Goal: Information Seeking & Learning: Learn about a topic

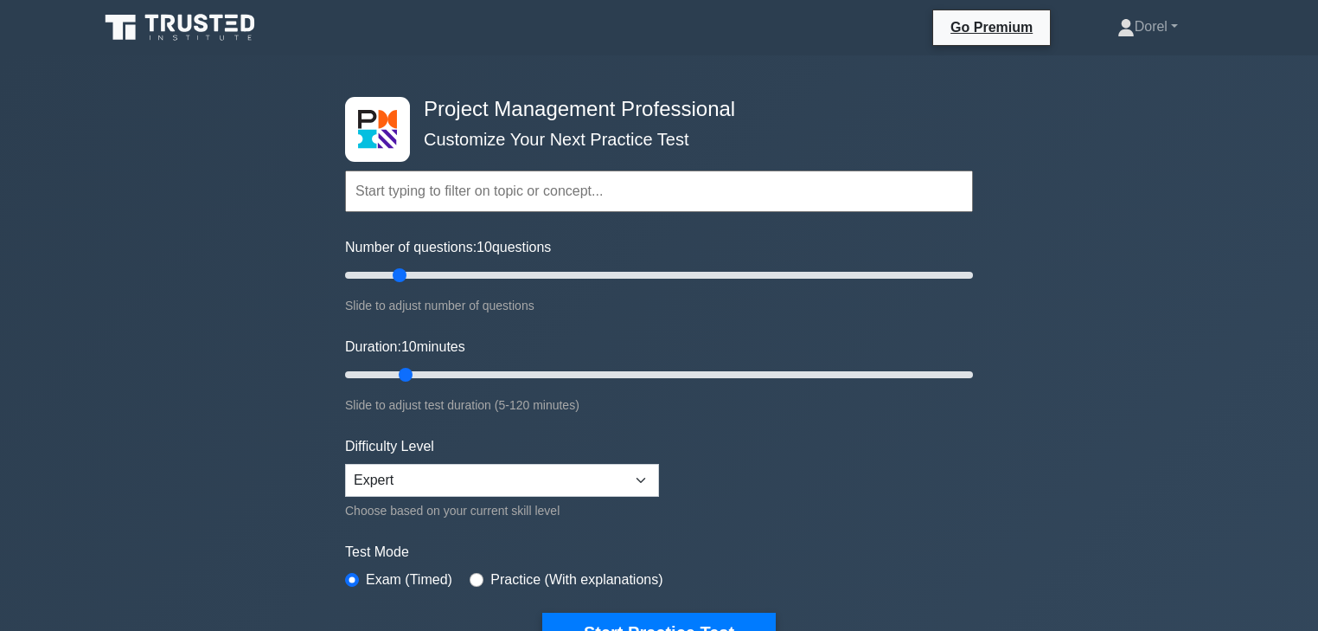
click at [494, 193] on input "text" at bounding box center [659, 191] width 628 height 42
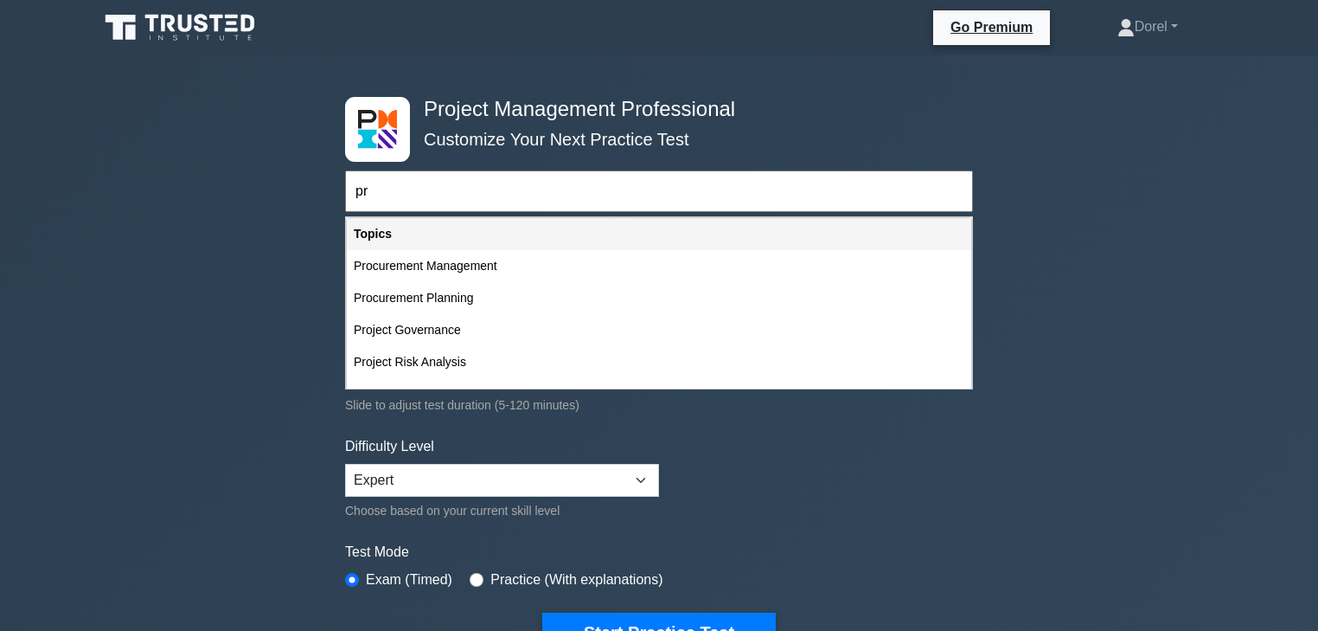
type input "p"
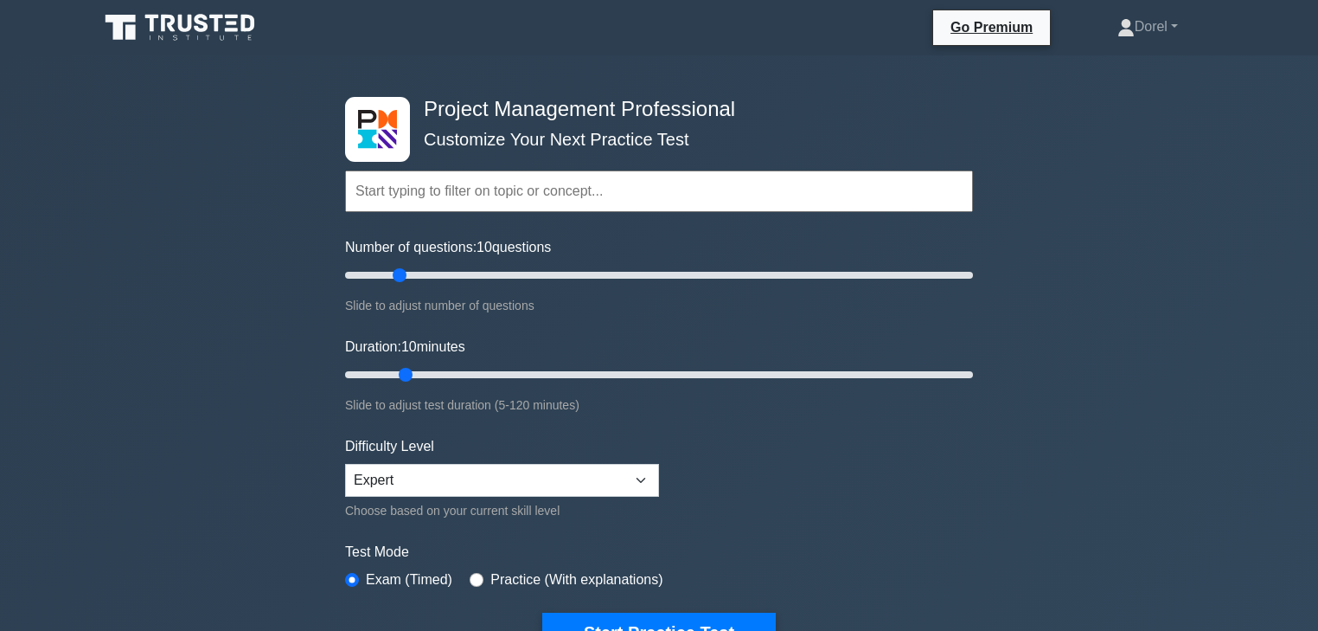
click at [305, 322] on div "Project Management Professional Customize Your Next Practice Test Topics Scope …" at bounding box center [659, 599] width 1318 height 1088
drag, startPoint x: 403, startPoint y: 278, endPoint x: 464, endPoint y: 280, distance: 60.6
type input "40"
click at [464, 280] on input "Number of questions: 40 questions" at bounding box center [659, 275] width 628 height 21
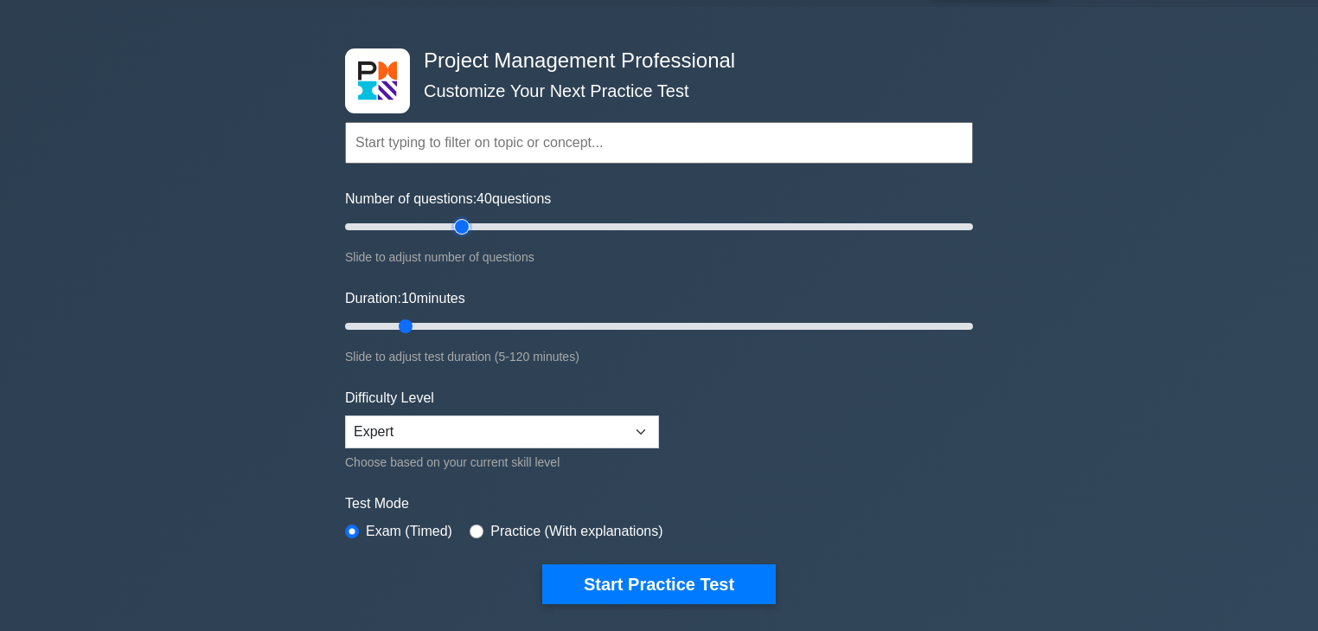
scroll to position [69, 0]
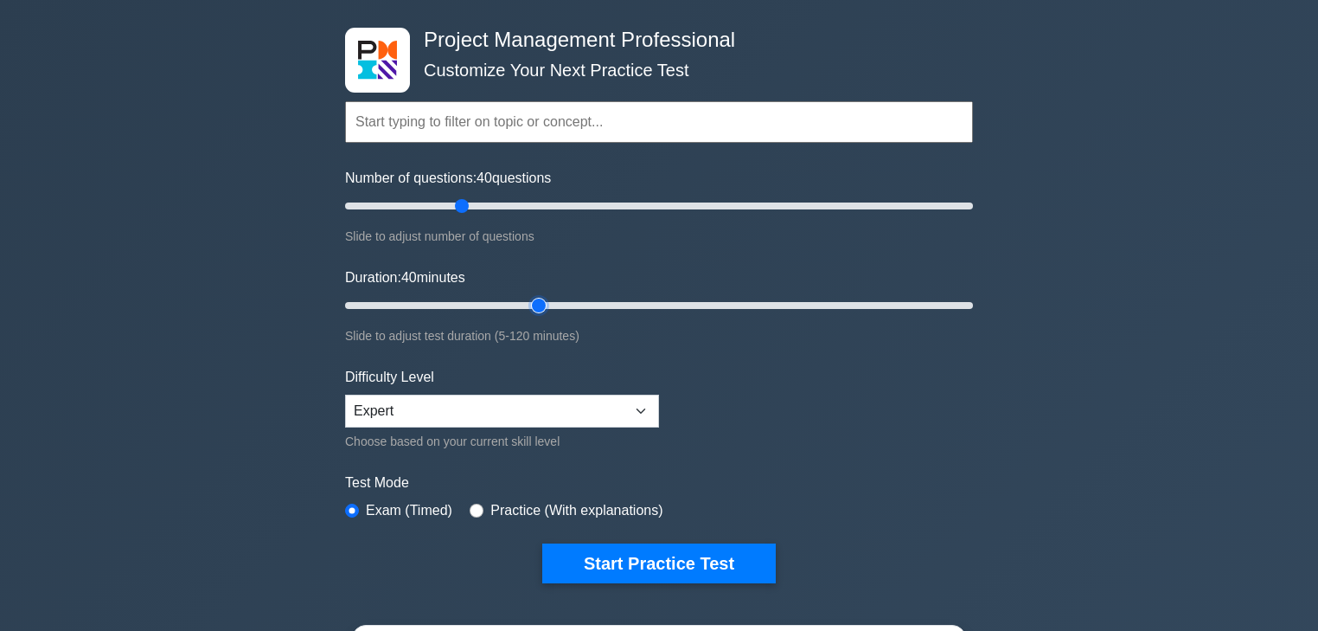
drag, startPoint x: 408, startPoint y: 298, endPoint x: 526, endPoint y: 305, distance: 117.9
type input "40"
click at [526, 305] on input "Duration: 40 minutes" at bounding box center [659, 305] width 628 height 21
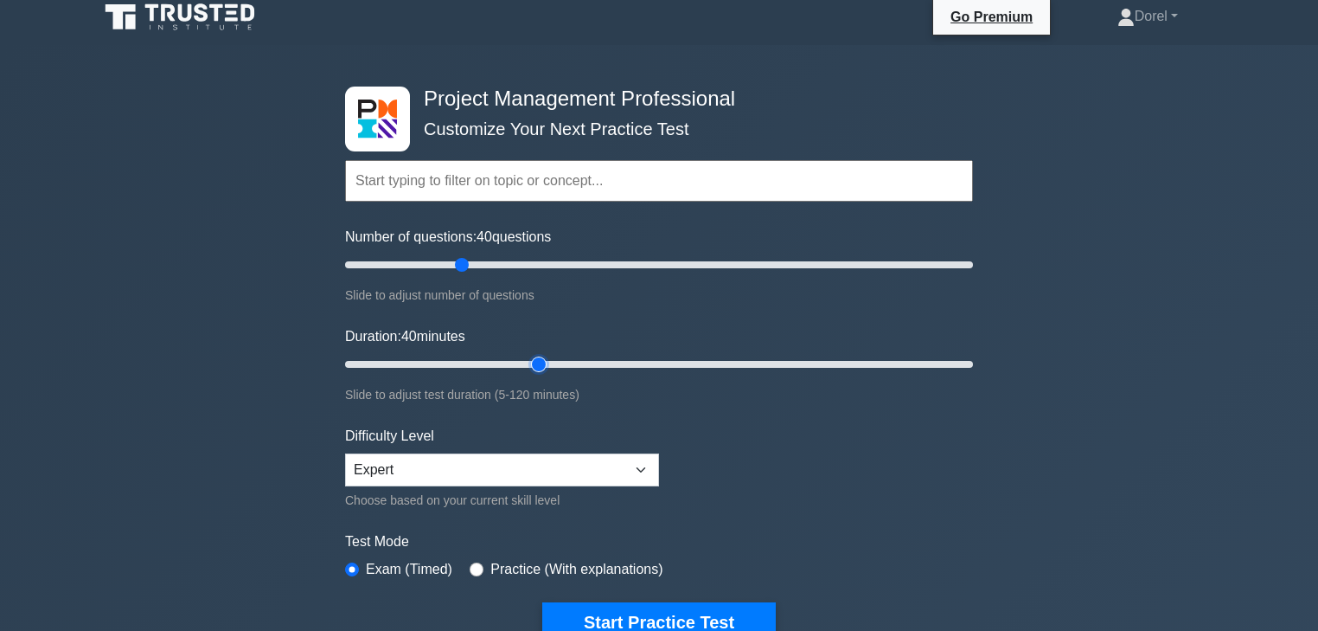
scroll to position [0, 0]
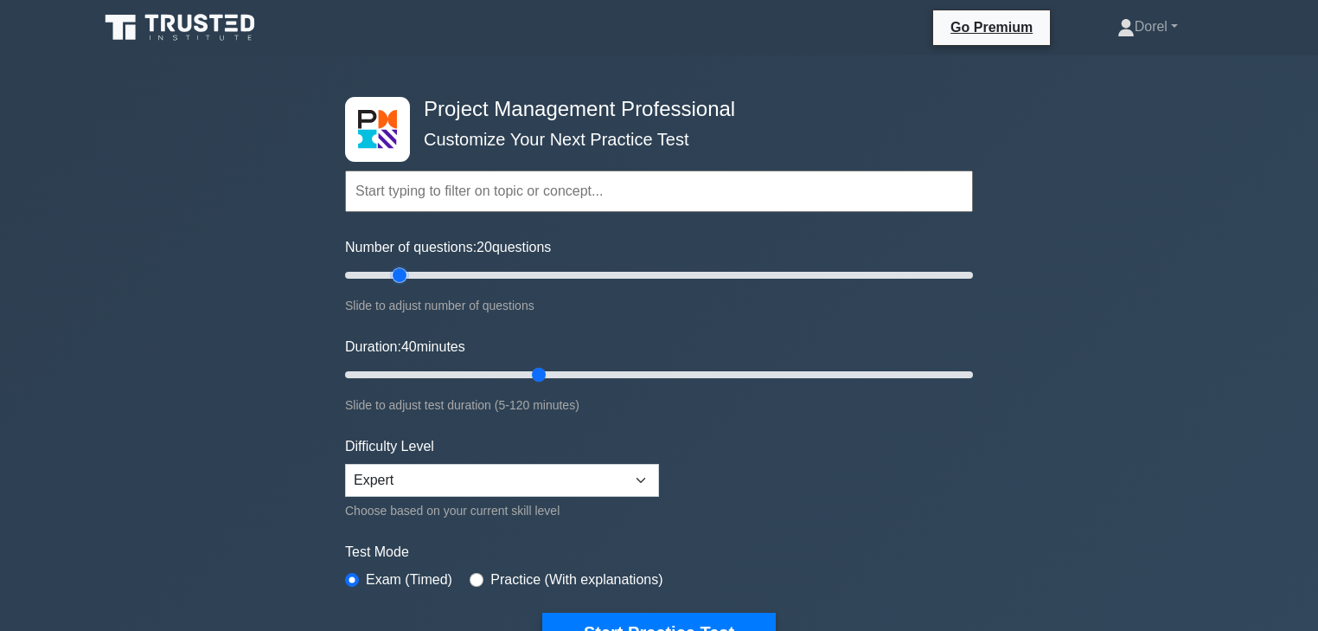
drag, startPoint x: 459, startPoint y: 276, endPoint x: 405, endPoint y: 272, distance: 54.7
type input "20"
click at [405, 272] on input "Number of questions: 20 questions" at bounding box center [659, 275] width 628 height 21
drag, startPoint x: 539, startPoint y: 372, endPoint x: 438, endPoint y: 374, distance: 101.2
type input "20"
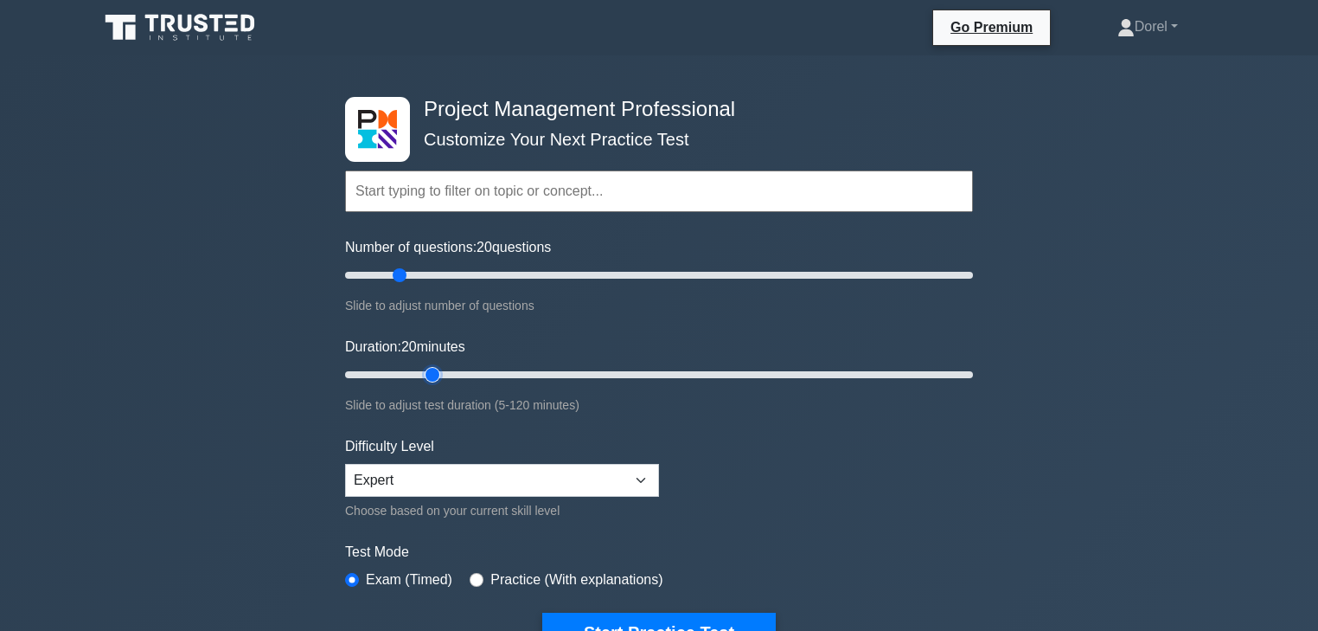
click at [438, 374] on input "Duration: 20 minutes" at bounding box center [659, 374] width 628 height 21
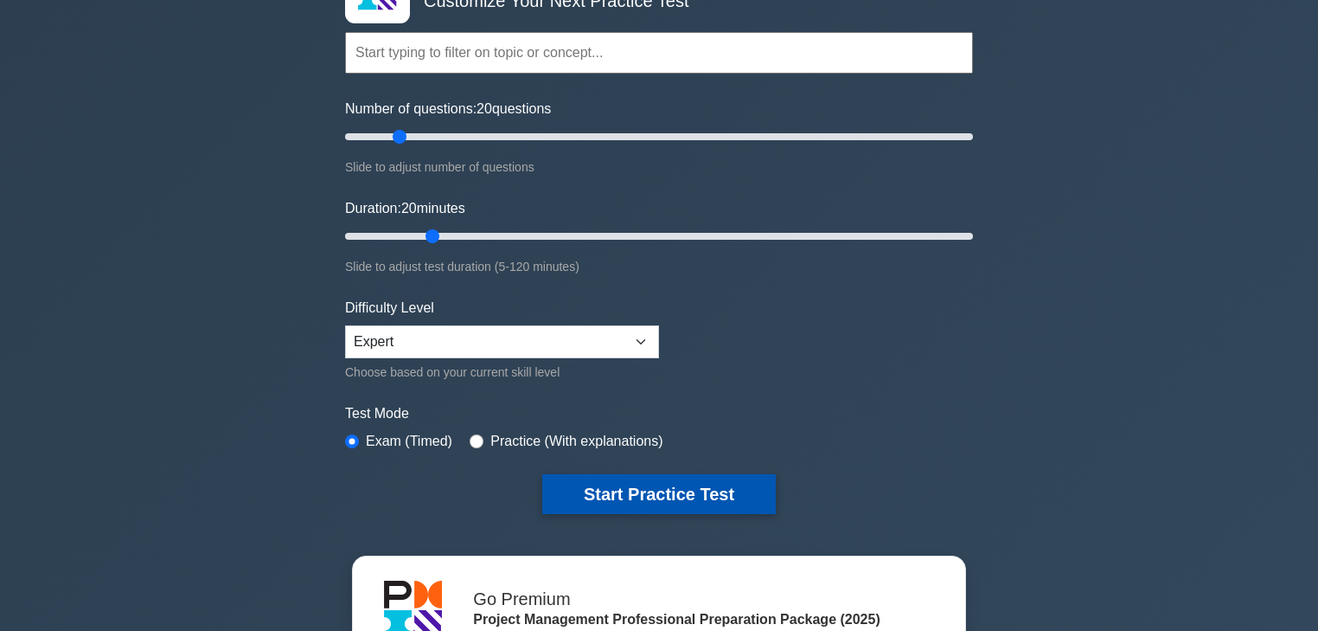
click at [576, 482] on button "Start Practice Test" at bounding box center [659, 494] width 234 height 40
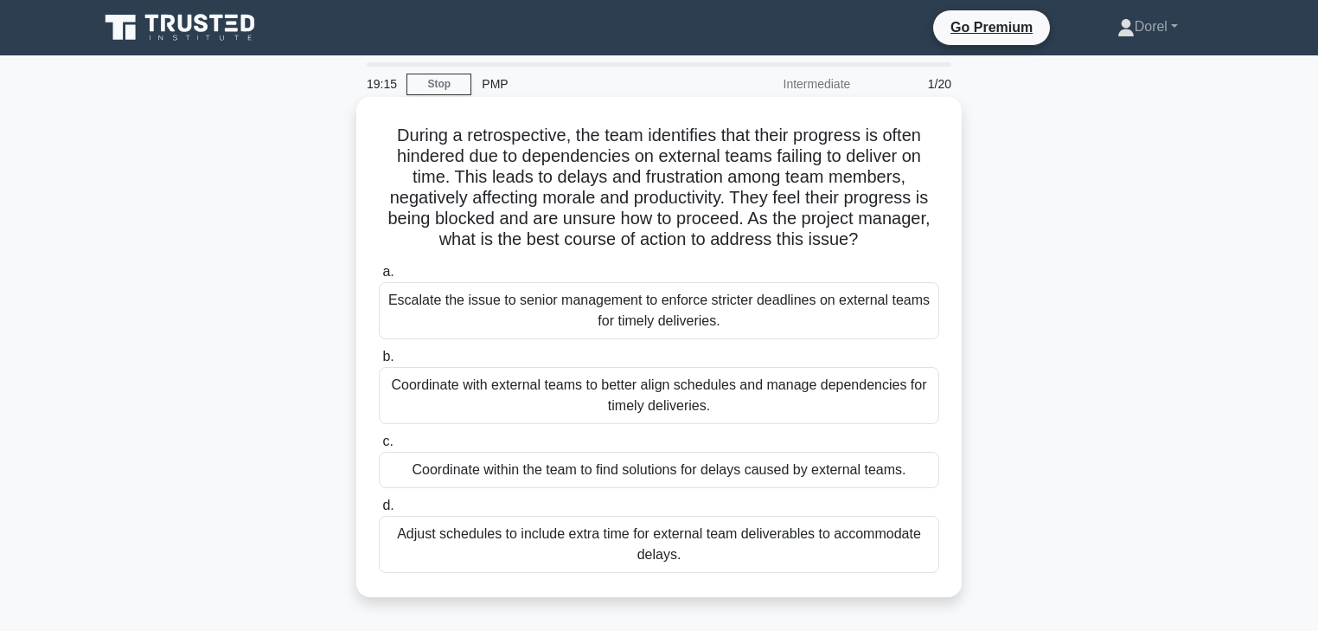
click at [487, 384] on div "Coordinate with external teams to better align schedules and manage dependencie…" at bounding box center [659, 395] width 561 height 57
click at [379, 362] on input "b. Coordinate with external teams to better align schedules and manage dependen…" at bounding box center [379, 356] width 0 height 11
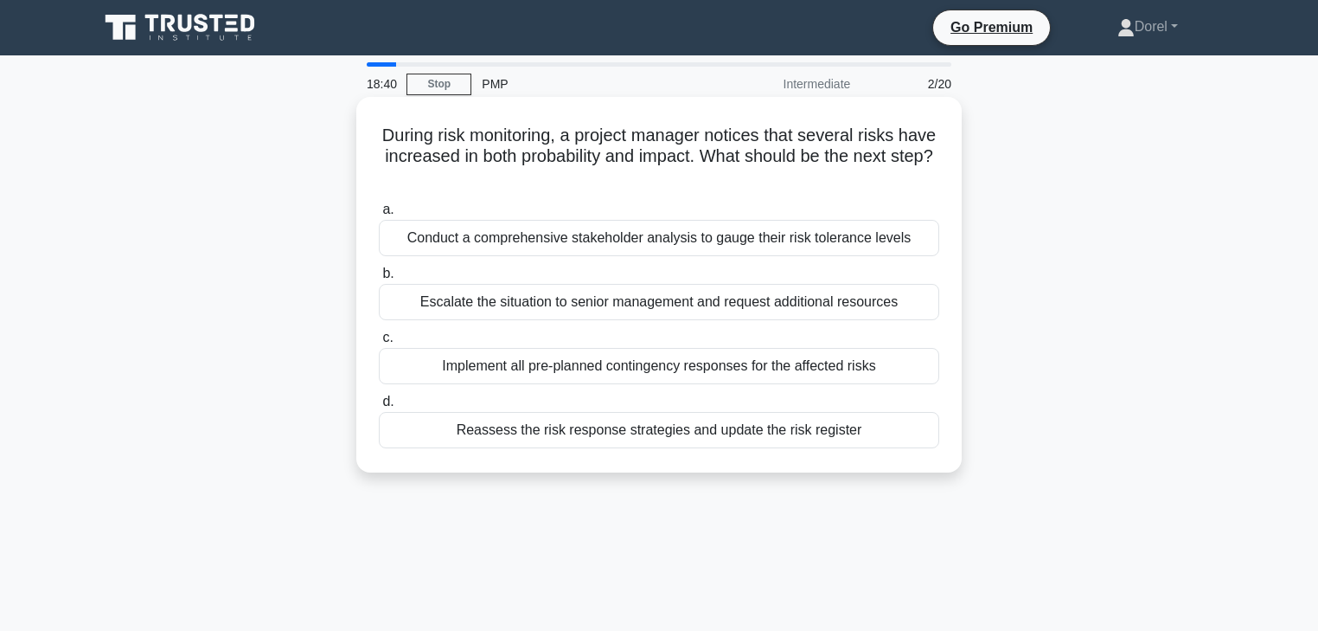
click at [529, 433] on div "Reassess the risk response strategies and update the risk register" at bounding box center [659, 430] width 561 height 36
click at [379, 407] on input "d. Reassess the risk response strategies and update the risk register" at bounding box center [379, 401] width 0 height 11
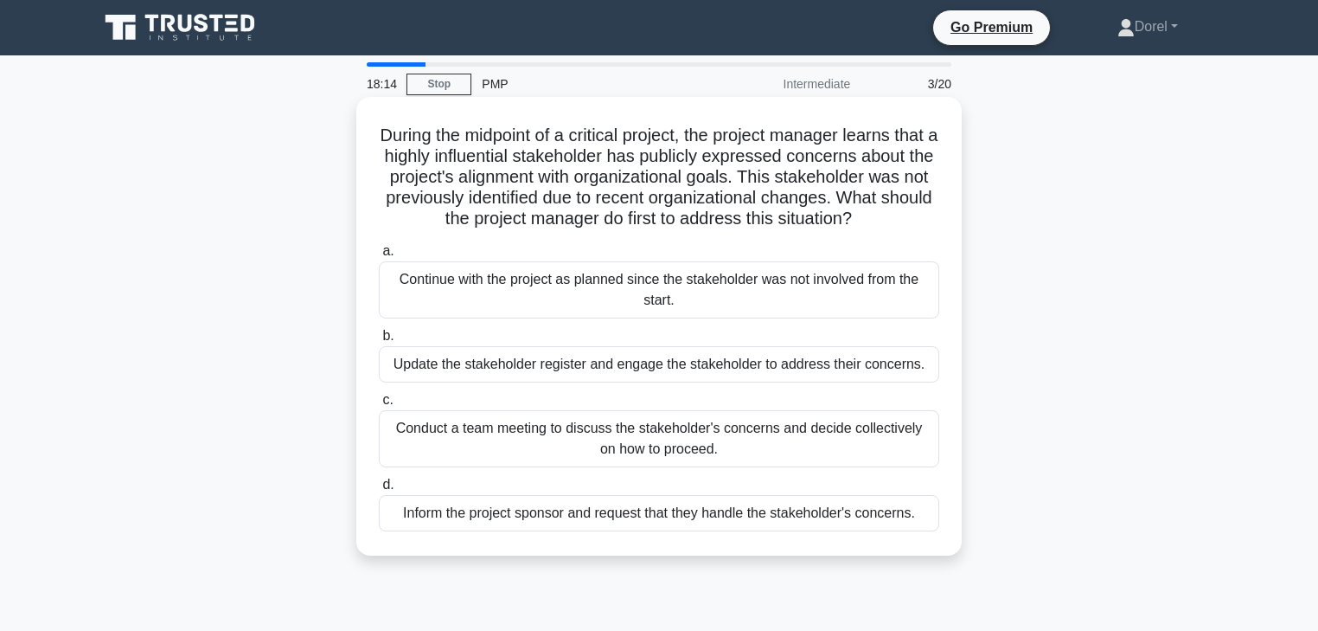
click at [863, 382] on div "Update the stakeholder register and engage the stakeholder to address their con…" at bounding box center [659, 364] width 561 height 36
click at [379, 342] on input "b. Update the stakeholder register and engage the stakeholder to address their …" at bounding box center [379, 335] width 0 height 11
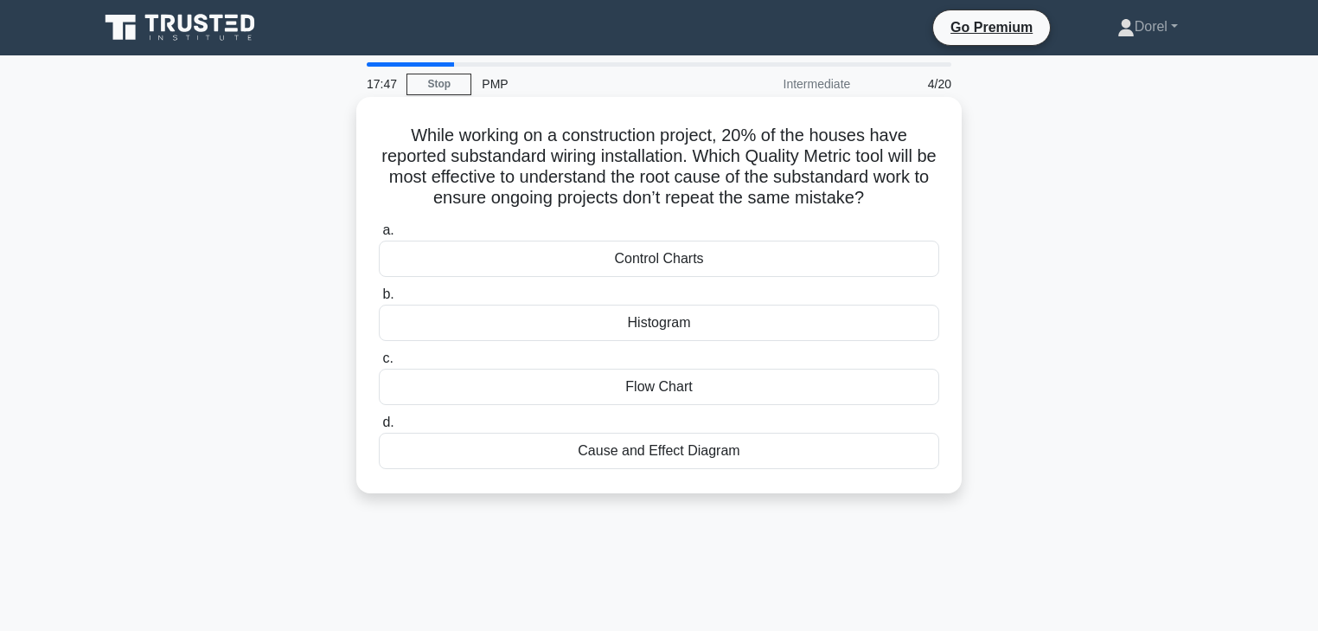
click at [794, 457] on div "Cause and Effect Diagram" at bounding box center [659, 451] width 561 height 36
click at [379, 428] on input "d. Cause and Effect Diagram" at bounding box center [379, 422] width 0 height 11
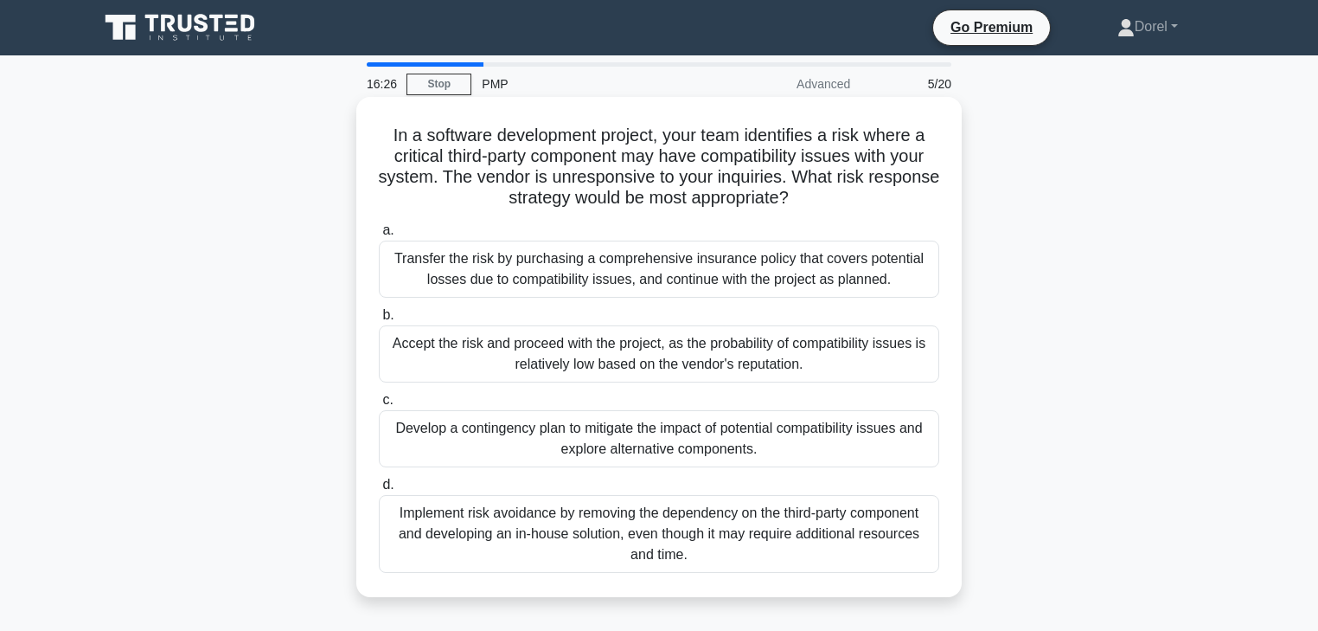
click at [760, 519] on div "Implement risk avoidance by removing the dependency on the third-party componen…" at bounding box center [659, 534] width 561 height 78
click at [379, 491] on input "d. Implement risk avoidance by removing the dependency on the third-party compo…" at bounding box center [379, 484] width 0 height 11
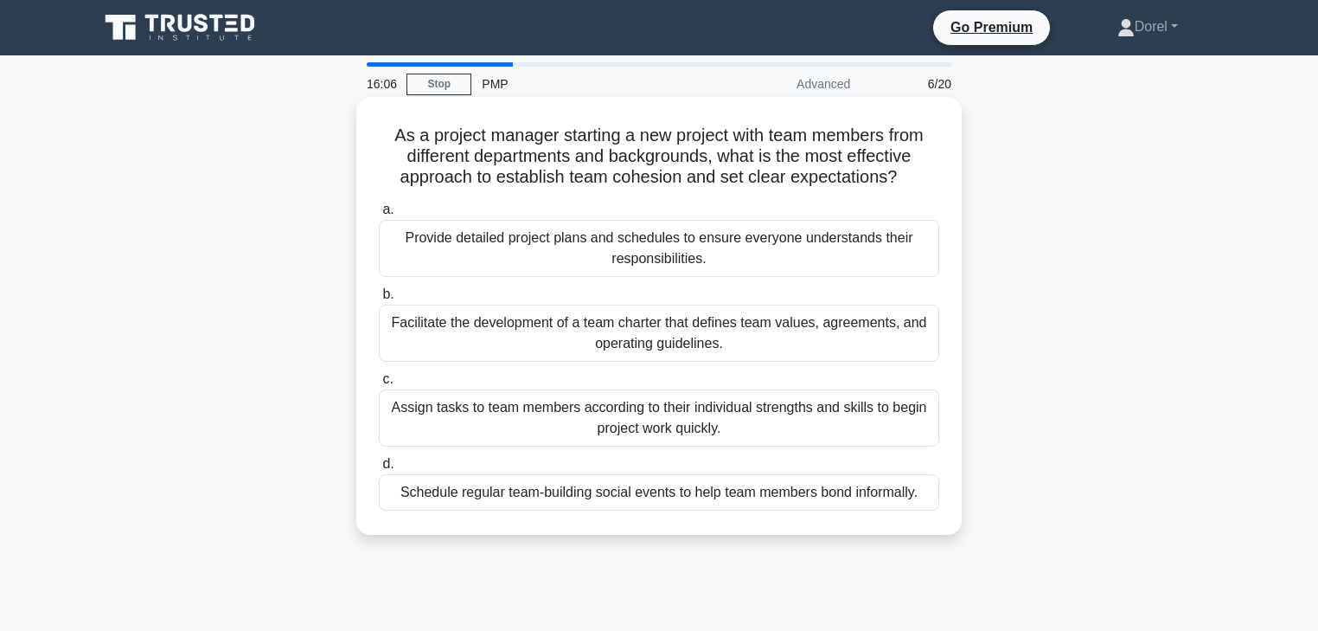
click at [741, 341] on div "Facilitate the development of a team charter that defines team values, agreemen…" at bounding box center [659, 333] width 561 height 57
click at [379, 300] on input "b. Facilitate the development of a team charter that defines team values, agree…" at bounding box center [379, 294] width 0 height 11
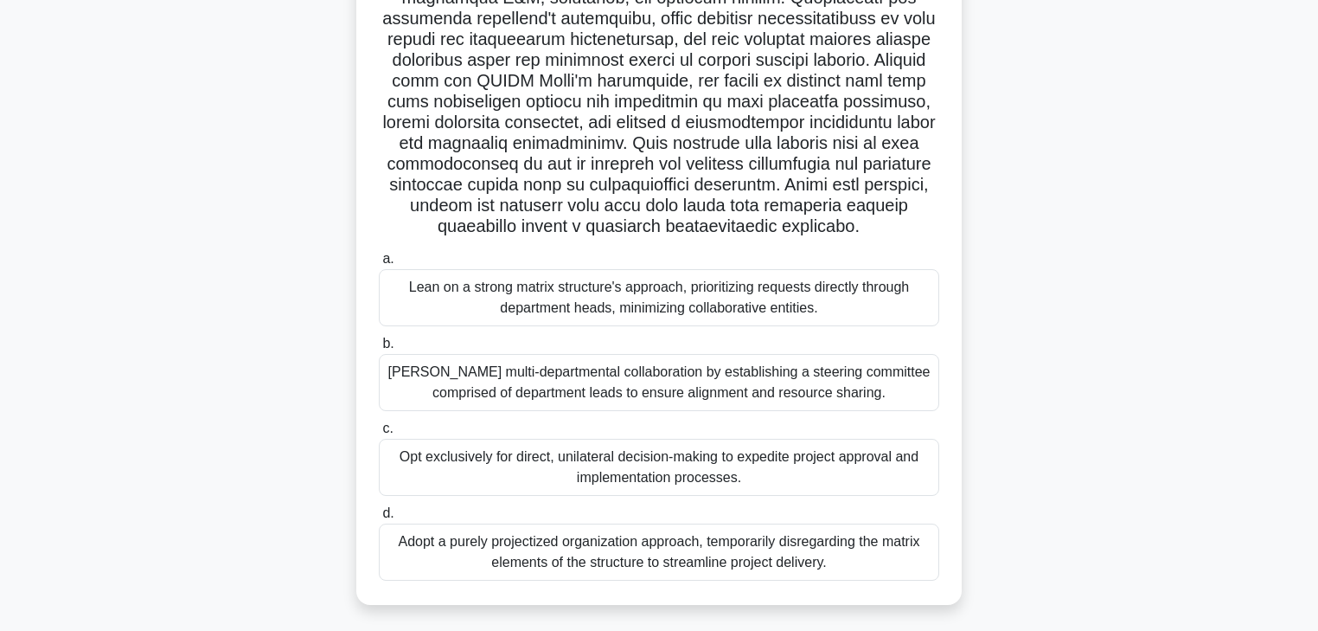
scroll to position [310, 0]
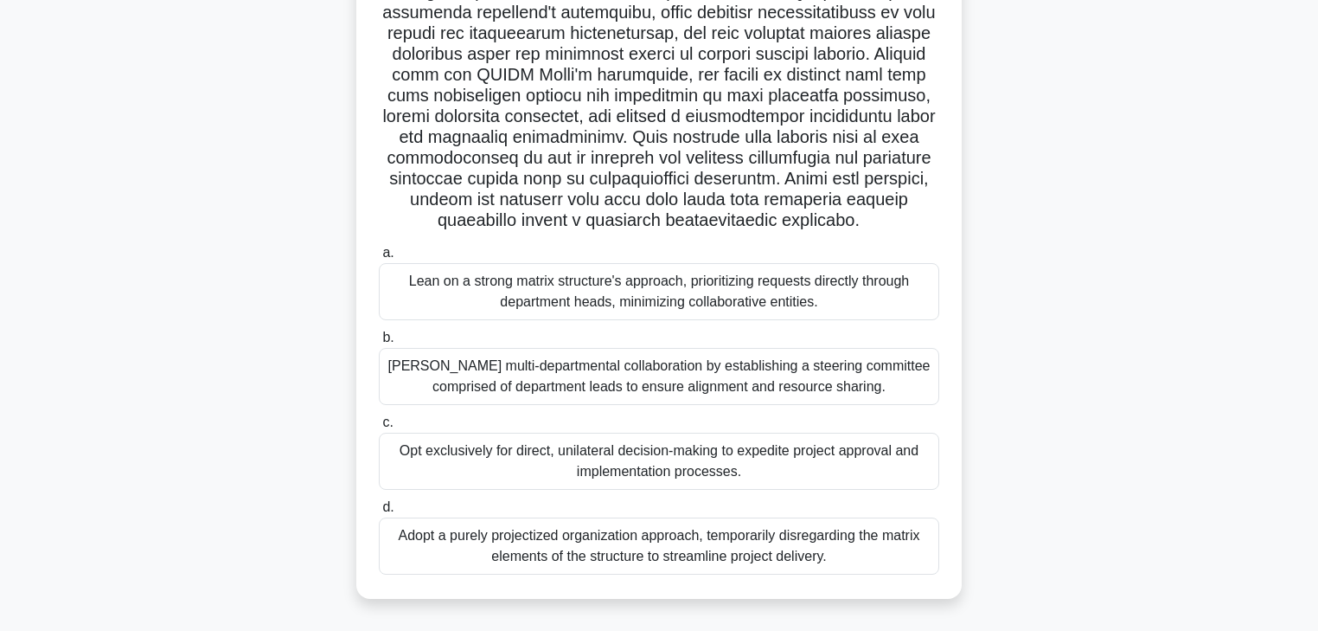
click at [561, 369] on div "Foster multi-departmental collaboration by establishing a steering committee co…" at bounding box center [659, 376] width 561 height 57
click at [379, 343] on input "b. Foster multi-departmental collaboration by establishing a steering committee…" at bounding box center [379, 337] width 0 height 11
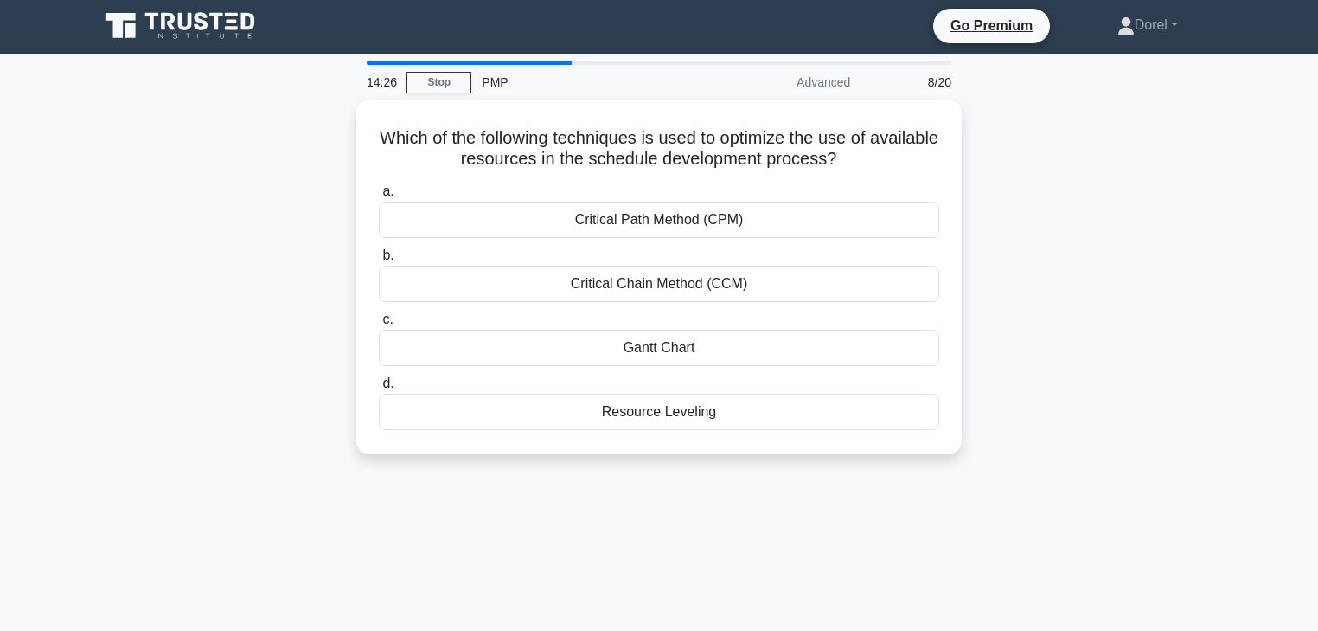
scroll to position [0, 0]
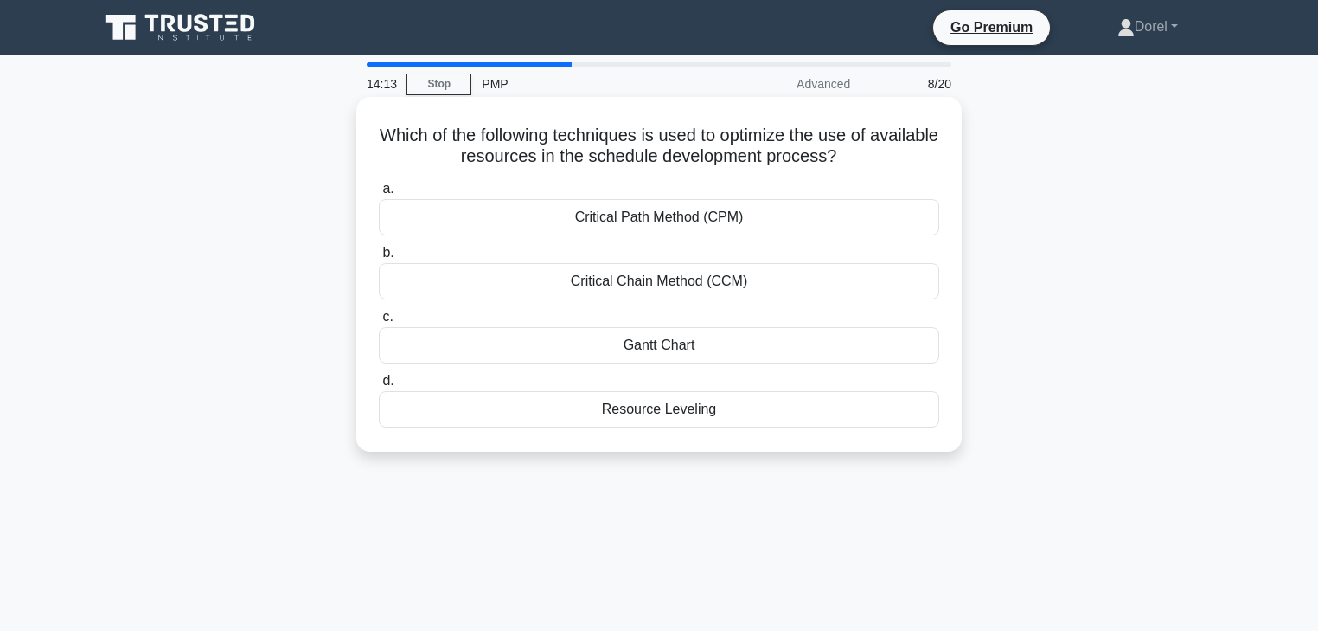
click at [440, 402] on div "Resource Leveling" at bounding box center [659, 409] width 561 height 36
click at [379, 387] on input "d. Resource Leveling" at bounding box center [379, 380] width 0 height 11
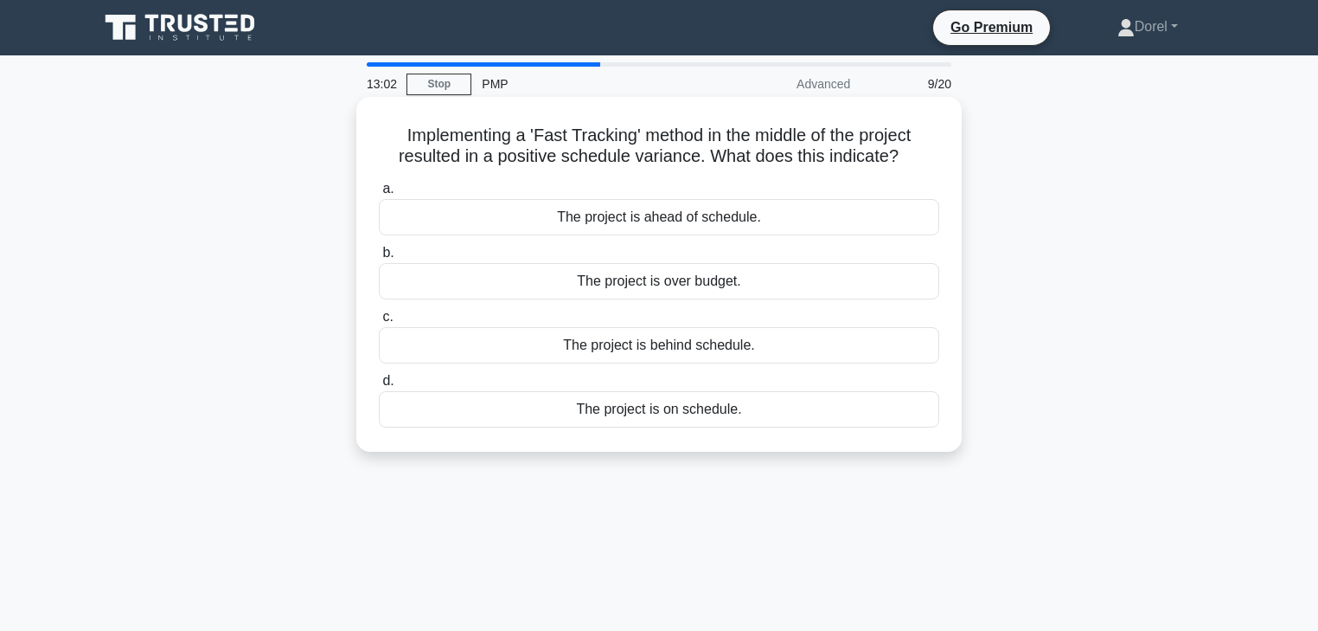
click at [645, 353] on div "The project is behind schedule." at bounding box center [659, 345] width 561 height 36
click at [379, 323] on input "c. The project is behind schedule." at bounding box center [379, 316] width 0 height 11
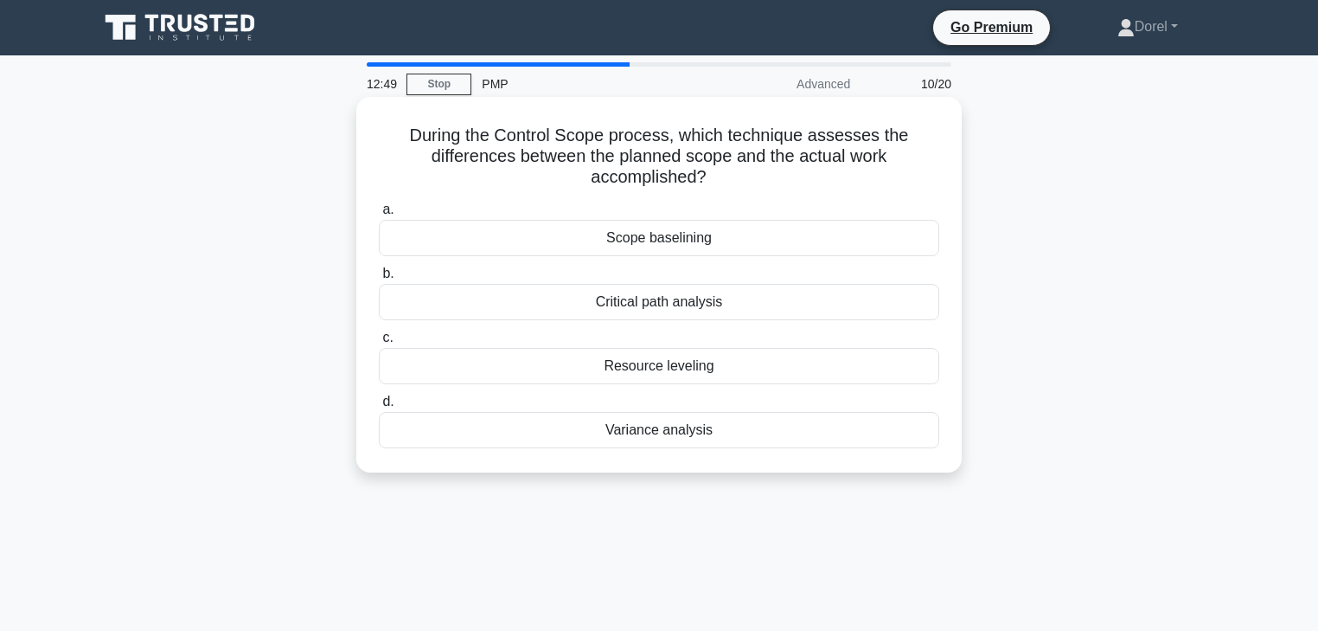
click at [592, 429] on div "Variance analysis" at bounding box center [659, 430] width 561 height 36
click at [379, 407] on input "d. Variance analysis" at bounding box center [379, 401] width 0 height 11
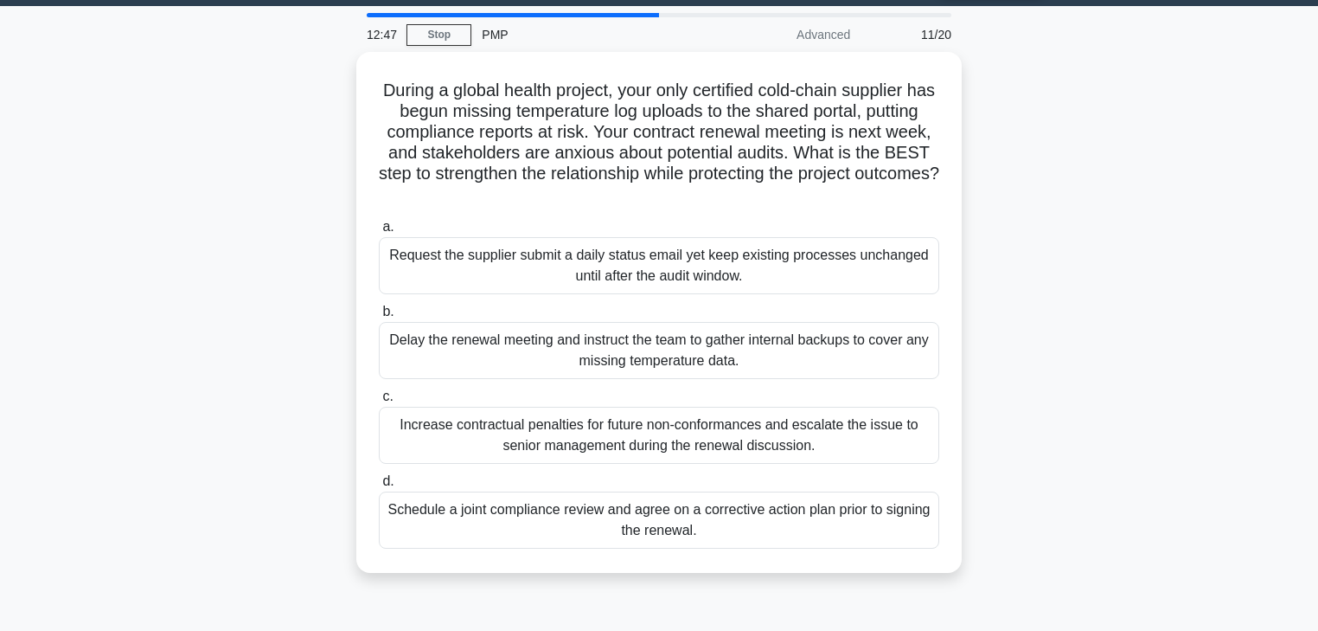
scroll to position [69, 0]
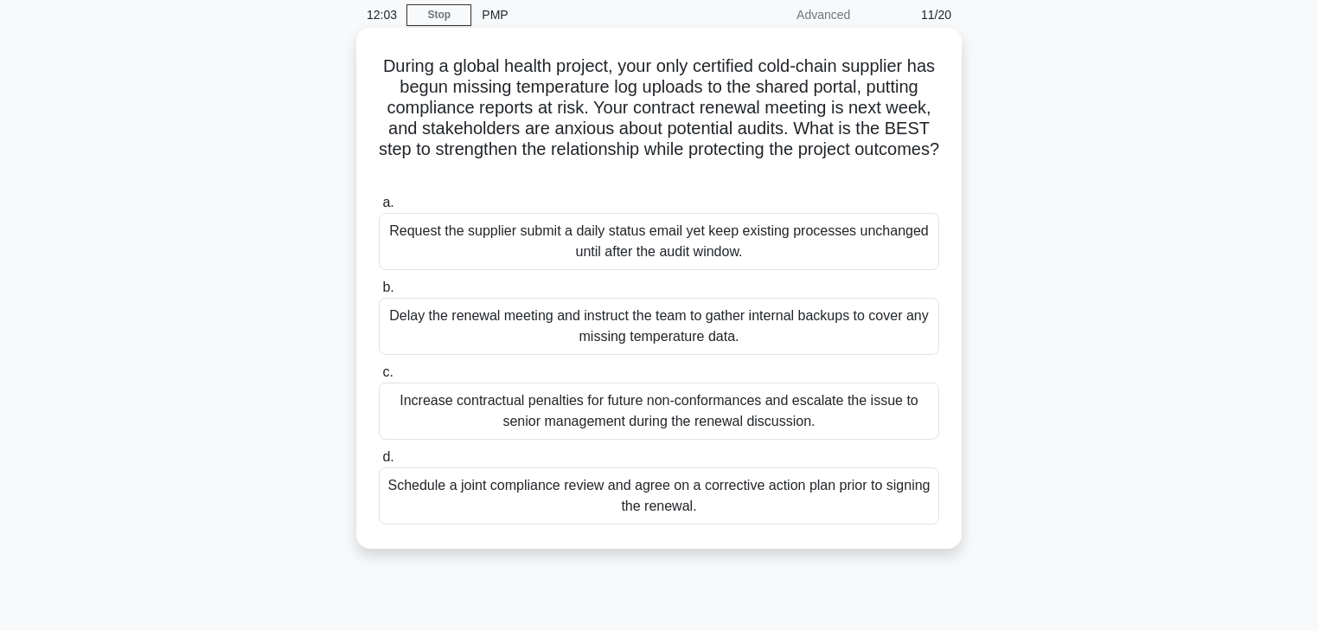
click at [529, 490] on div "Schedule a joint compliance review and agree on a corrective action plan prior …" at bounding box center [659, 495] width 561 height 57
click at [379, 463] on input "d. Schedule a joint compliance review and agree on a corrective action plan pri…" at bounding box center [379, 457] width 0 height 11
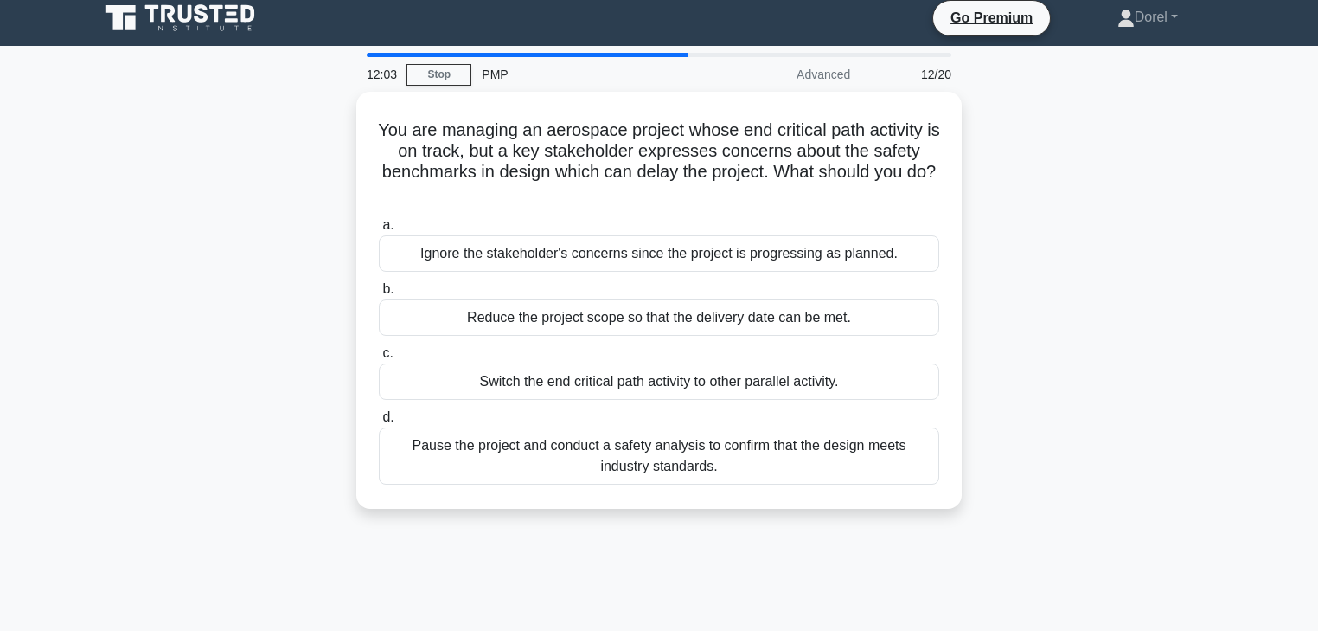
scroll to position [0, 0]
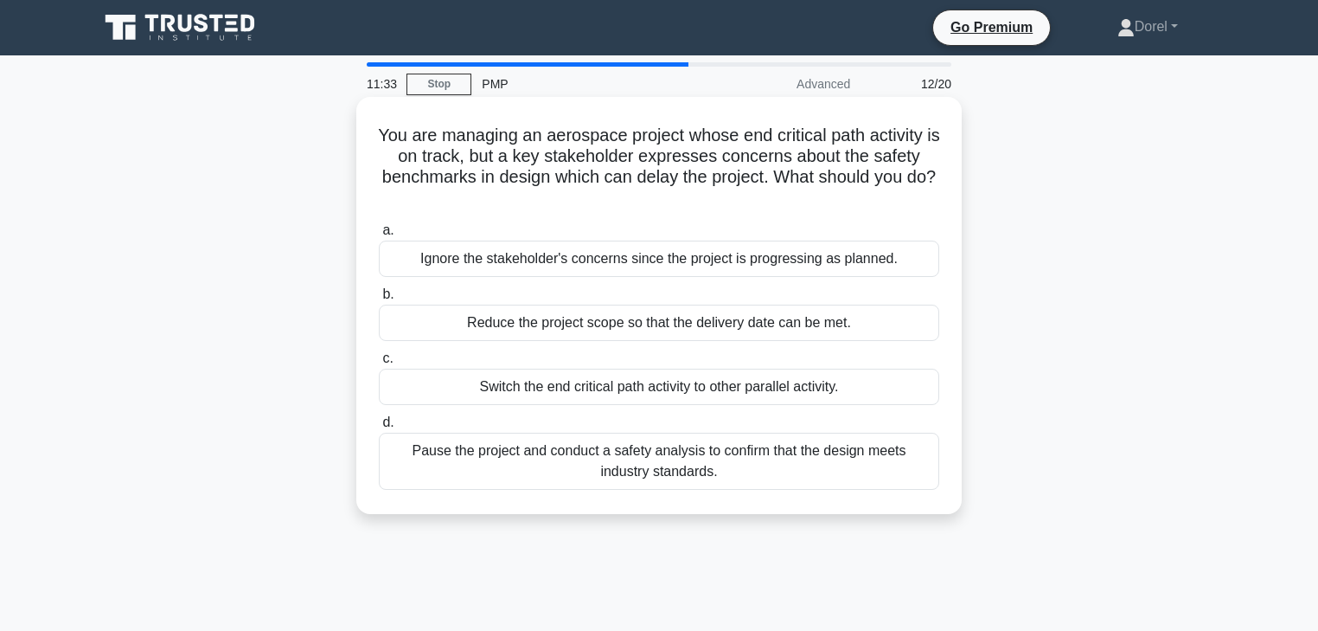
click at [686, 457] on div "Pause the project and conduct a safety analysis to confirm that the design meet…" at bounding box center [659, 461] width 561 height 57
click at [379, 428] on input "d. Pause the project and conduct a safety analysis to confirm that the design m…" at bounding box center [379, 422] width 0 height 11
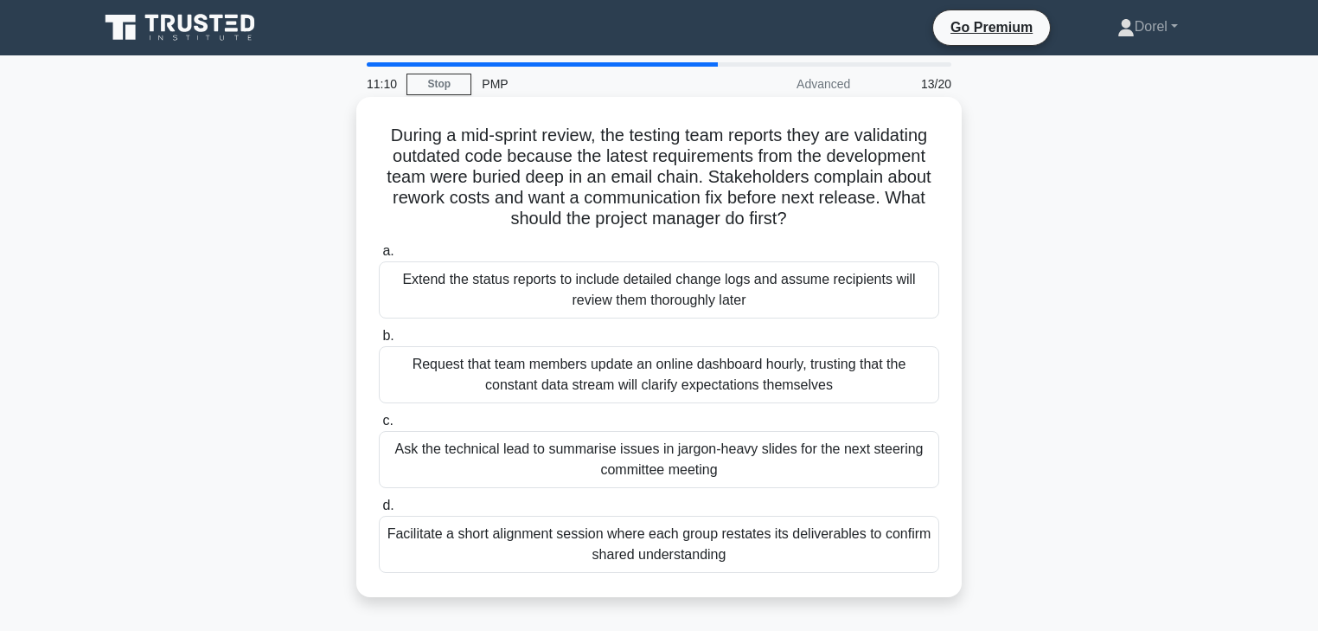
click at [633, 543] on div "Facilitate a short alignment session where each group restates its deliverables…" at bounding box center [659, 544] width 561 height 57
click at [379, 511] on input "d. Facilitate a short alignment session where each group restates its deliverab…" at bounding box center [379, 505] width 0 height 11
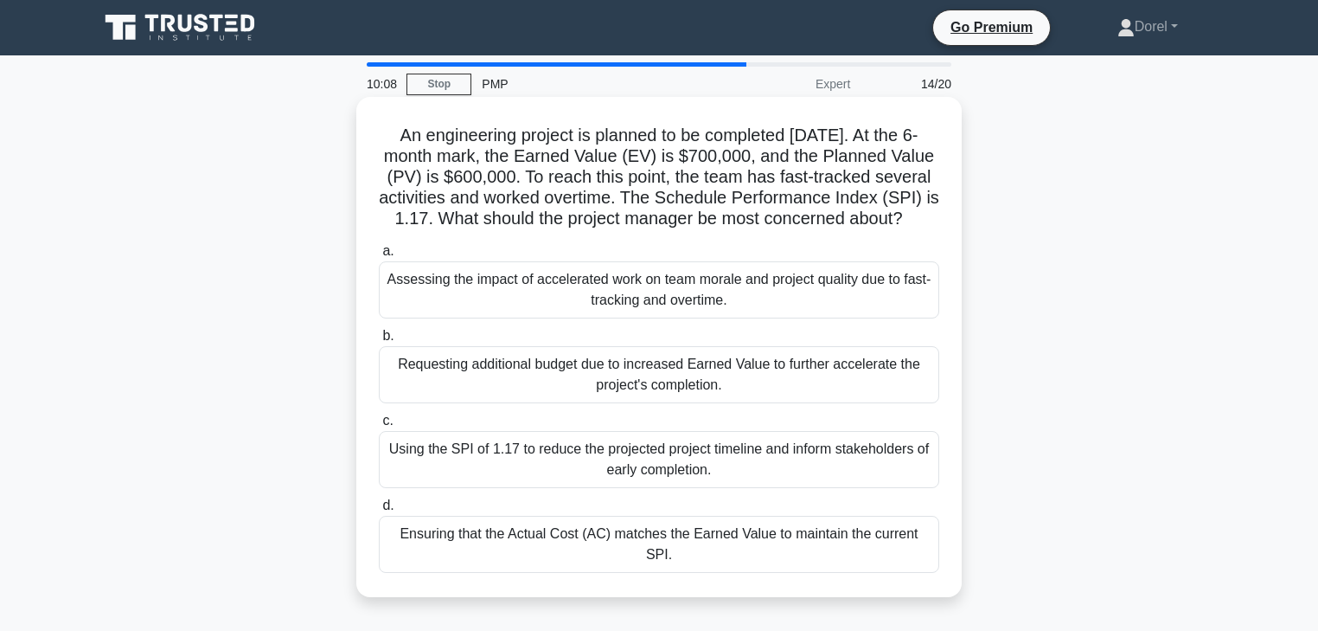
click at [848, 318] on div "Assessing the impact of accelerated work on team morale and project quality due…" at bounding box center [659, 289] width 561 height 57
click at [379, 257] on input "a. Assessing the impact of accelerated work on team morale and project quality …" at bounding box center [379, 251] width 0 height 11
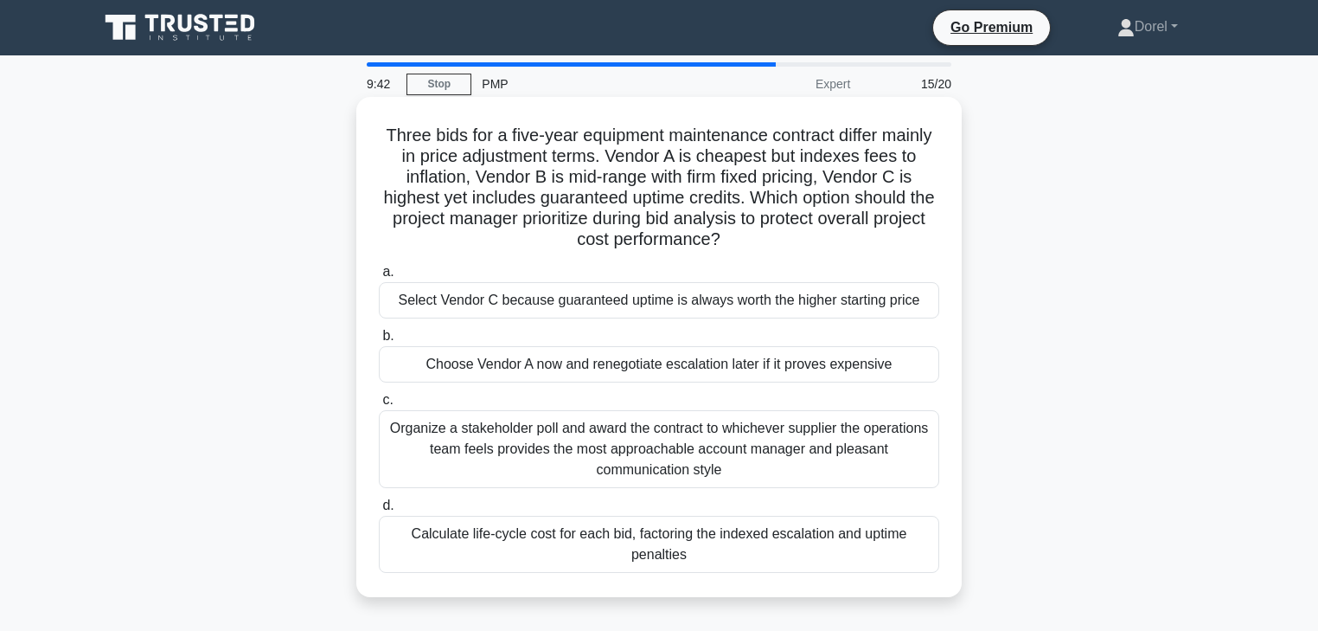
drag, startPoint x: 805, startPoint y: 221, endPoint x: 776, endPoint y: 246, distance: 37.4
click at [776, 246] on h5 "Three bids for a five-year equipment maintenance contract differ mainly in pric…" at bounding box center [659, 188] width 564 height 126
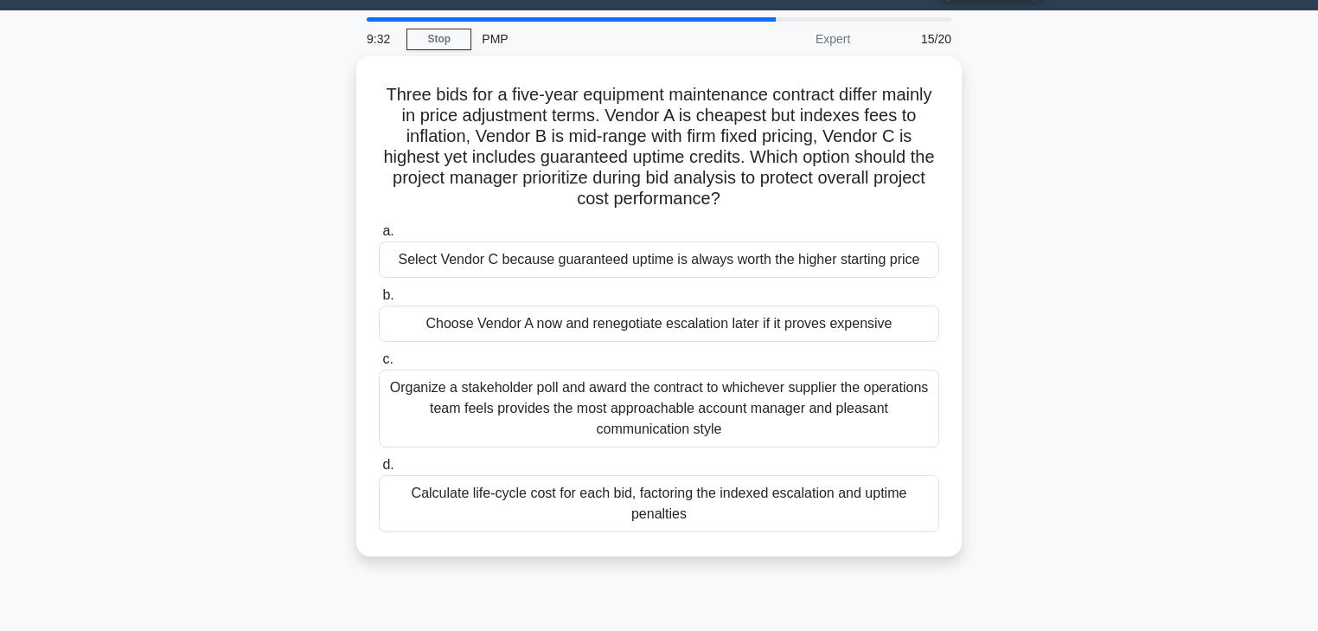
scroll to position [69, 0]
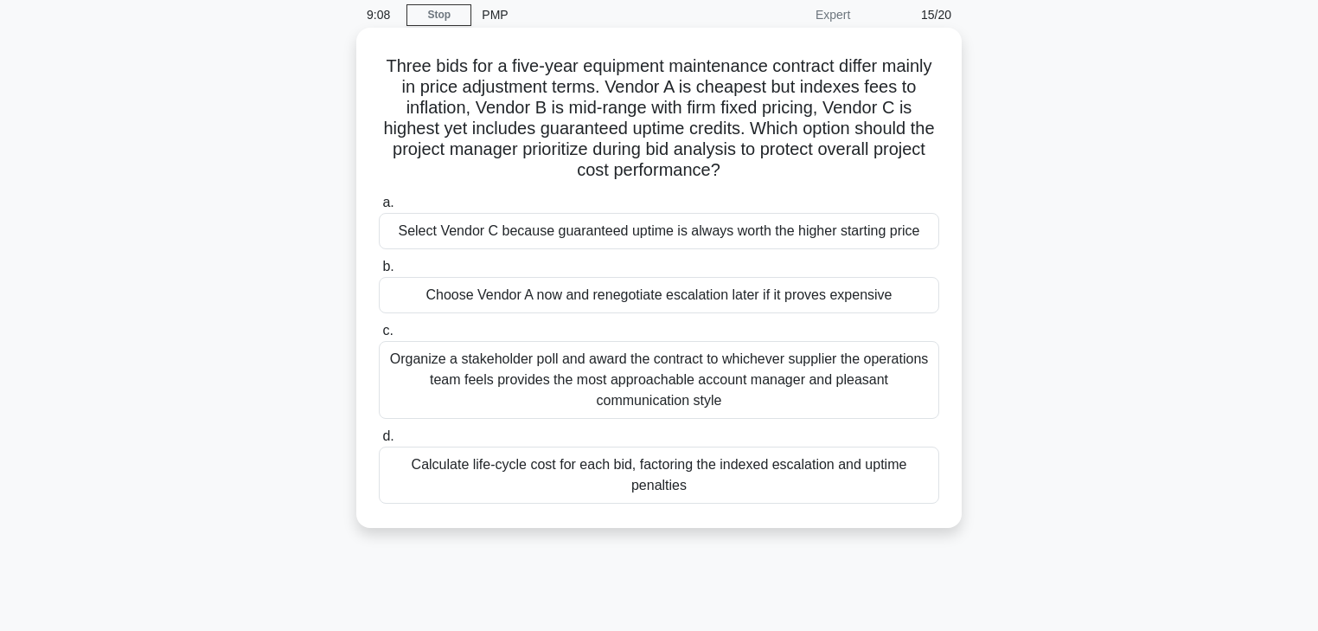
click at [439, 474] on div "Calculate life-cycle cost for each bid, factoring the indexed escalation and up…" at bounding box center [659, 474] width 561 height 57
click at [379, 442] on input "d. Calculate life-cycle cost for each bid, factoring the indexed escalation and…" at bounding box center [379, 436] width 0 height 11
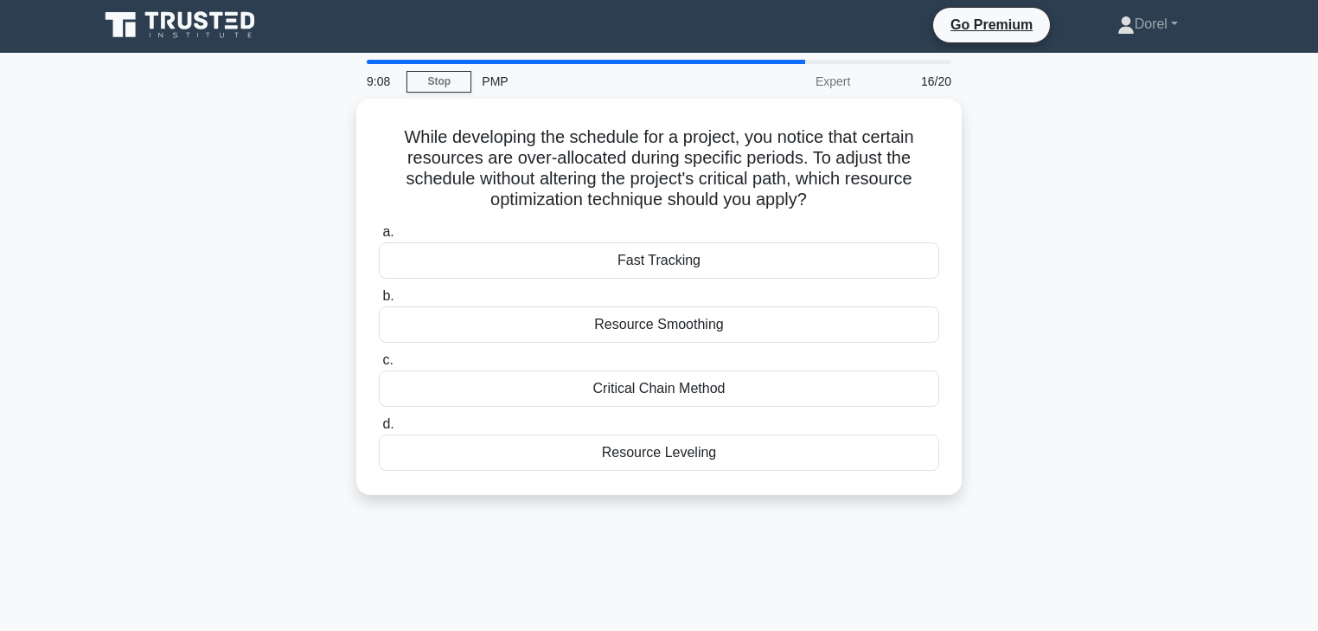
scroll to position [0, 0]
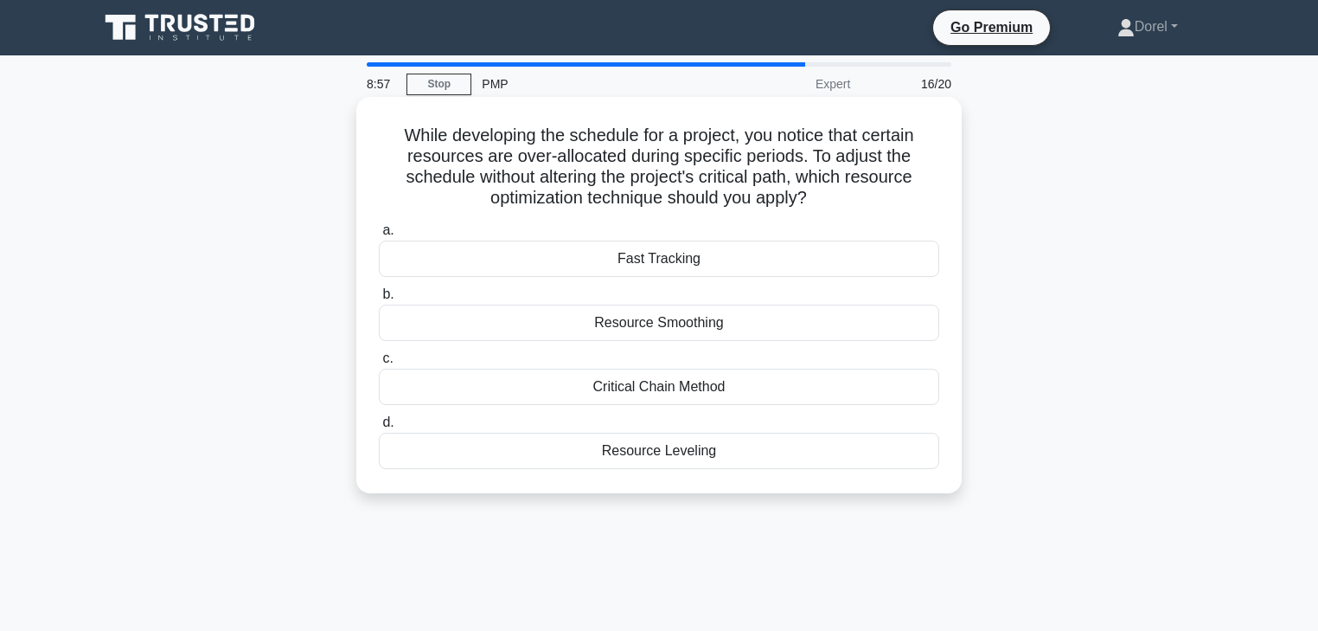
drag, startPoint x: 498, startPoint y: 197, endPoint x: 834, endPoint y: 195, distance: 335.7
click at [827, 196] on h5 "While developing the schedule for a project, you notice that certain resources …" at bounding box center [659, 167] width 564 height 85
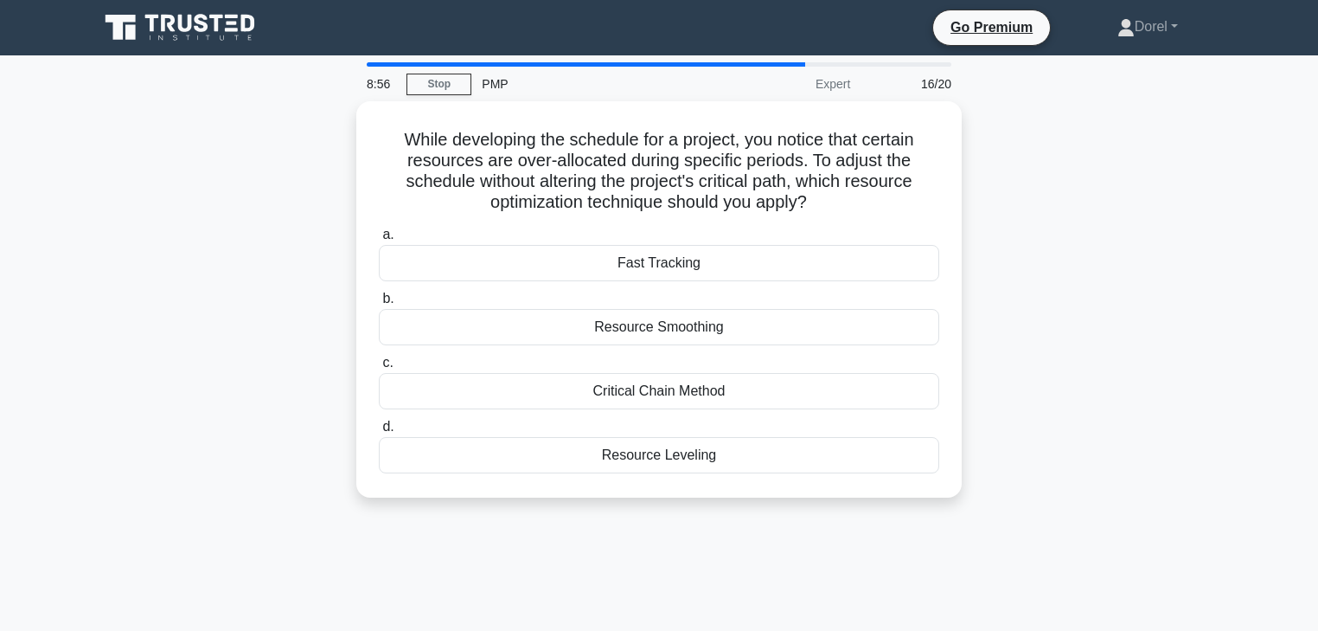
click at [1068, 204] on div "While developing the schedule for a project, you notice that certain resources …" at bounding box center [659, 309] width 1142 height 417
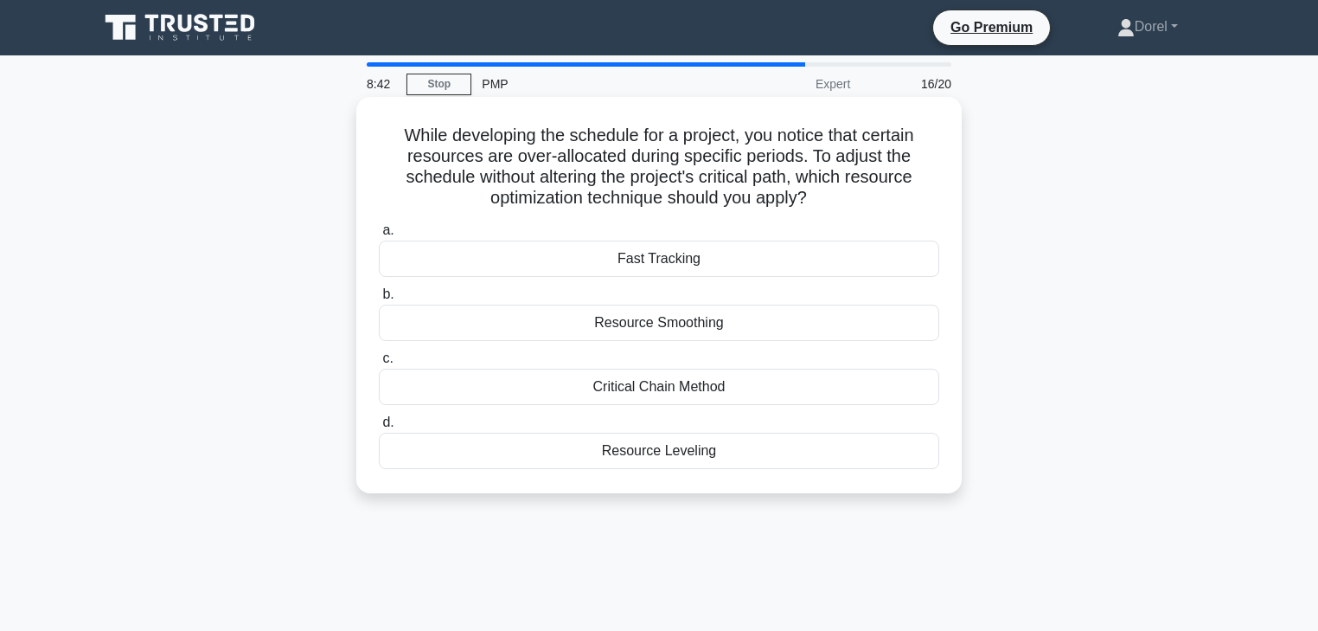
click at [724, 451] on div "Resource Leveling" at bounding box center [659, 451] width 561 height 36
click at [379, 428] on input "d. Resource Leveling" at bounding box center [379, 422] width 0 height 11
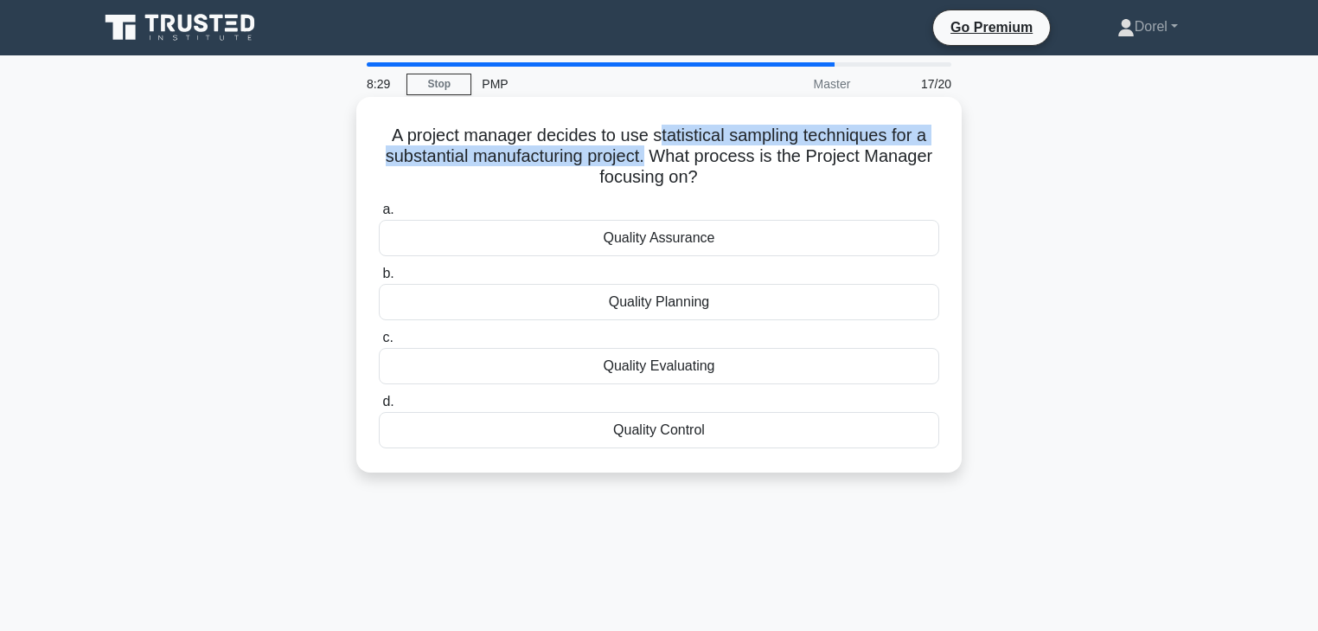
drag, startPoint x: 657, startPoint y: 134, endPoint x: 648, endPoint y: 156, distance: 23.6
click at [648, 156] on h5 "A project manager decides to use statistical sampling techniques for a substant…" at bounding box center [659, 157] width 564 height 64
click at [663, 429] on div "Quality Control" at bounding box center [659, 430] width 561 height 36
click at [379, 407] on input "d. Quality Control" at bounding box center [379, 401] width 0 height 11
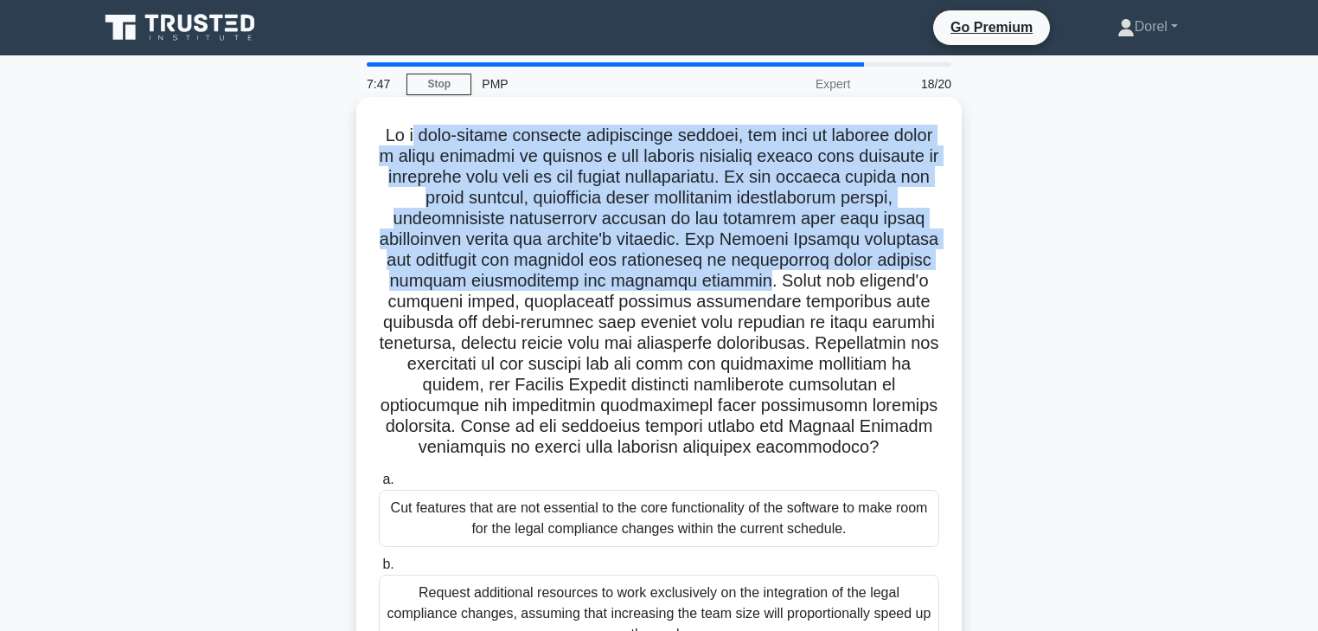
drag, startPoint x: 425, startPoint y: 128, endPoint x: 824, endPoint y: 284, distance: 428.1
click at [824, 284] on h5 ".spinner_0XTQ{transform-origin:center;animation:spinner_y6GP .75s linear infini…" at bounding box center [659, 292] width 564 height 334
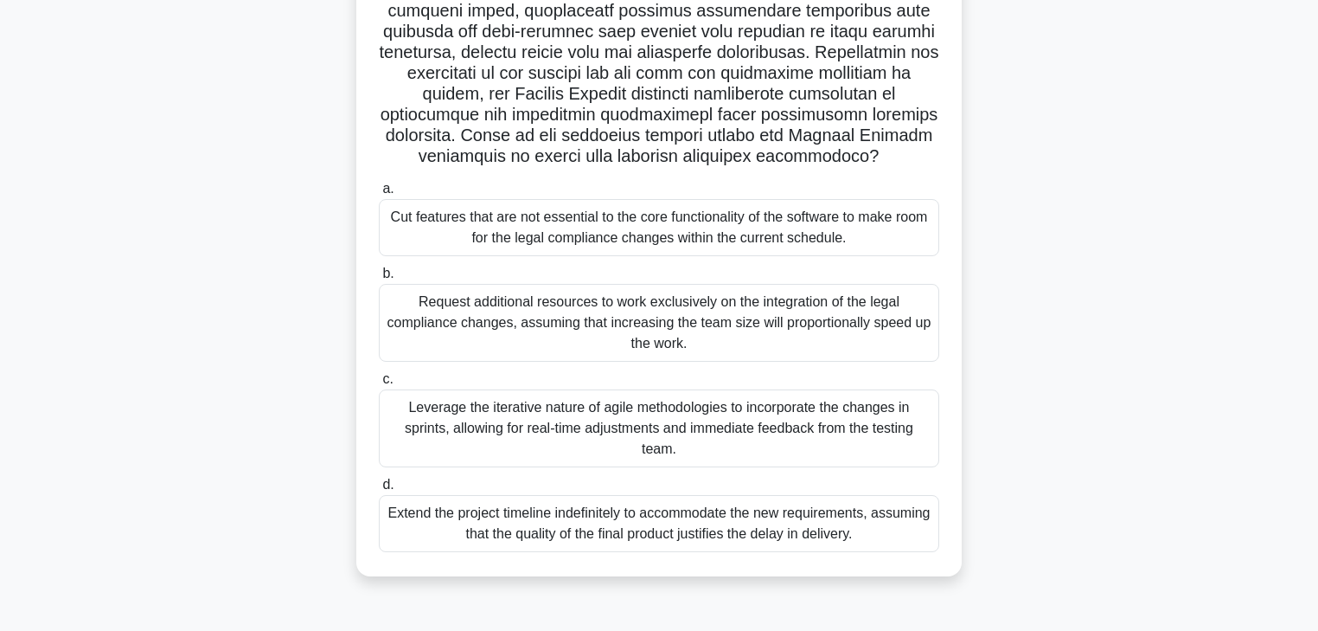
scroll to position [305, 0]
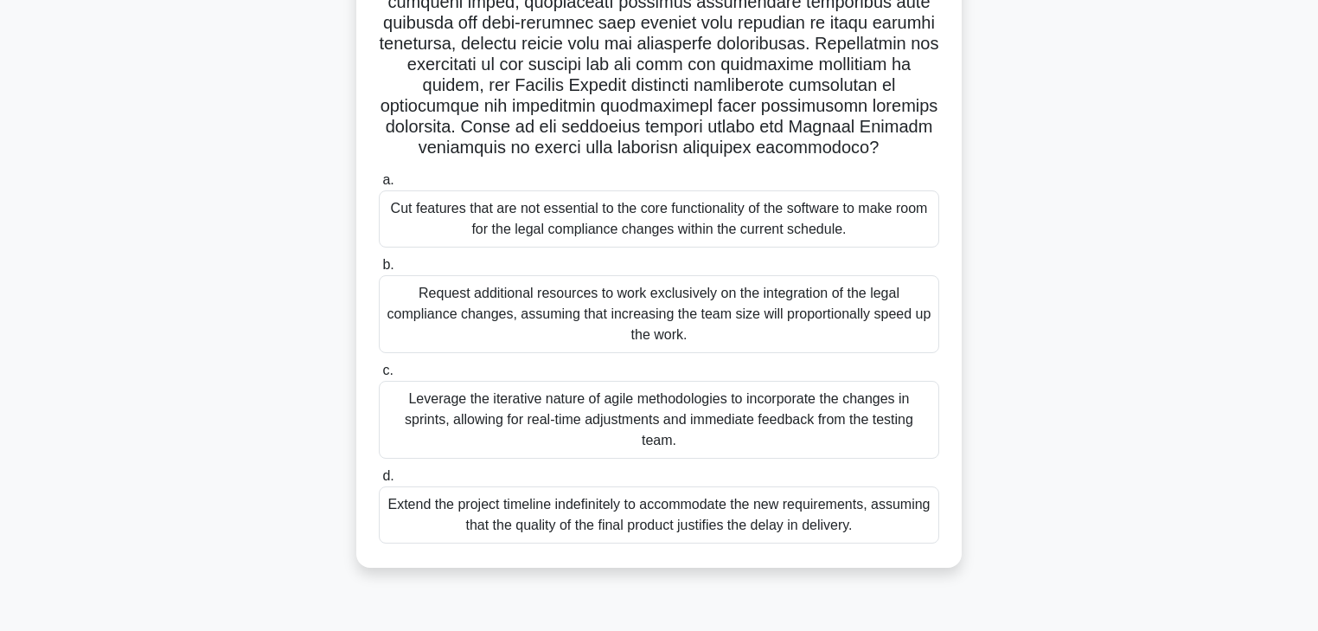
click at [334, 316] on div ".spinner_0XTQ{transform-origin:center;animation:spinner_y6GP .75s linear infini…" at bounding box center [659, 193] width 1142 height 791
click at [427, 415] on div "Leverage the iterative nature of agile methodologies to incorporate the changes…" at bounding box center [659, 420] width 561 height 78
click at [379, 376] on input "c. Leverage the iterative nature of agile methodologies to incorporate the chan…" at bounding box center [379, 370] width 0 height 11
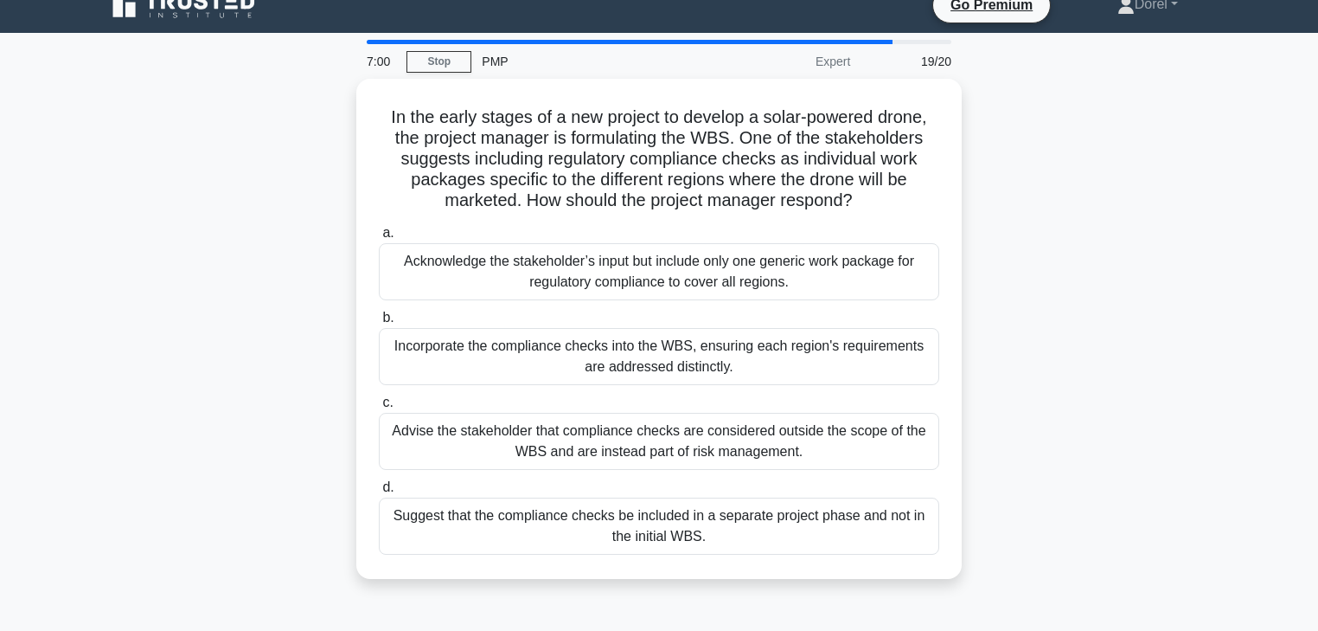
scroll to position [0, 0]
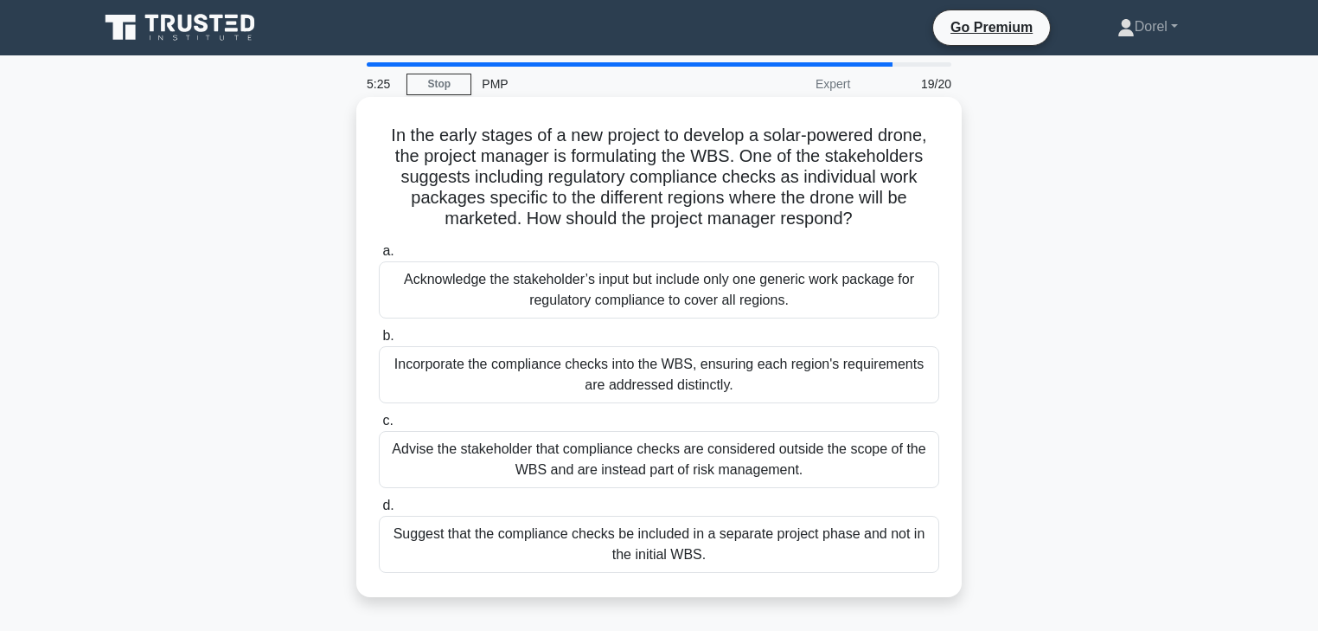
click at [454, 285] on div "Acknowledge the stakeholder’s input but include only one generic work package f…" at bounding box center [659, 289] width 561 height 57
click at [379, 257] on input "a. Acknowledge the stakeholder’s input but include only one generic work packag…" at bounding box center [379, 251] width 0 height 11
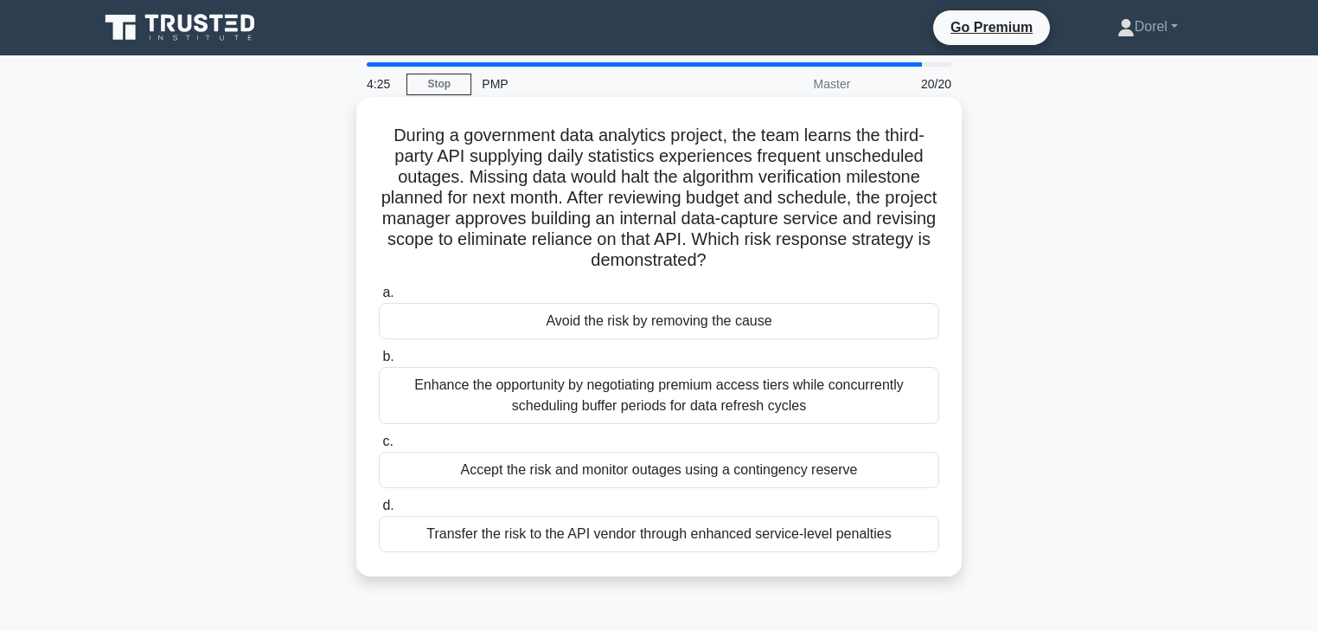
click at [650, 324] on div "Avoid the risk by removing the cause" at bounding box center [659, 321] width 561 height 36
click at [379, 298] on input "a. Avoid the risk by removing the cause" at bounding box center [379, 292] width 0 height 11
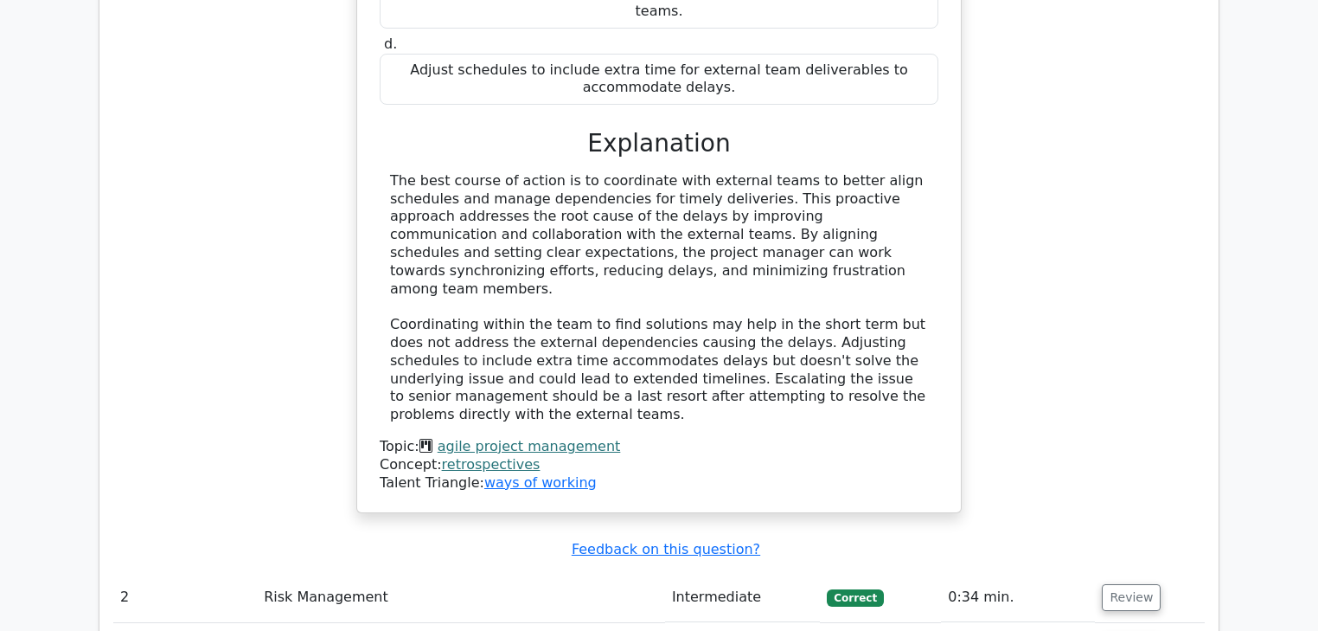
scroll to position [2699, 0]
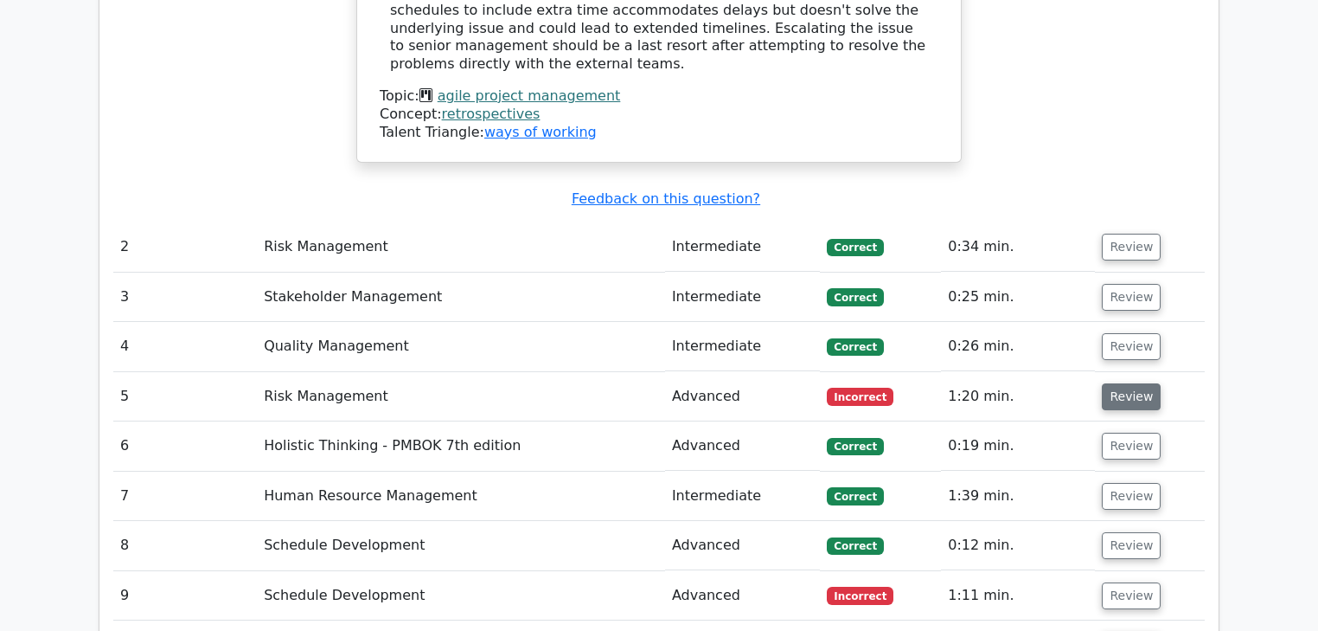
click at [1140, 383] on button "Review" at bounding box center [1131, 396] width 59 height 27
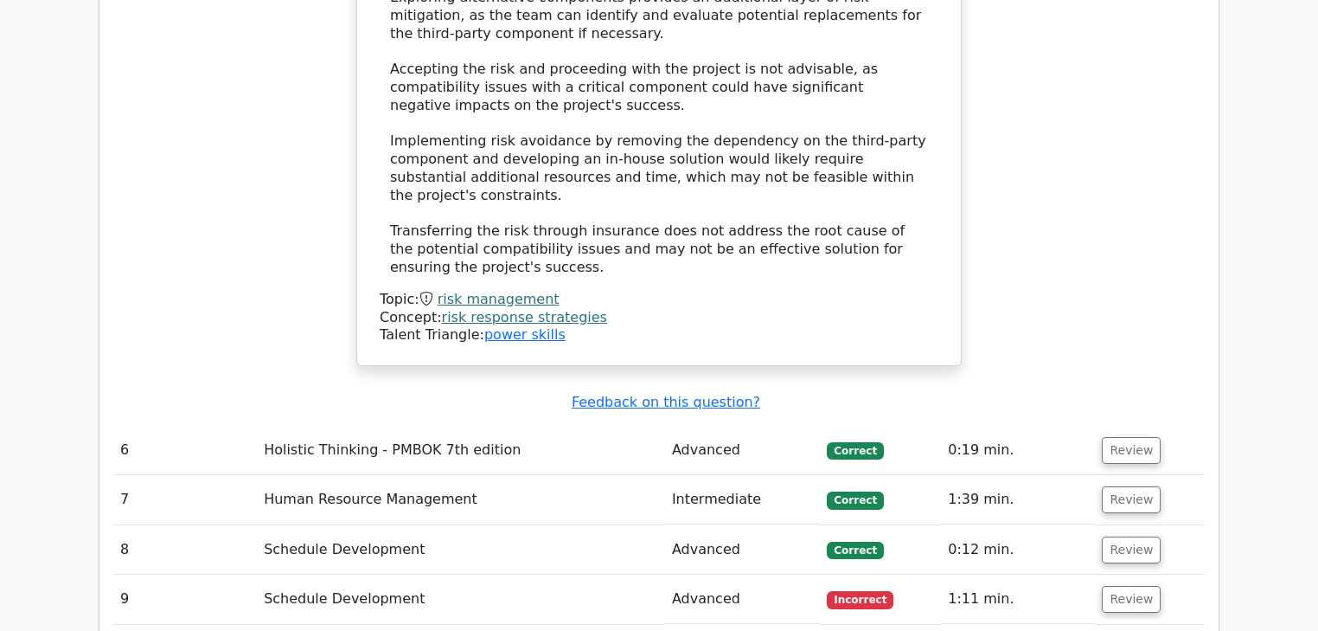
scroll to position [4014, 0]
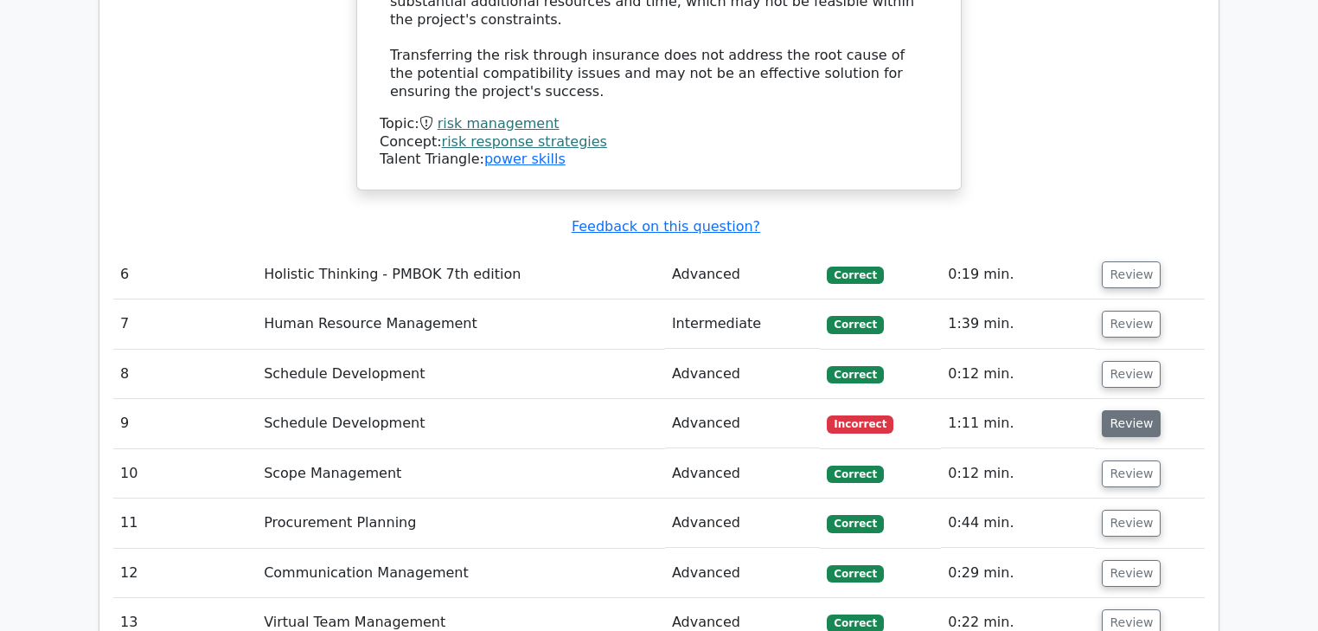
click at [1117, 410] on button "Review" at bounding box center [1131, 423] width 59 height 27
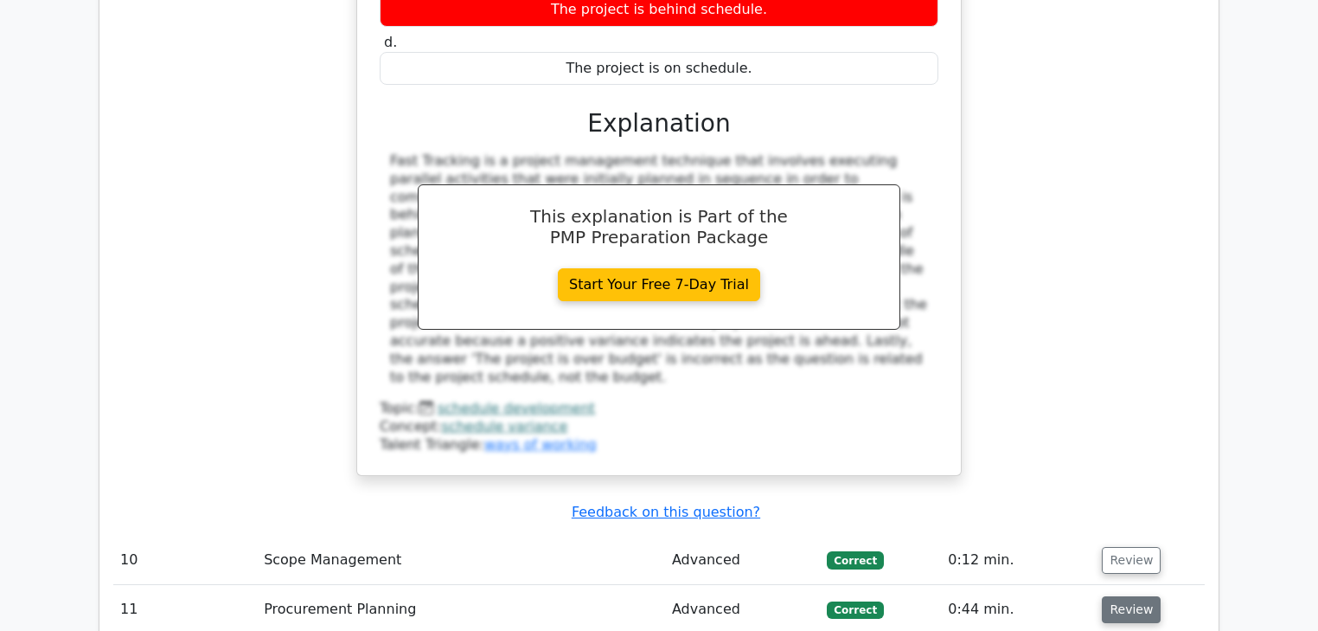
scroll to position [5052, 0]
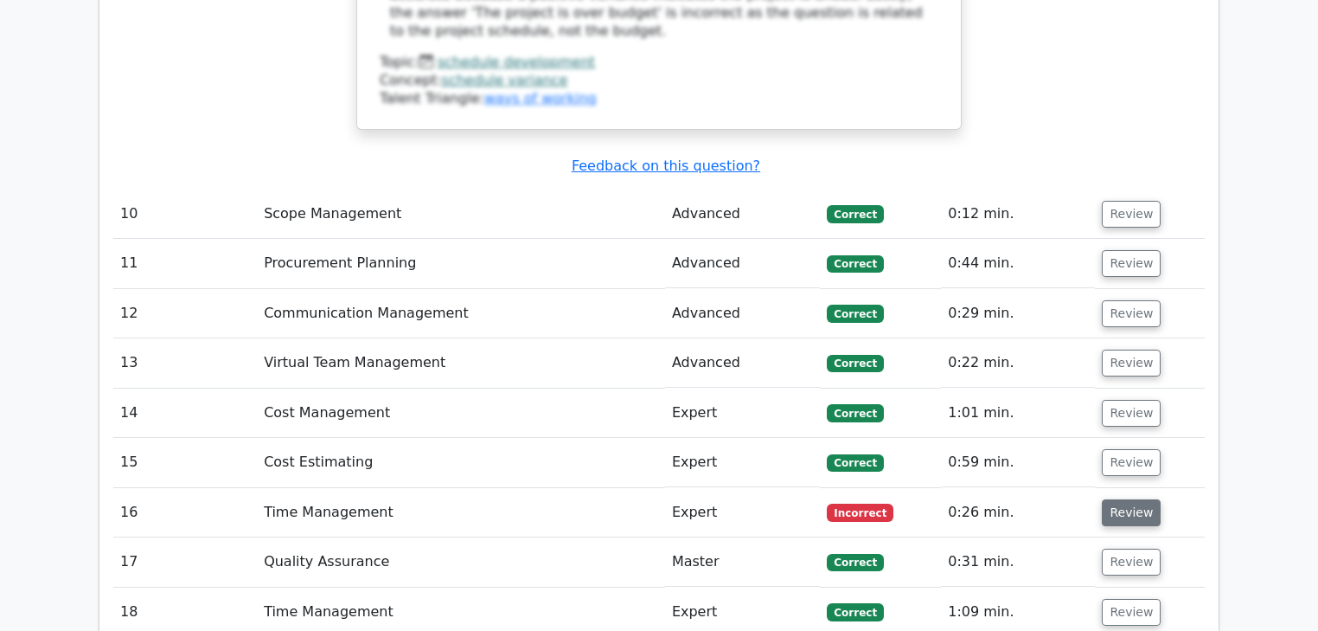
click at [1143, 499] on button "Review" at bounding box center [1131, 512] width 59 height 27
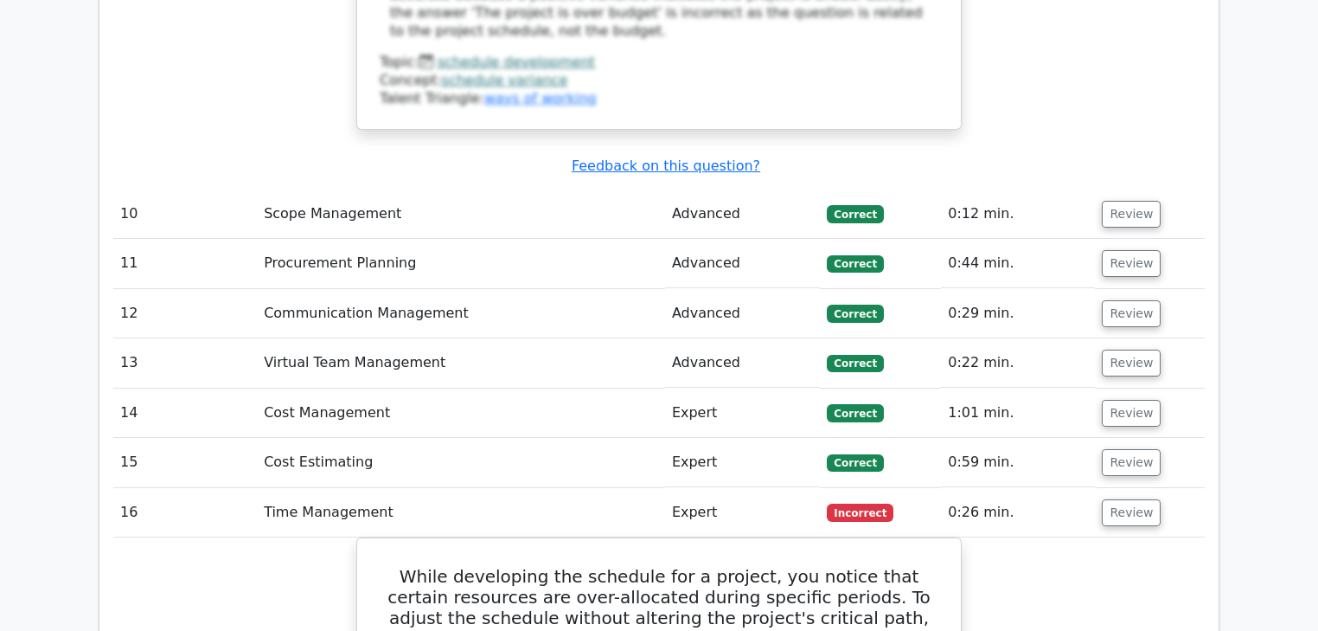
scroll to position [5191, 0]
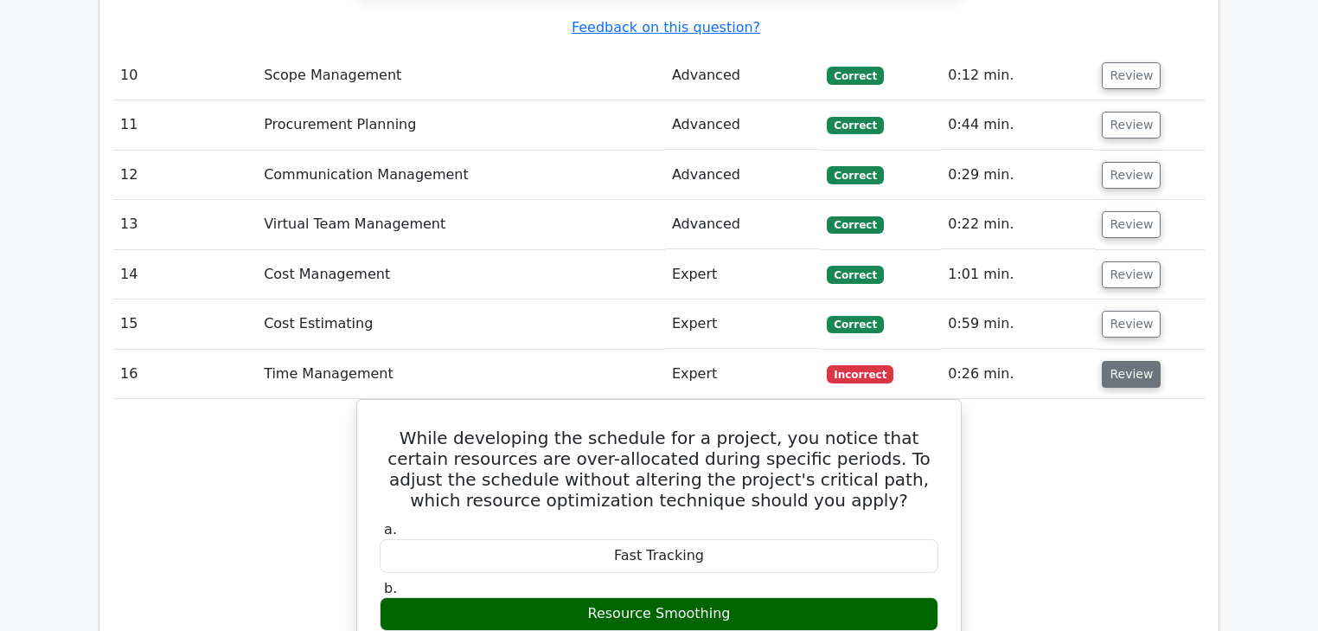
click at [1150, 361] on button "Review" at bounding box center [1131, 374] width 59 height 27
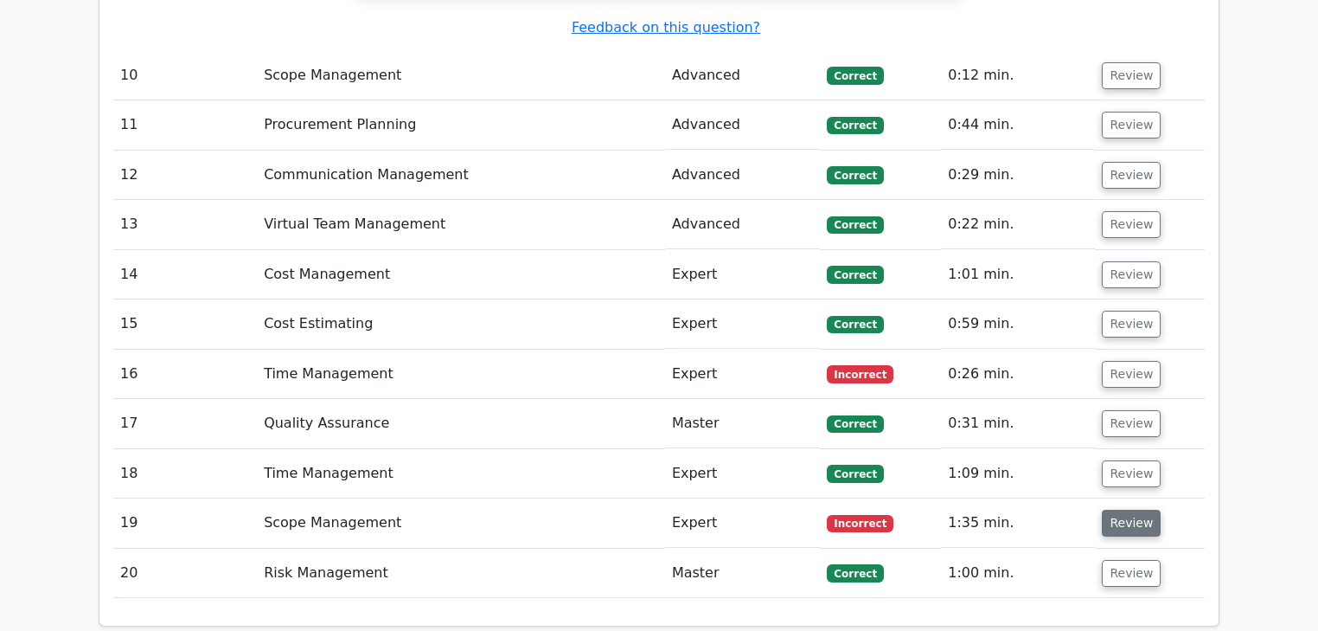
click at [1118, 510] on button "Review" at bounding box center [1131, 523] width 59 height 27
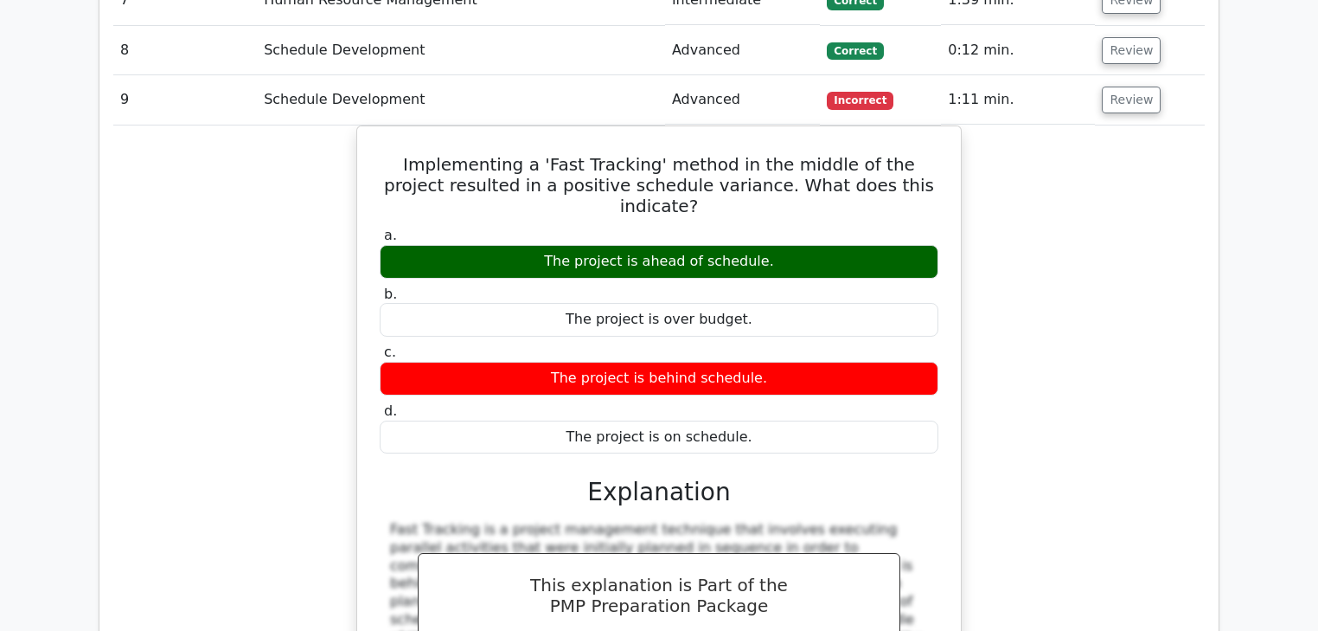
scroll to position [4152, 0]
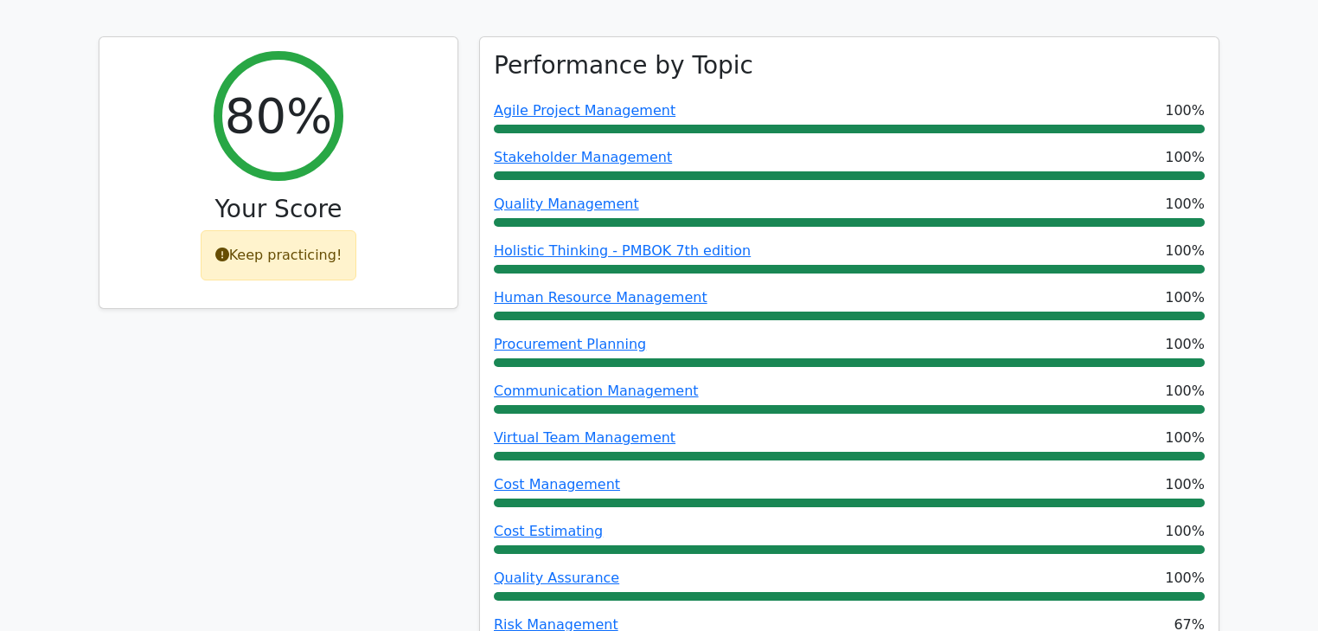
scroll to position [969, 0]
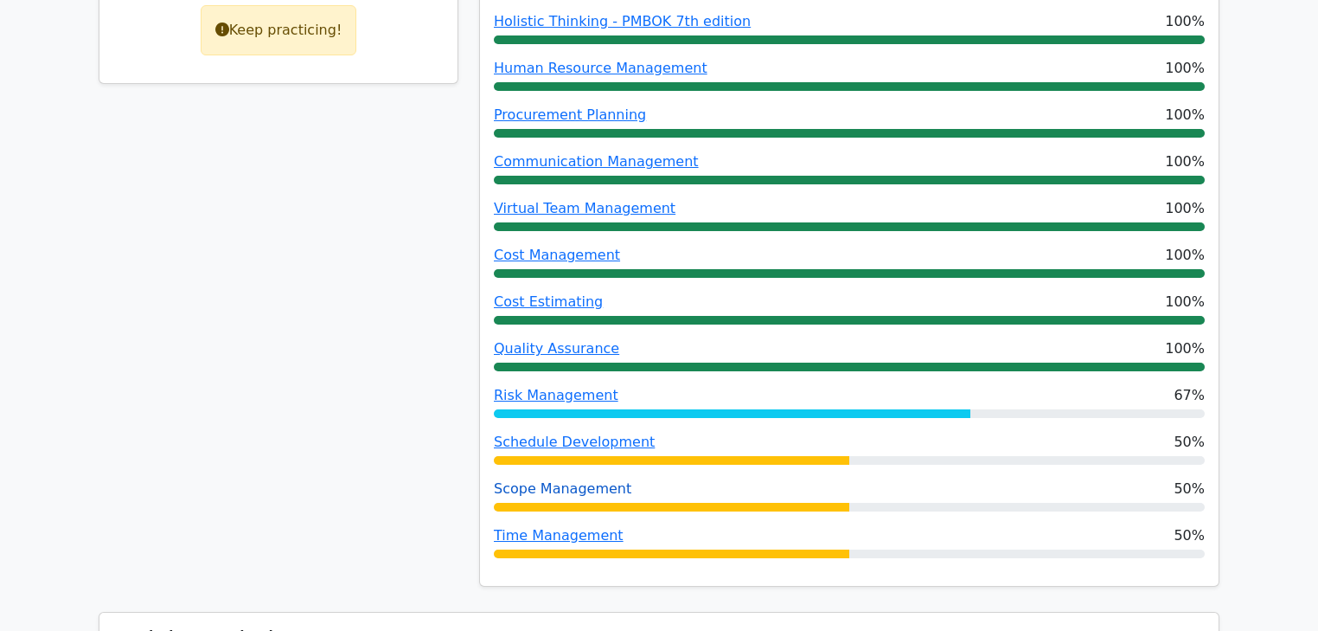
click at [566, 480] on link "Scope Management" at bounding box center [563, 488] width 138 height 16
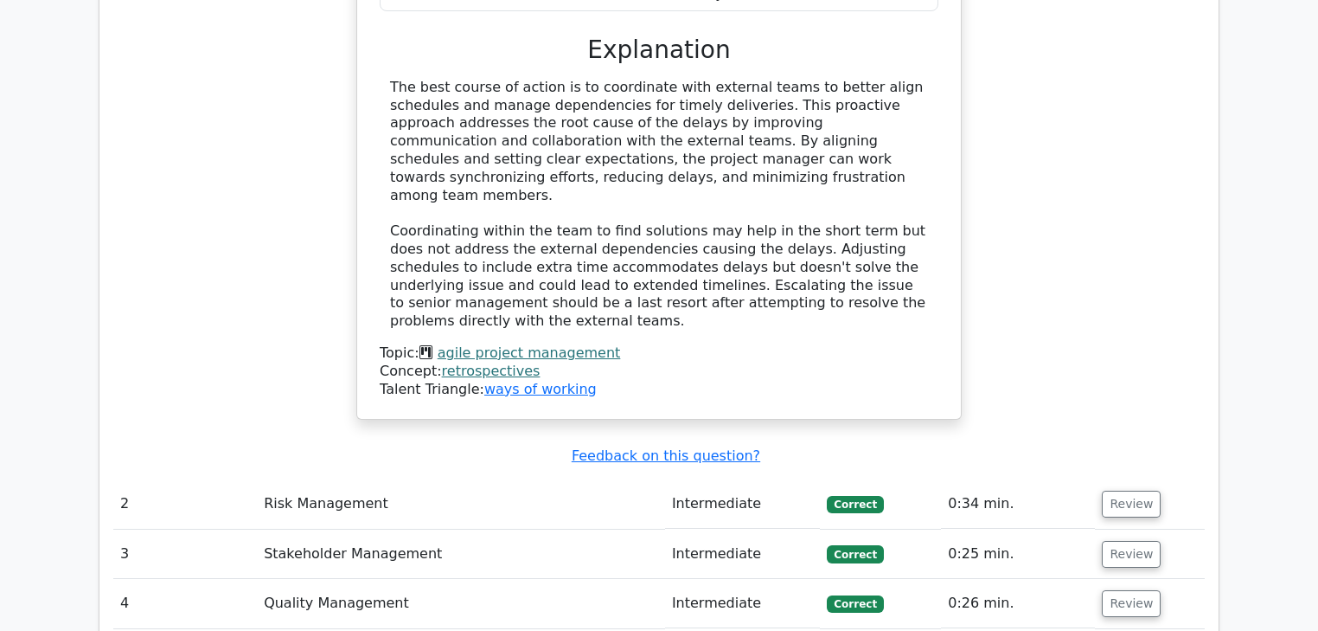
scroll to position [2630, 0]
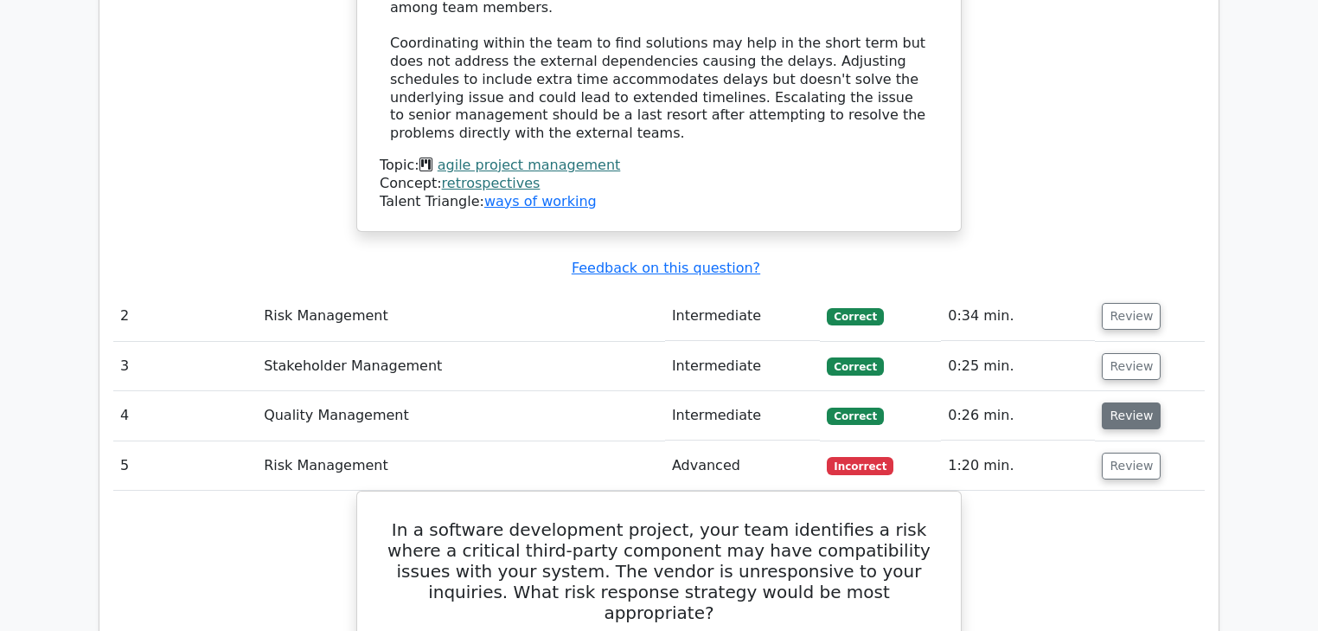
click at [1128, 402] on button "Review" at bounding box center [1131, 415] width 59 height 27
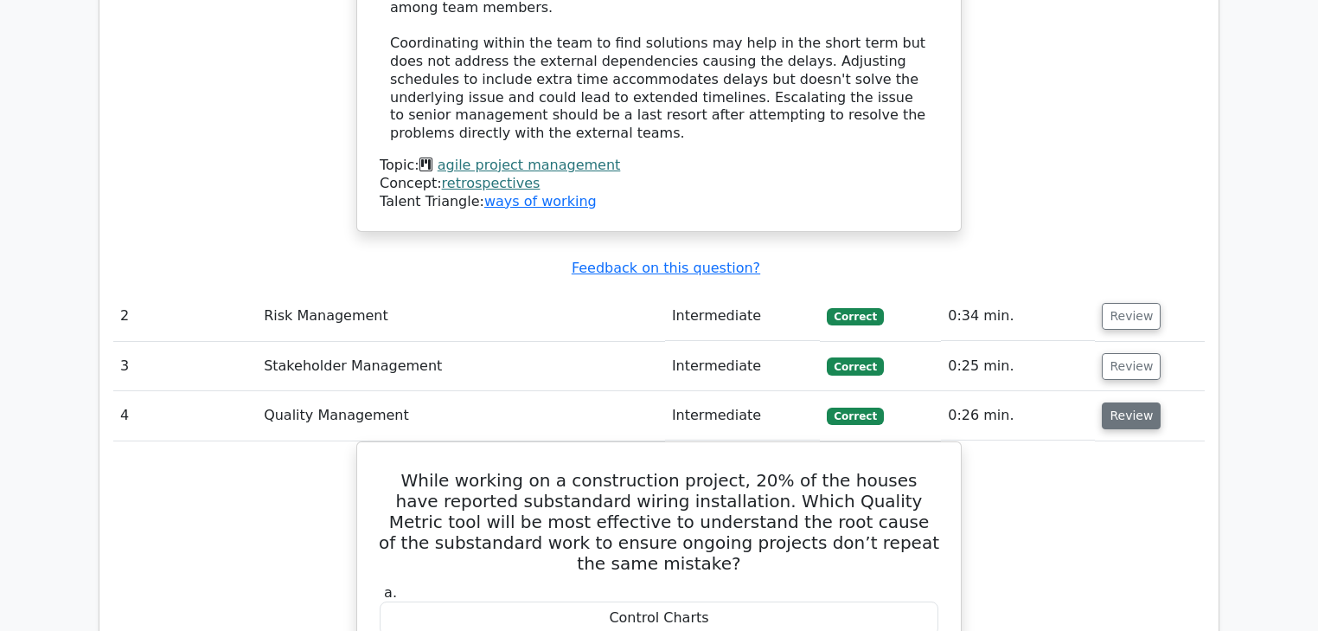
click at [1128, 402] on button "Review" at bounding box center [1131, 415] width 59 height 27
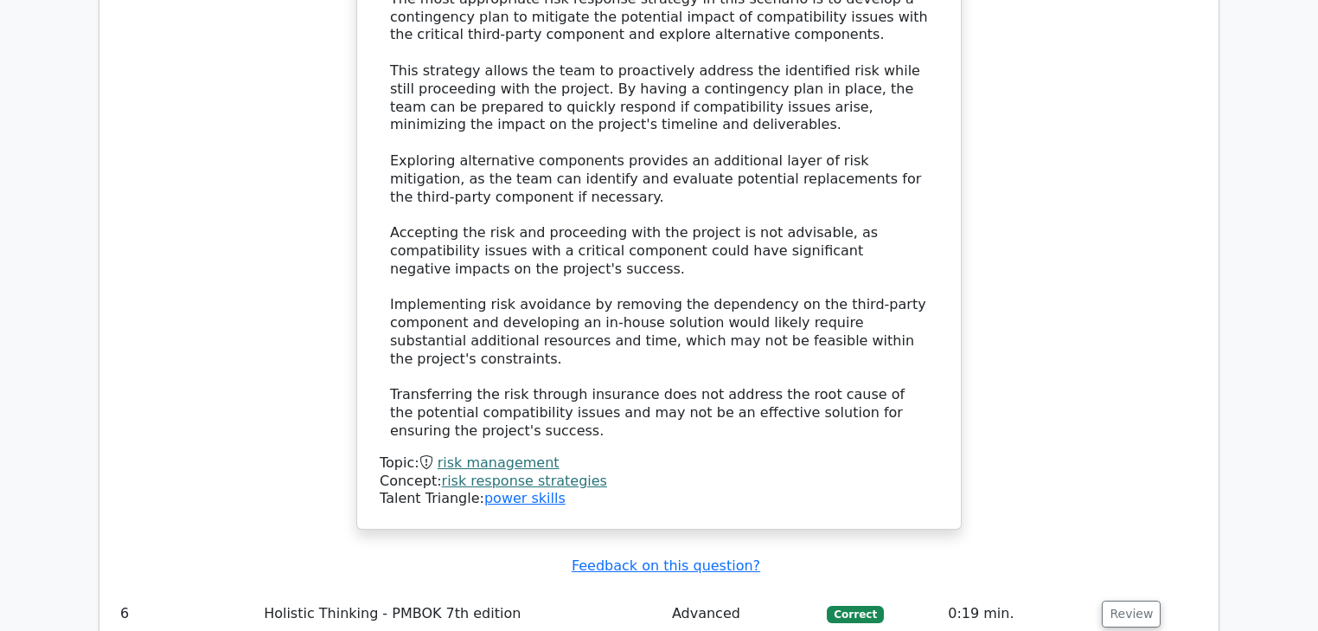
scroll to position [3806, 0]
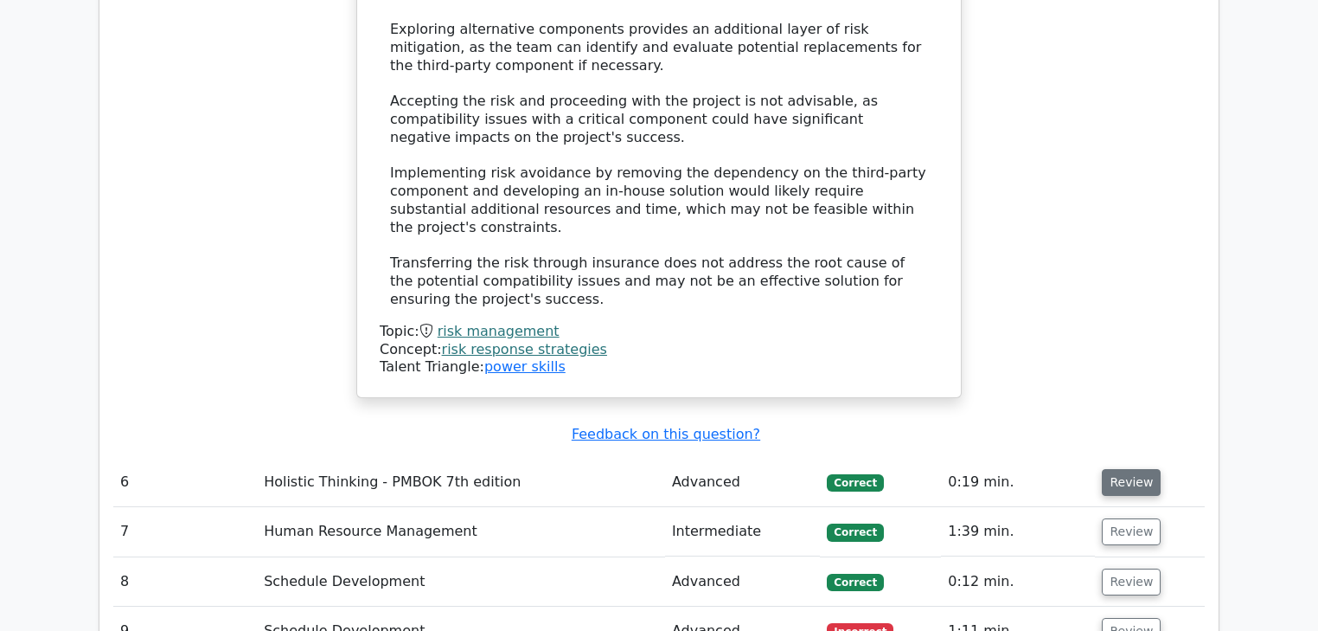
click at [1134, 469] on button "Review" at bounding box center [1131, 482] width 59 height 27
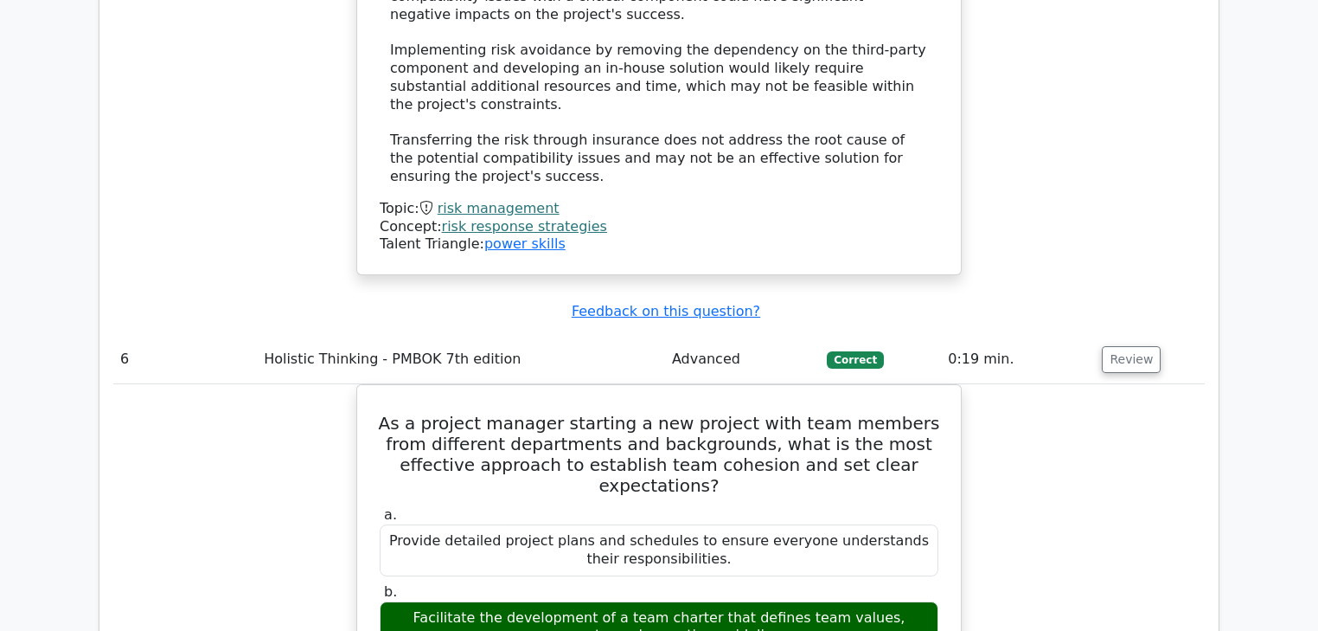
scroll to position [3945, 0]
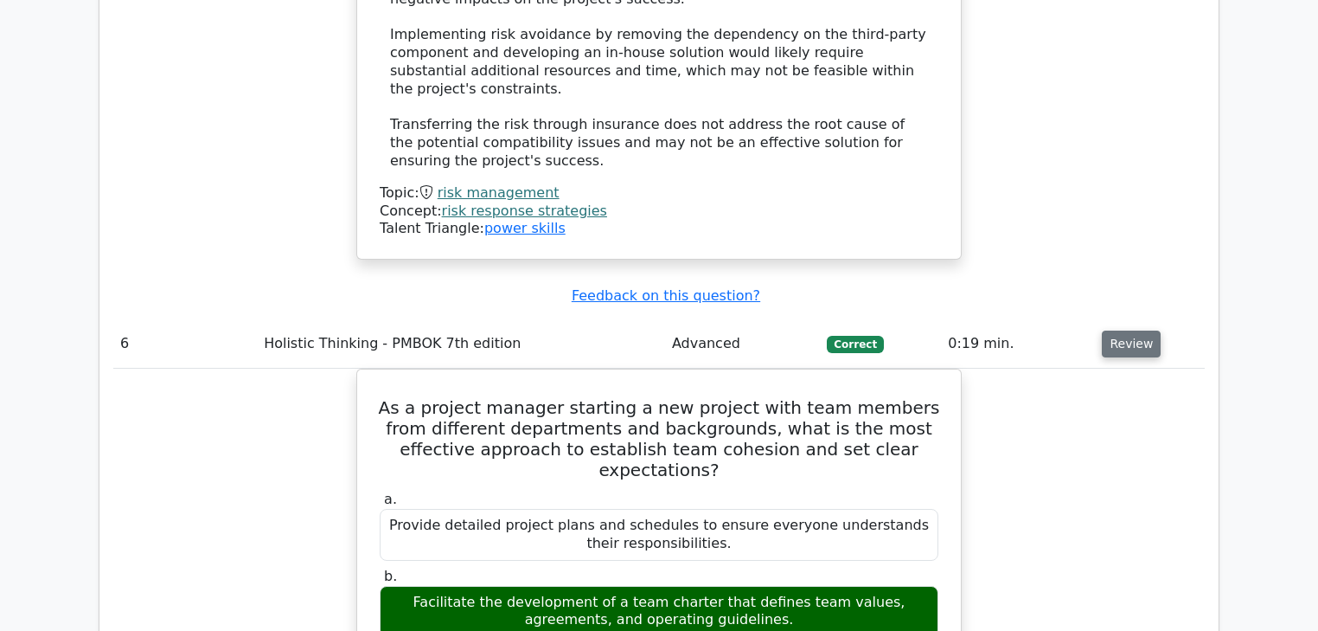
click at [1119, 330] on button "Review" at bounding box center [1131, 343] width 59 height 27
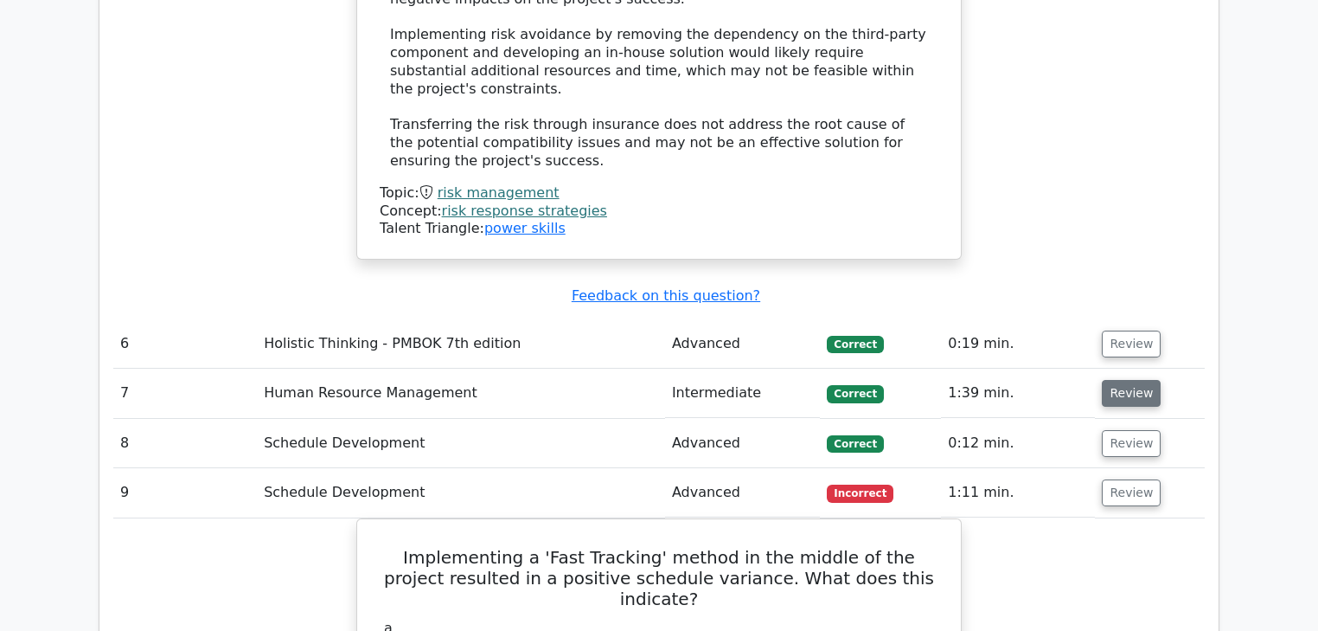
click at [1122, 380] on button "Review" at bounding box center [1131, 393] width 59 height 27
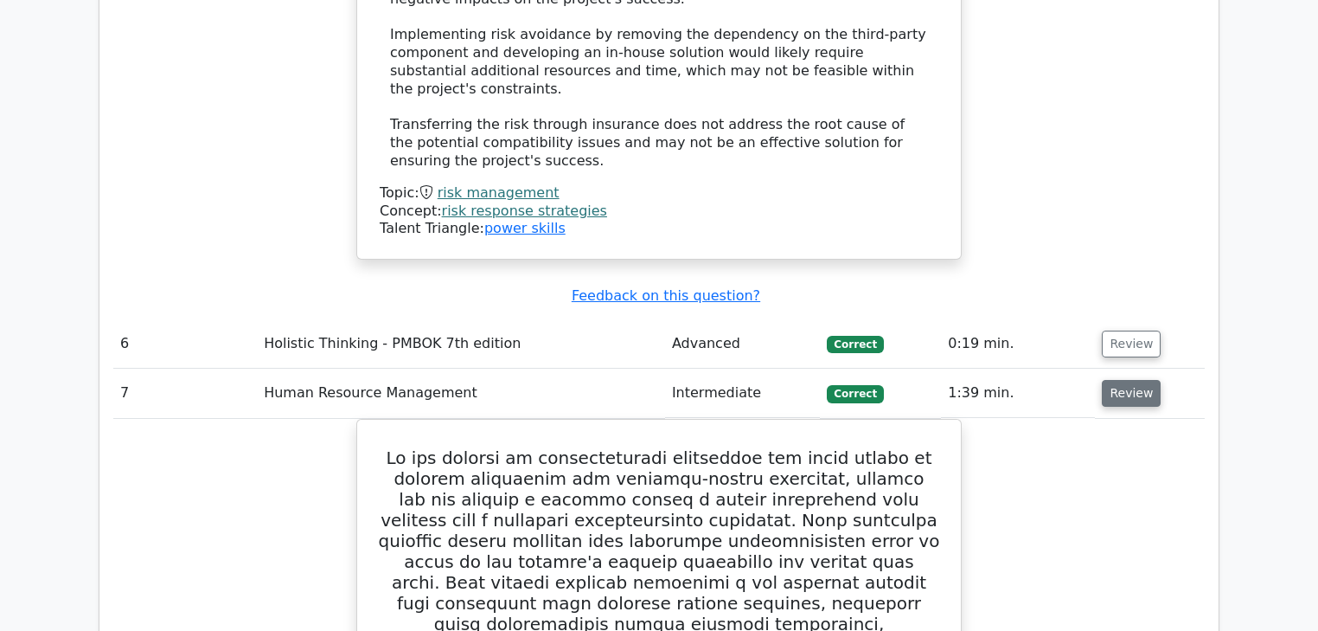
click at [1113, 380] on button "Review" at bounding box center [1131, 393] width 59 height 27
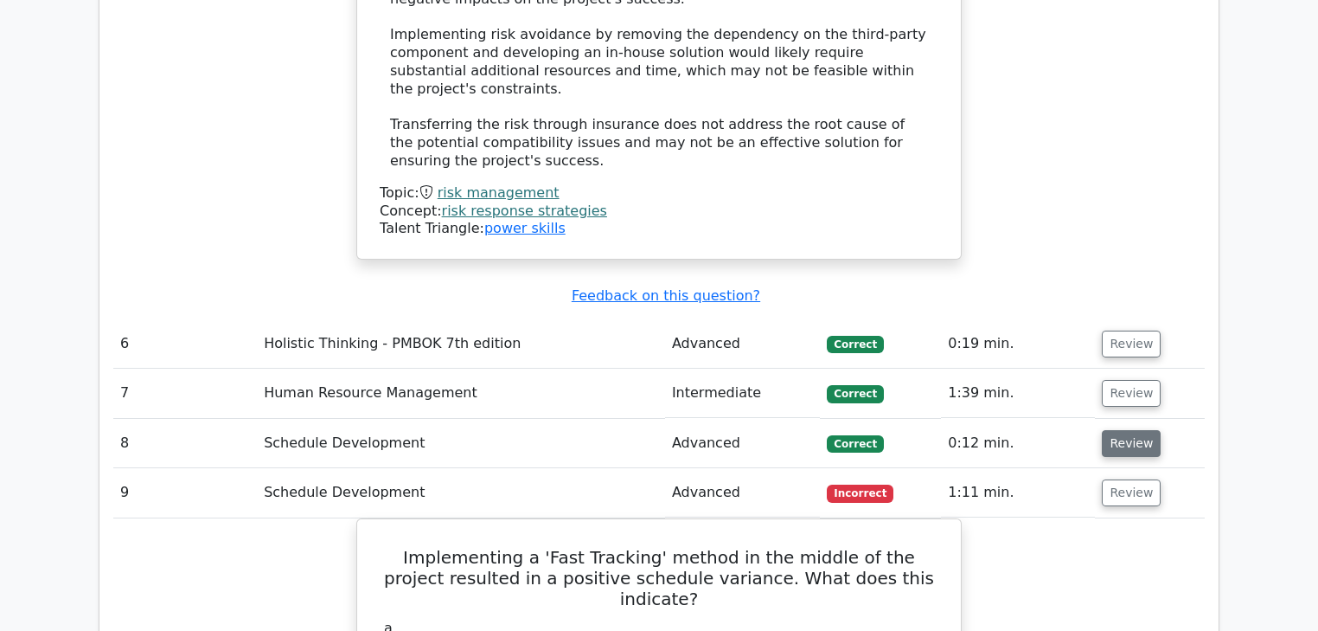
click at [1115, 430] on button "Review" at bounding box center [1131, 443] width 59 height 27
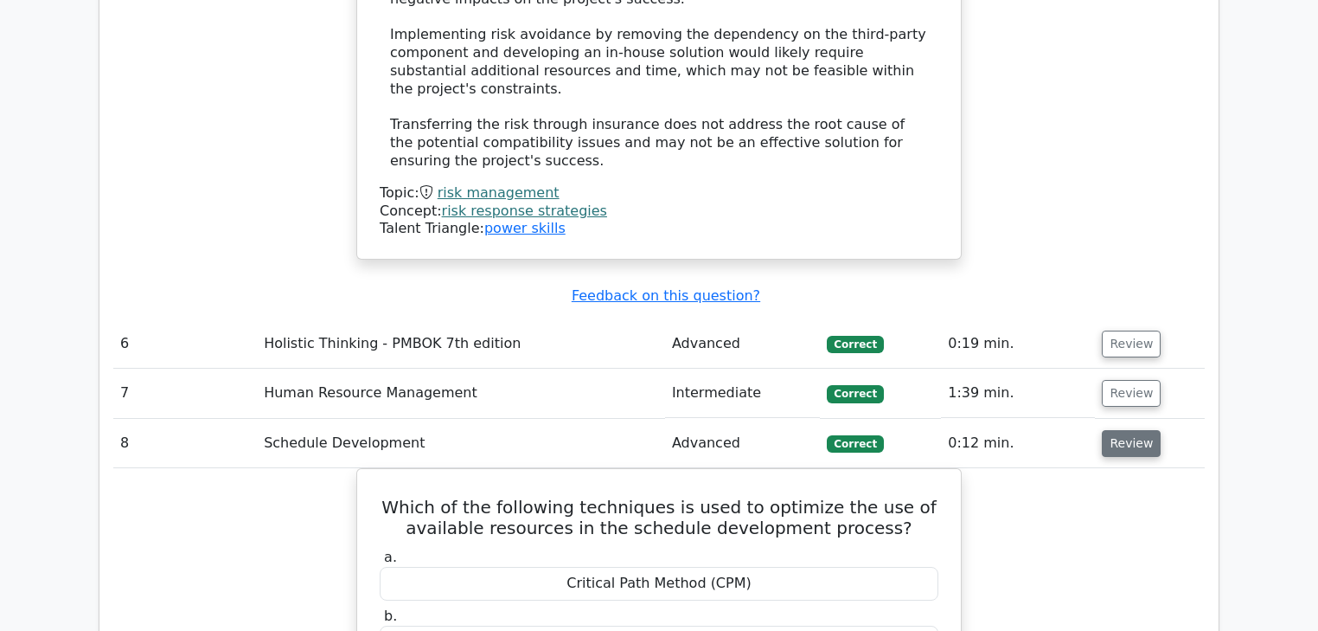
click at [1115, 430] on button "Review" at bounding box center [1131, 443] width 59 height 27
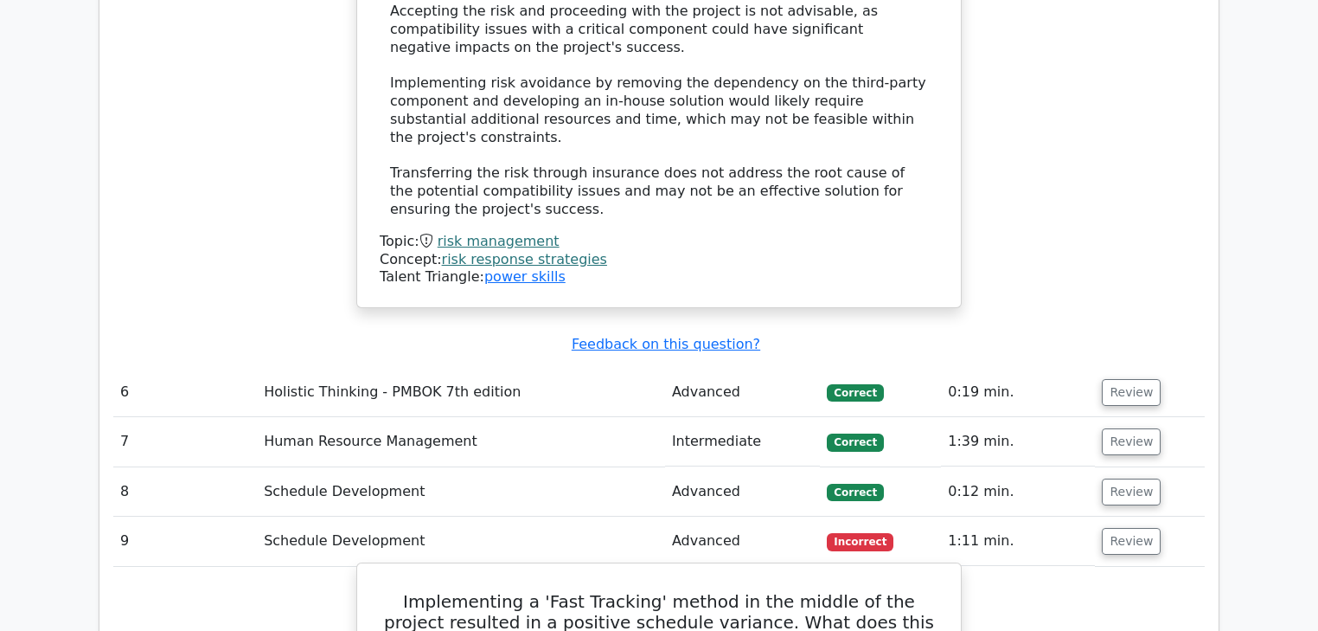
scroll to position [3806, 0]
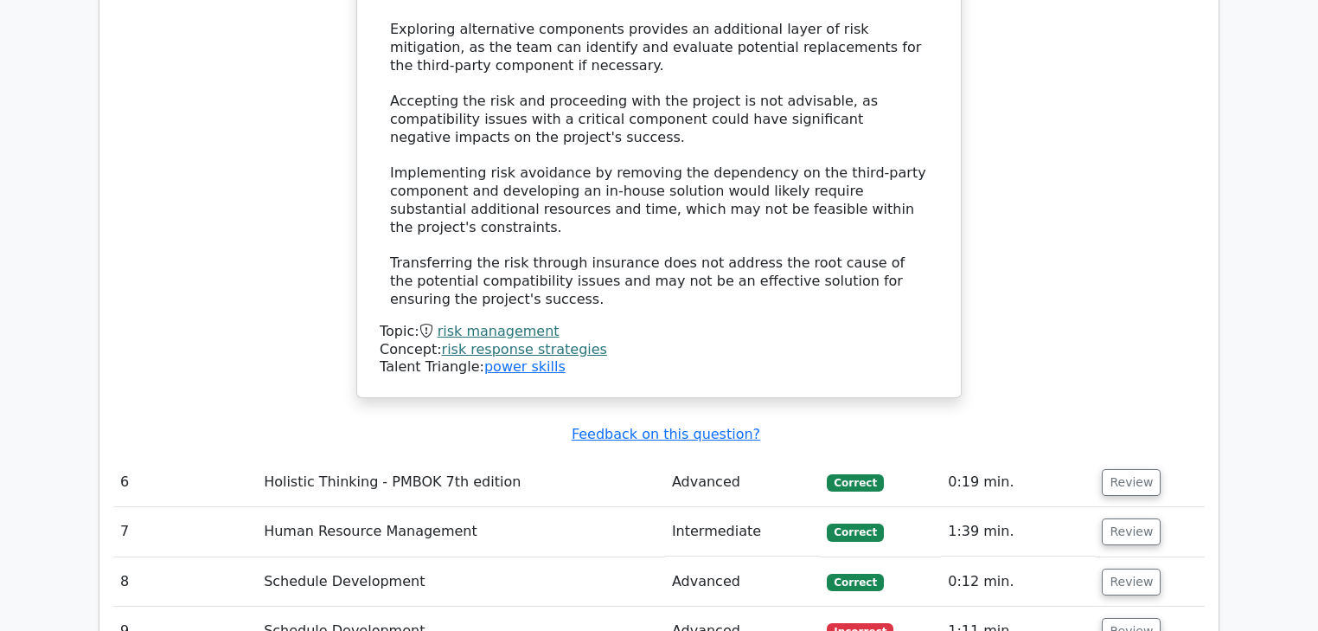
click at [684, 458] on td "Advanced" at bounding box center [743, 482] width 156 height 49
click at [702, 458] on td "Advanced" at bounding box center [743, 482] width 156 height 49
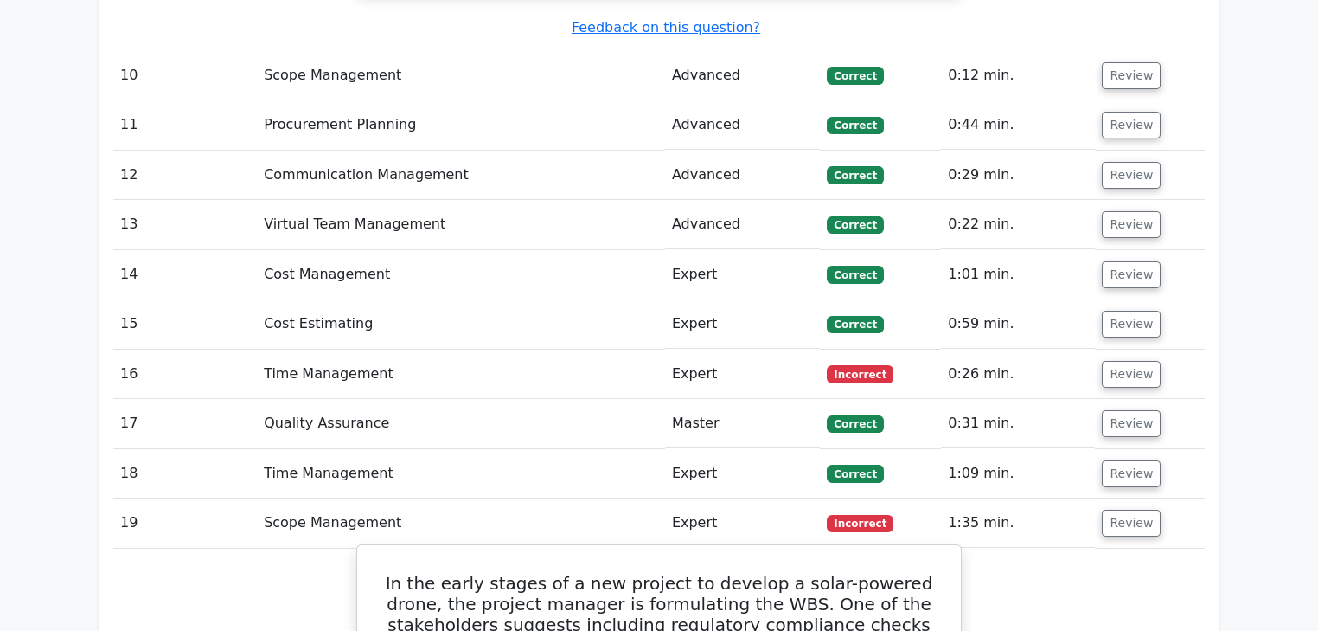
scroll to position [5121, 0]
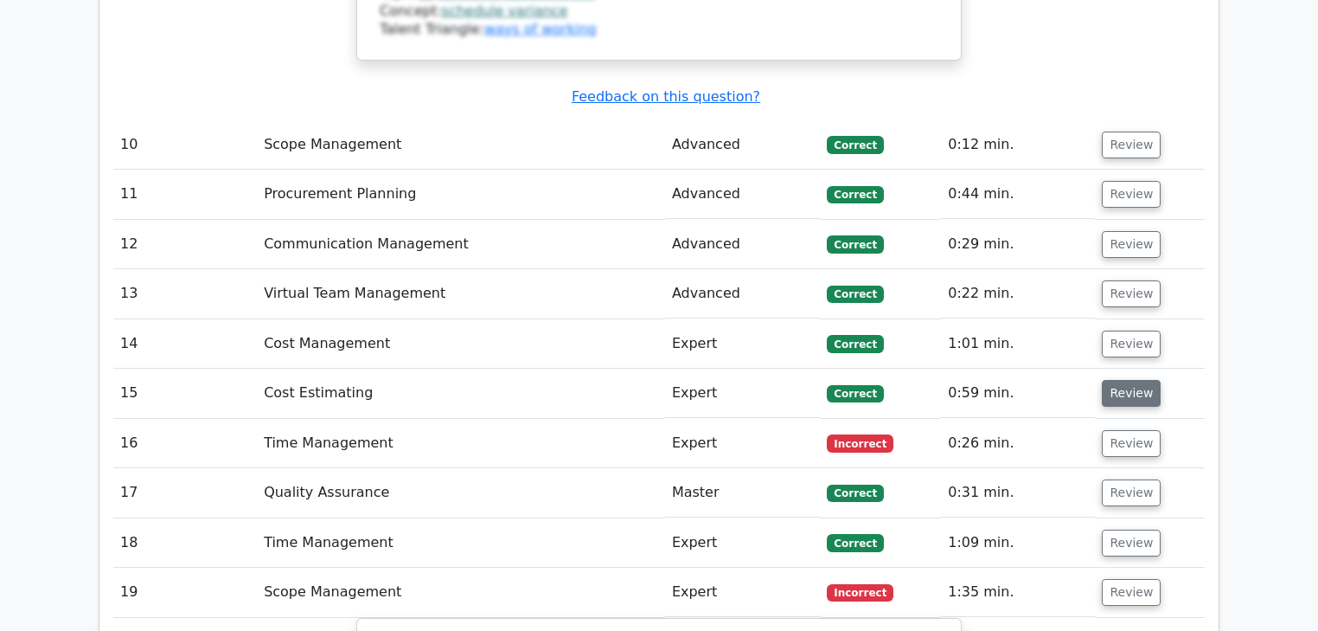
click at [1142, 380] on button "Review" at bounding box center [1131, 393] width 59 height 27
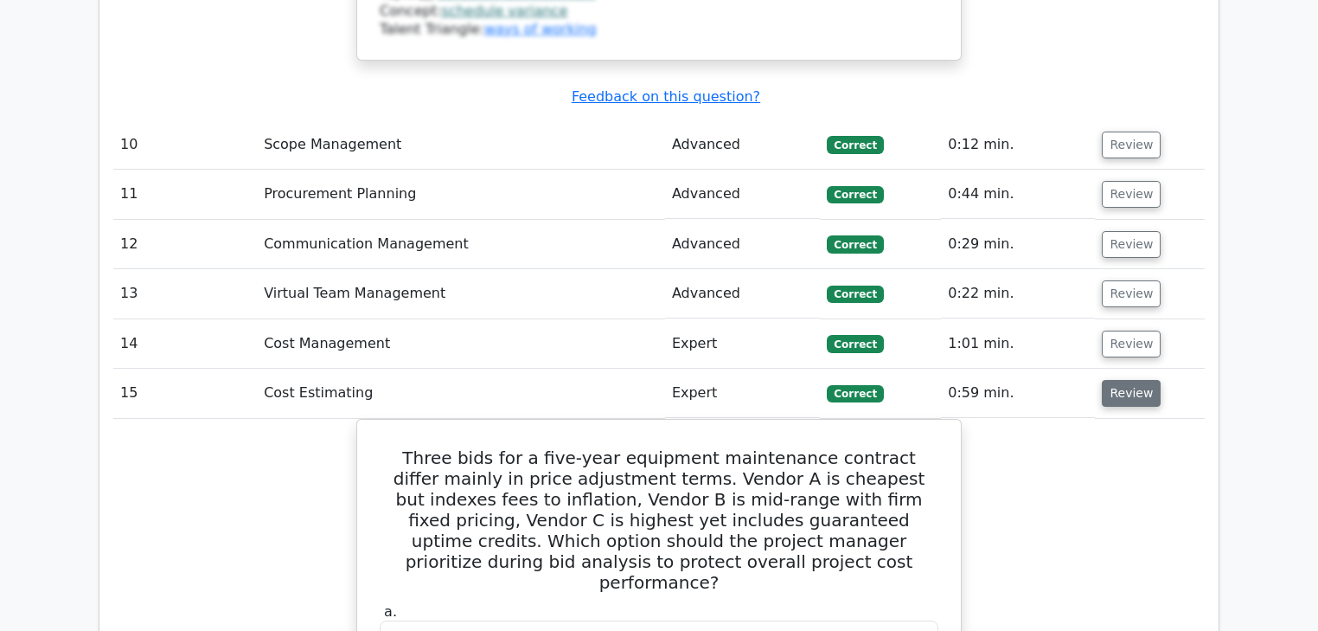
click at [1142, 380] on button "Review" at bounding box center [1131, 393] width 59 height 27
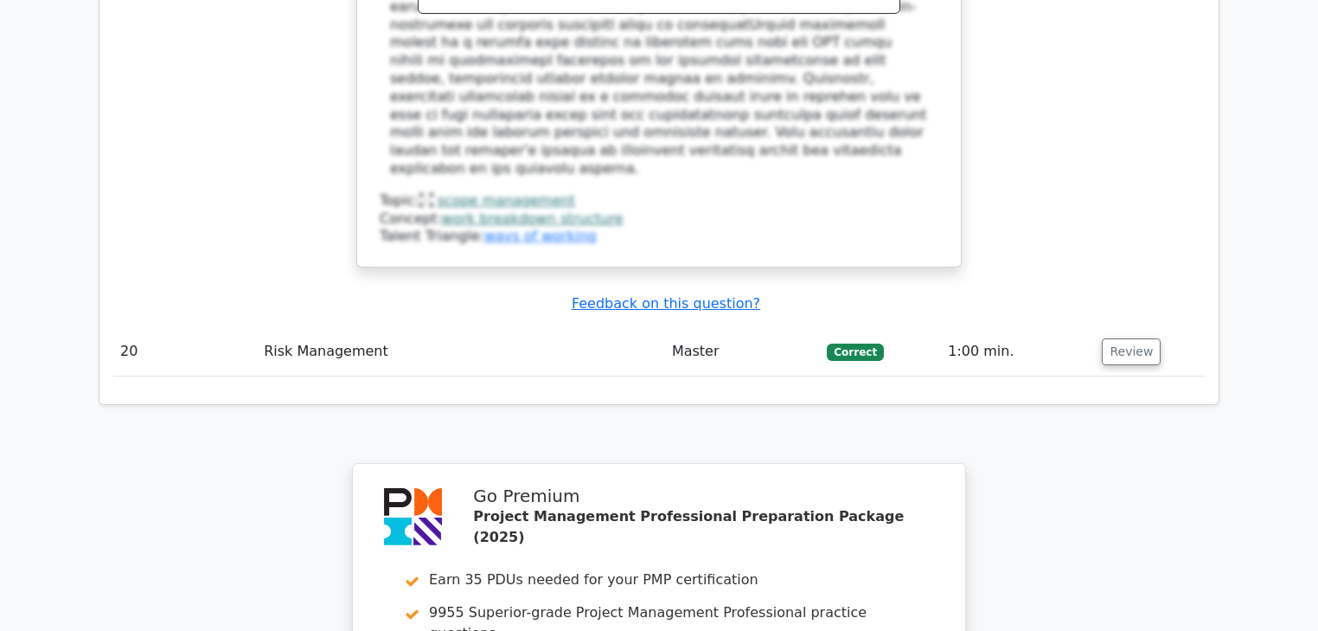
scroll to position [6707, 0]
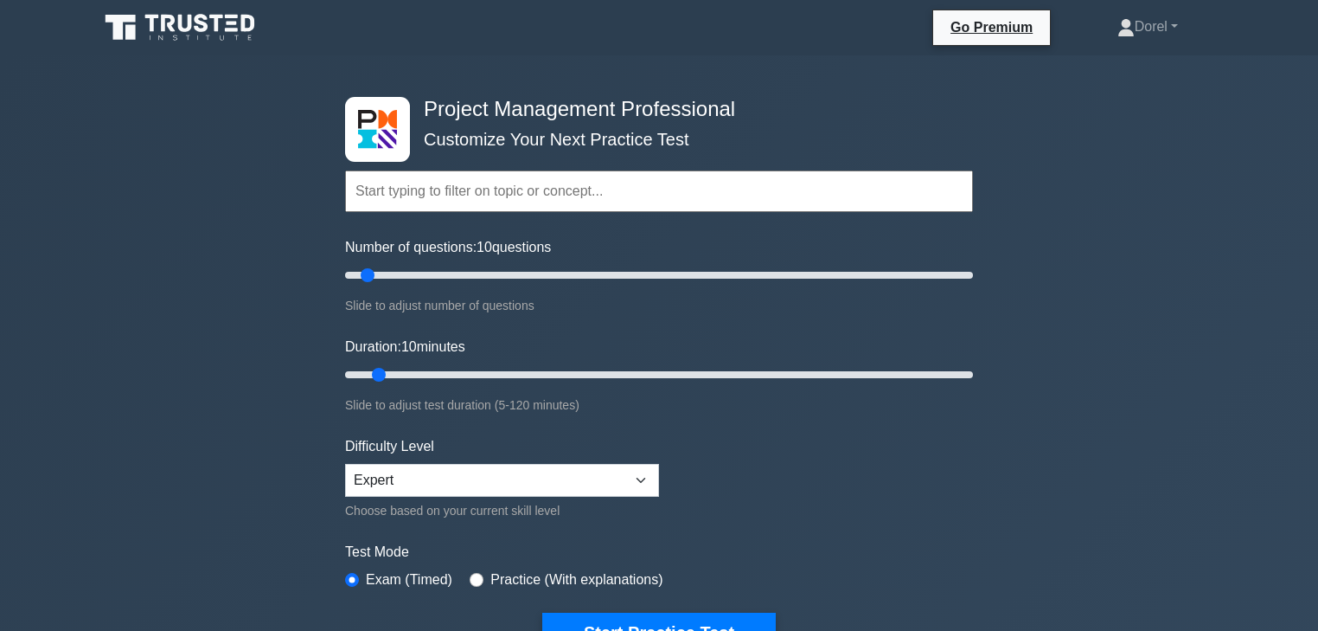
click at [471, 204] on input "text" at bounding box center [659, 191] width 628 height 42
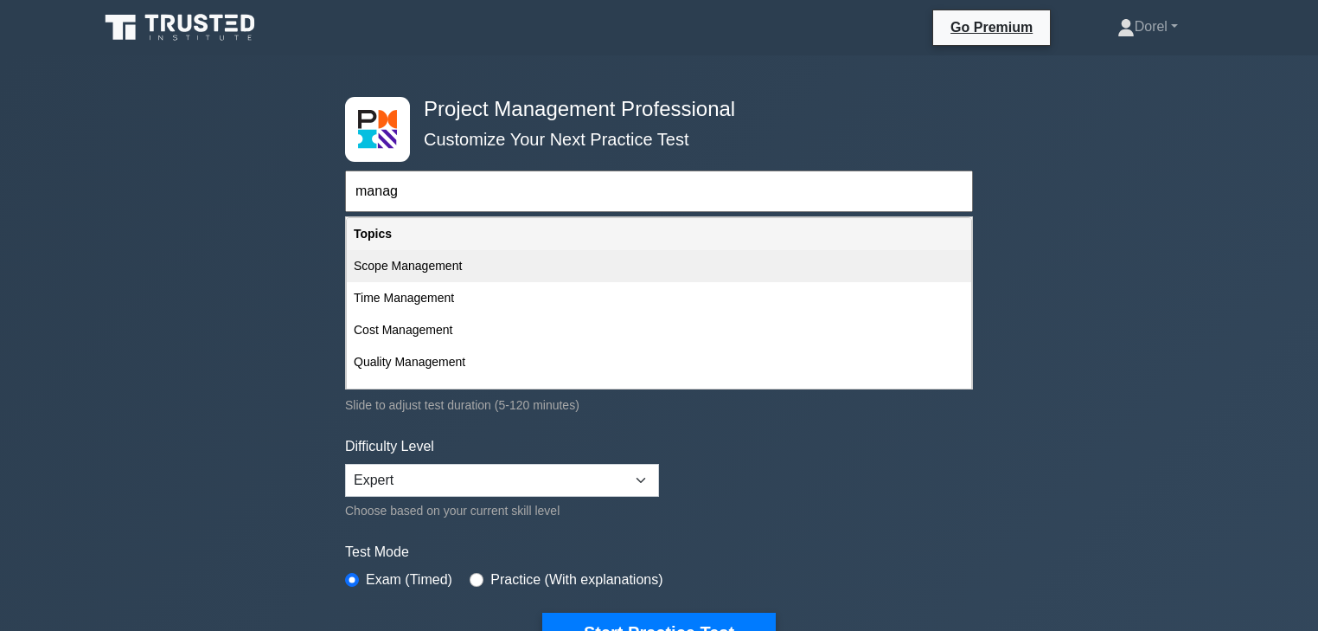
click at [446, 256] on div "Scope Management" at bounding box center [659, 266] width 625 height 32
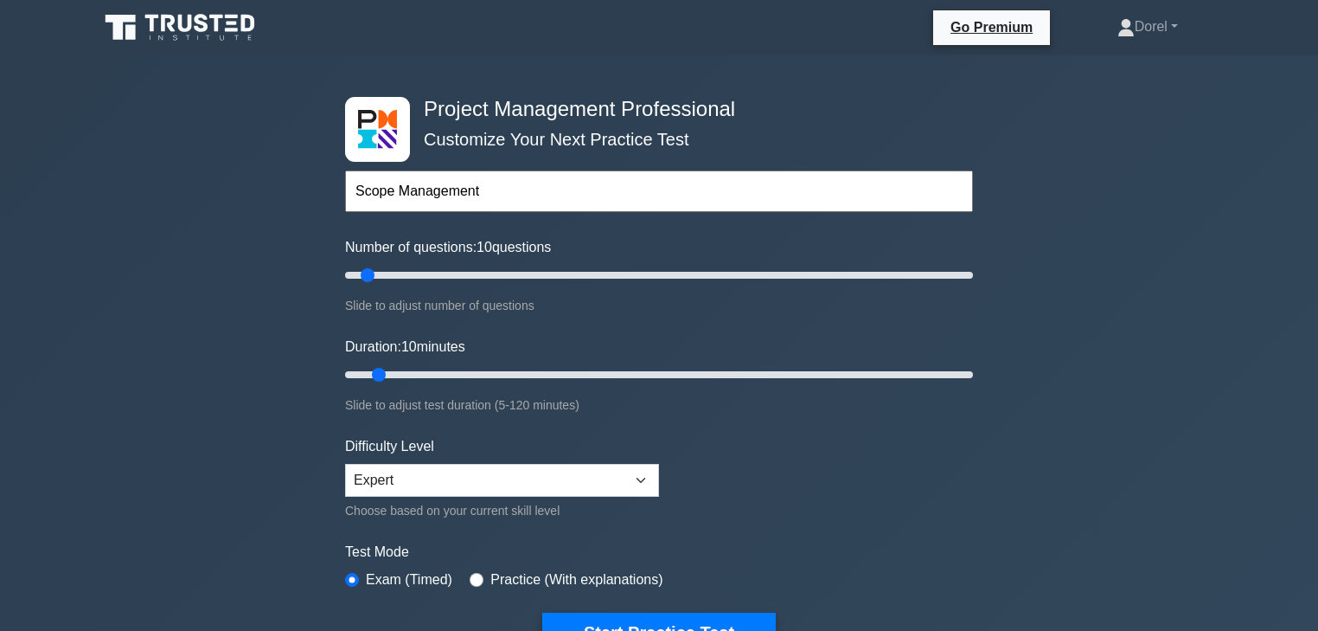
click at [490, 196] on input "Scope Management" at bounding box center [659, 191] width 628 height 42
type input "Scope Management"
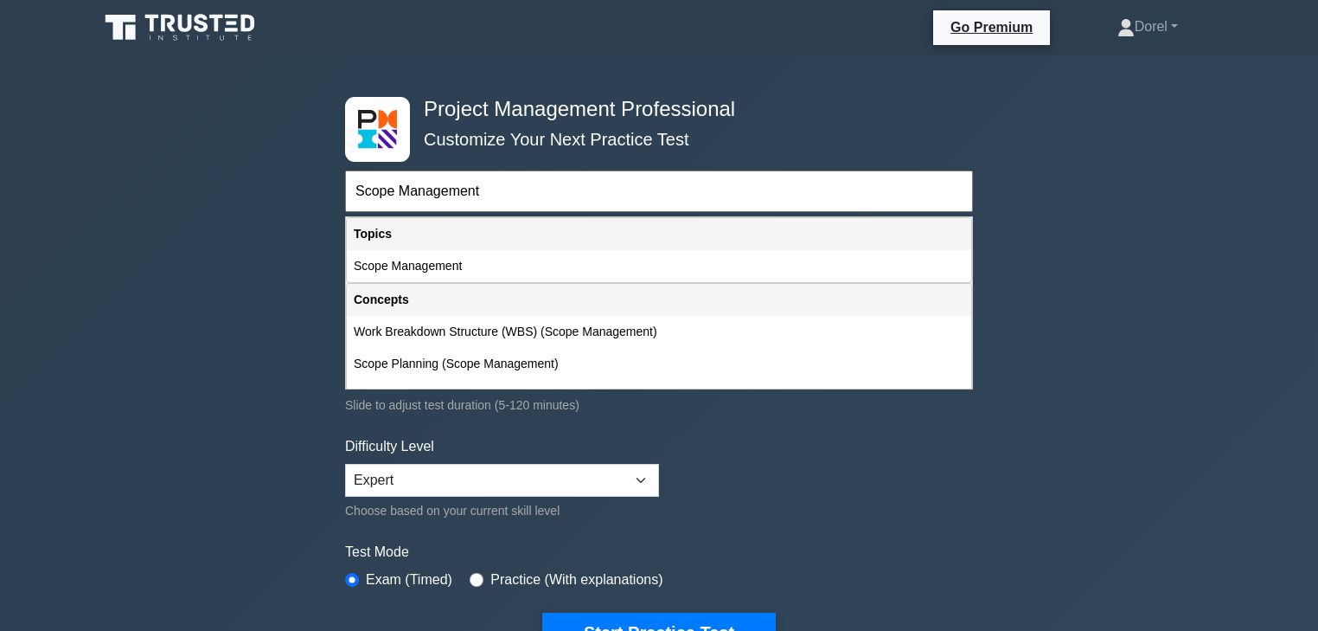
drag, startPoint x: 490, startPoint y: 196, endPoint x: 322, endPoint y: 211, distance: 168.5
click at [322, 211] on div "Project Management Professional Customize Your Next Practice Test Scope Managem…" at bounding box center [659, 599] width 1318 height 1088
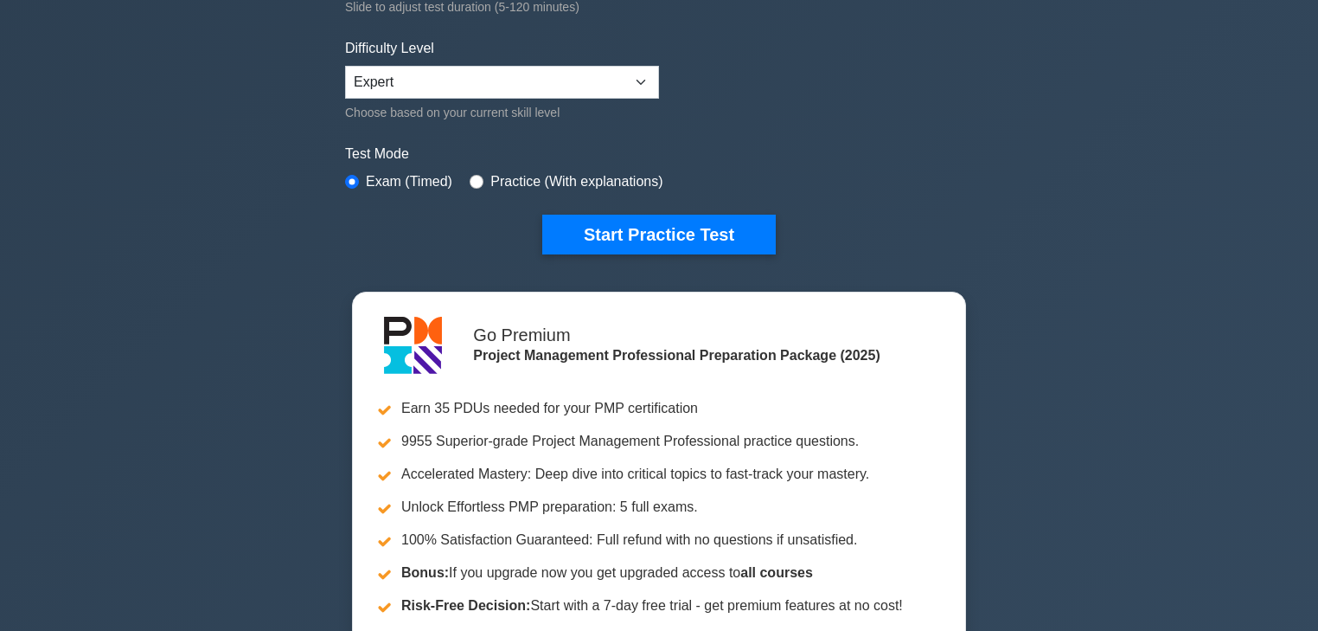
scroll to position [277, 0]
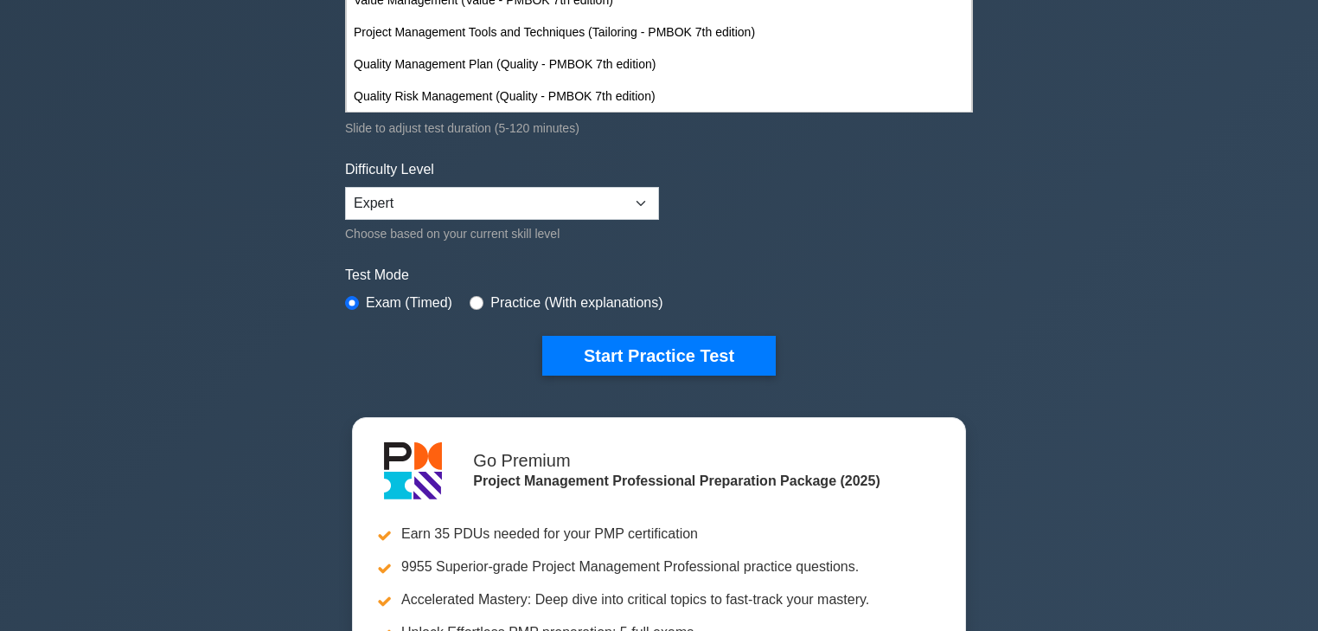
type input "management"
click at [481, 202] on select "Beginner Intermediate Expert" at bounding box center [502, 203] width 314 height 33
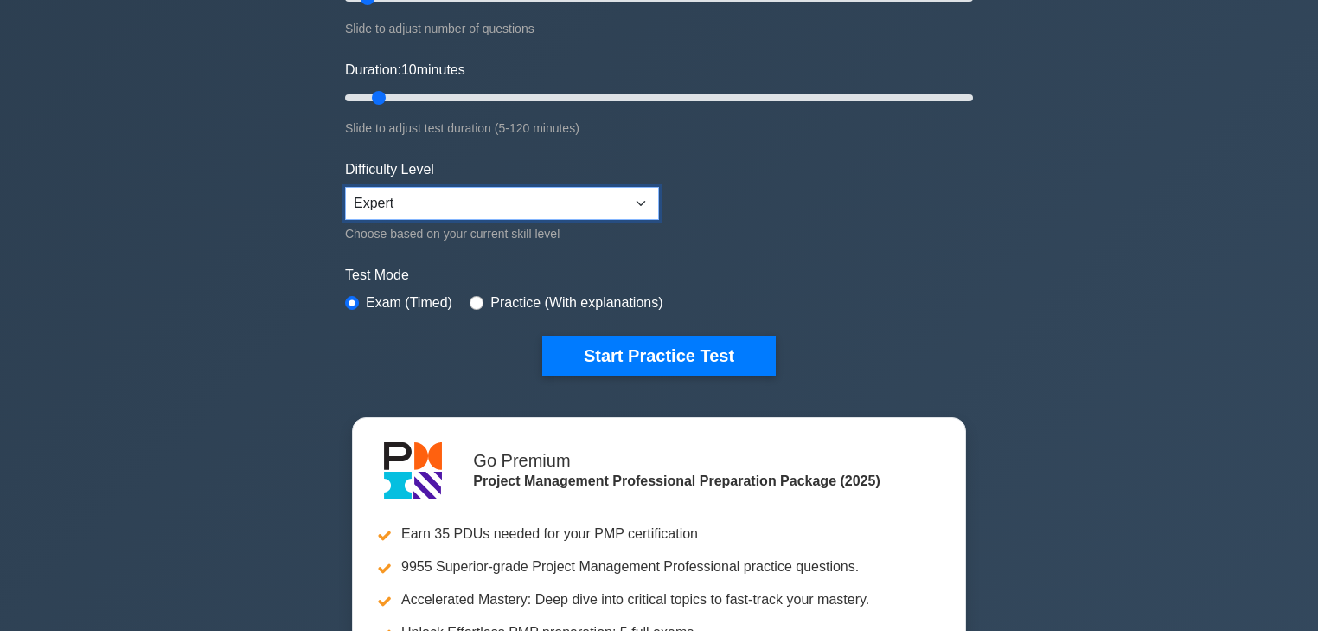
click at [481, 202] on select "Beginner Intermediate Expert" at bounding box center [502, 203] width 314 height 33
click at [283, 215] on div "Project Management Professional Customize Your Next Practice Test Topics Scope …" at bounding box center [659, 323] width 1318 height 1088
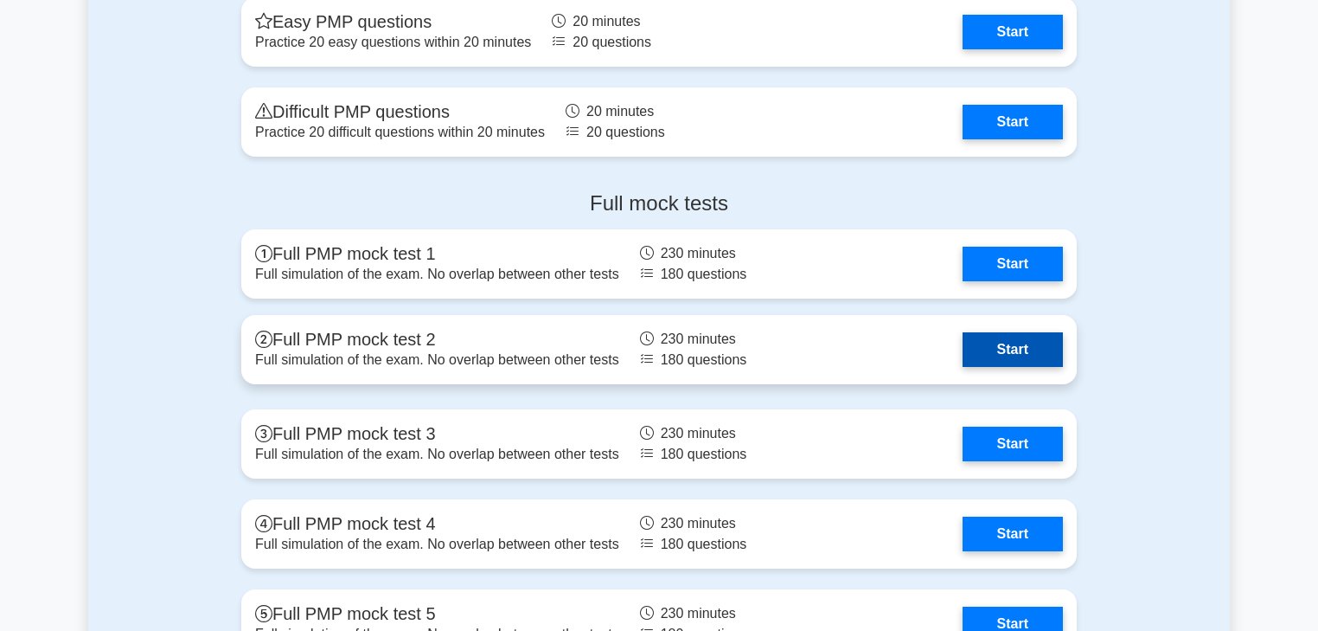
scroll to position [5952, 0]
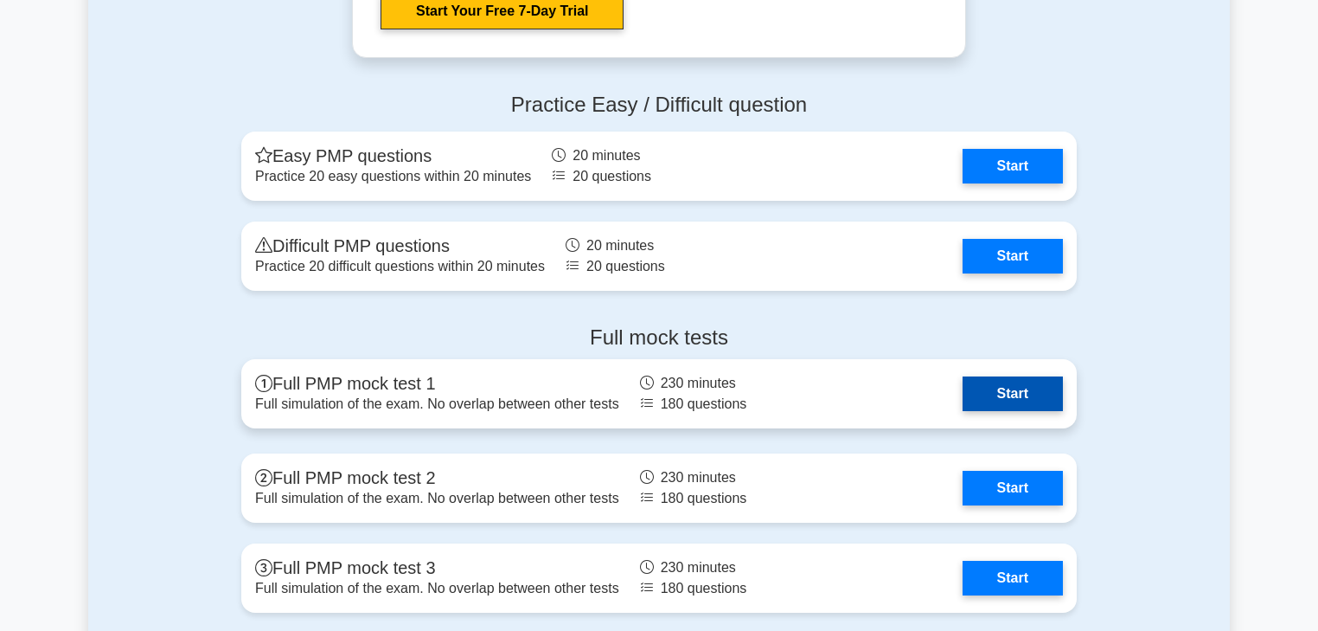
click at [1013, 389] on link "Start" at bounding box center [1013, 393] width 100 height 35
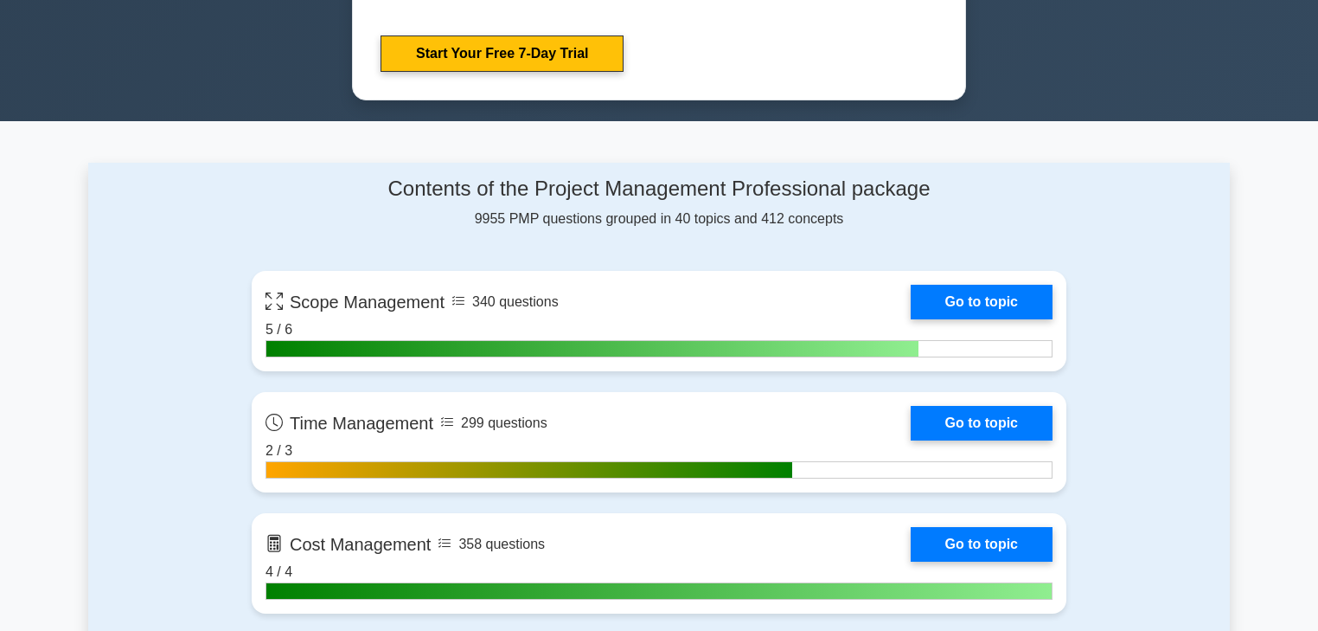
scroll to position [0, 0]
